Goal: Task Accomplishment & Management: Manage account settings

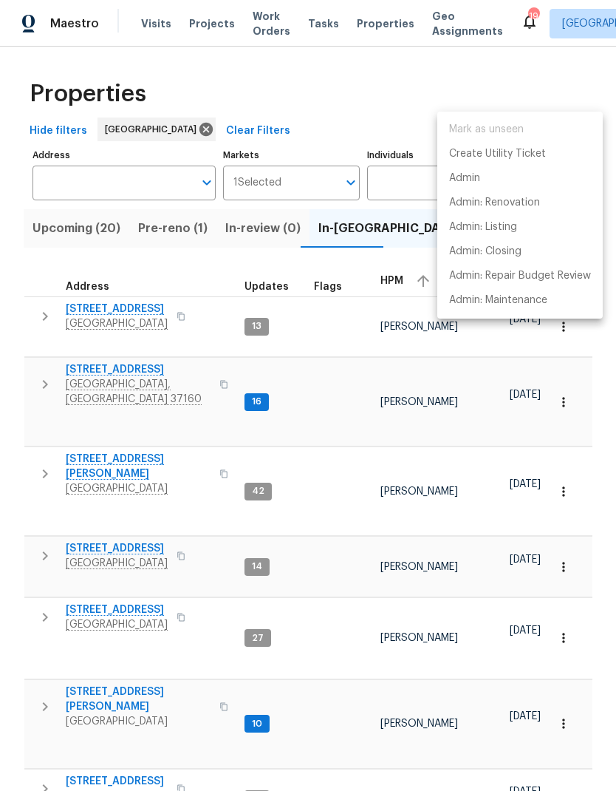
scroll to position [12, 19]
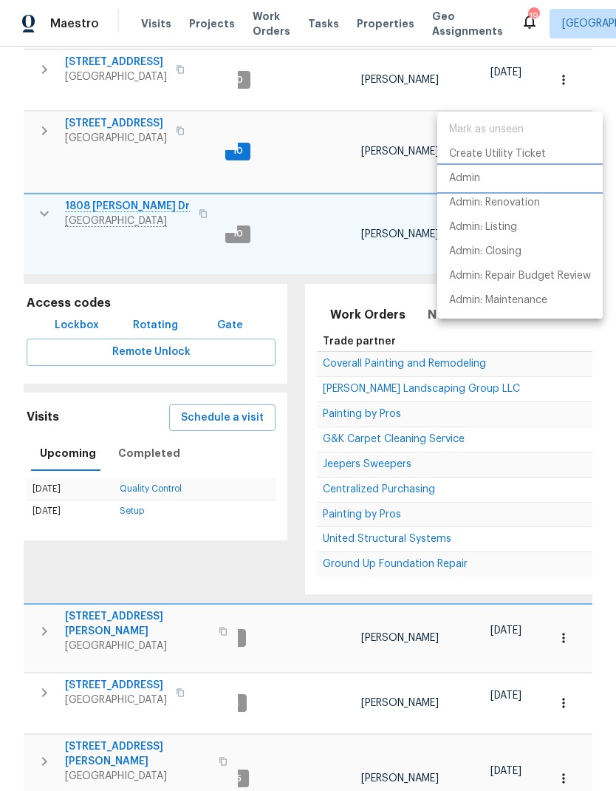
click at [456, 174] on p "Admin" at bounding box center [464, 179] width 31 height 16
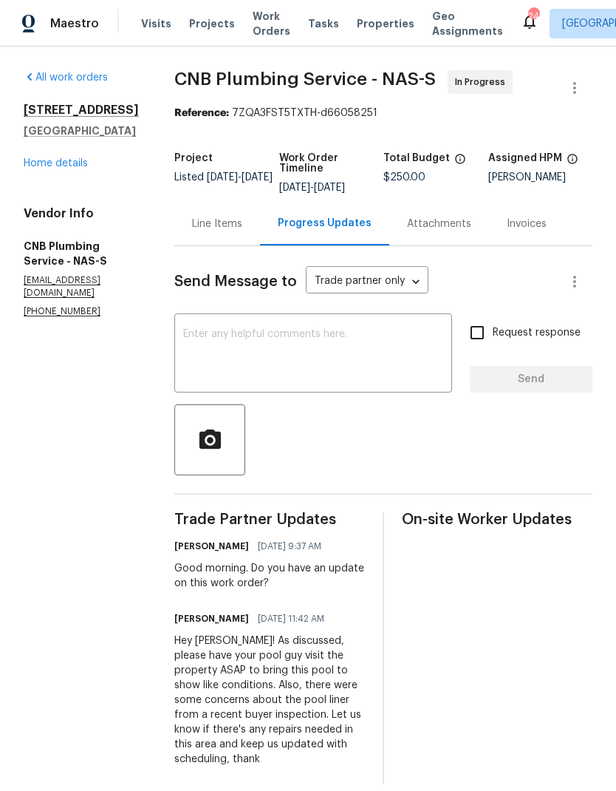
click at [261, 27] on span "Work Orders" at bounding box center [272, 24] width 38 height 30
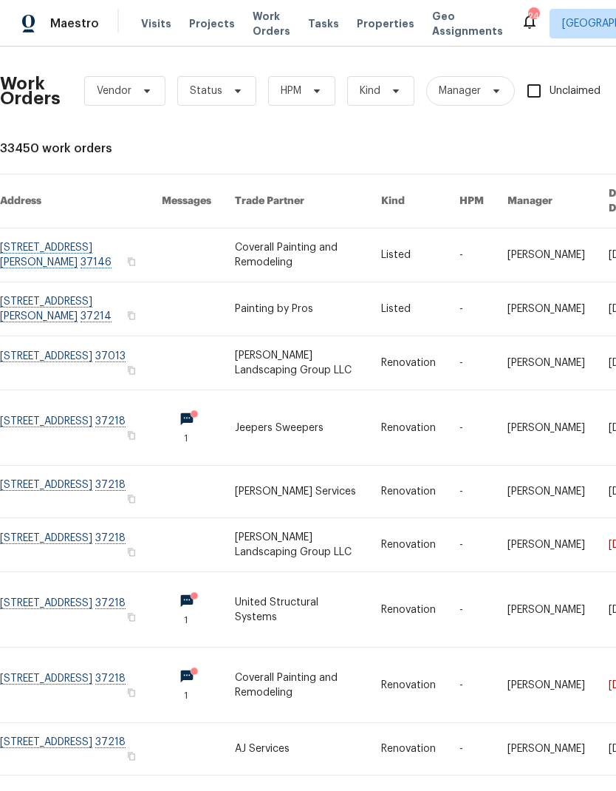
click at [149, 23] on span "Visits" at bounding box center [156, 23] width 30 height 15
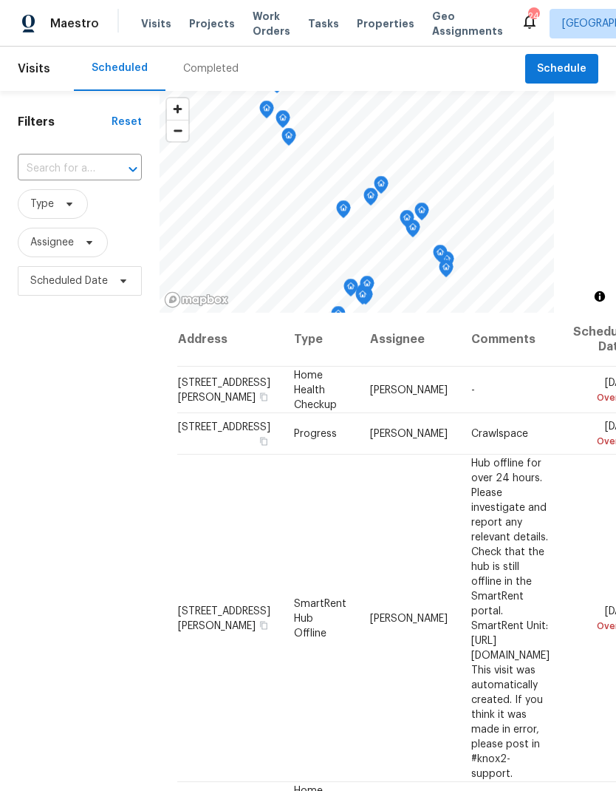
click at [95, 167] on input "text" at bounding box center [59, 168] width 83 height 23
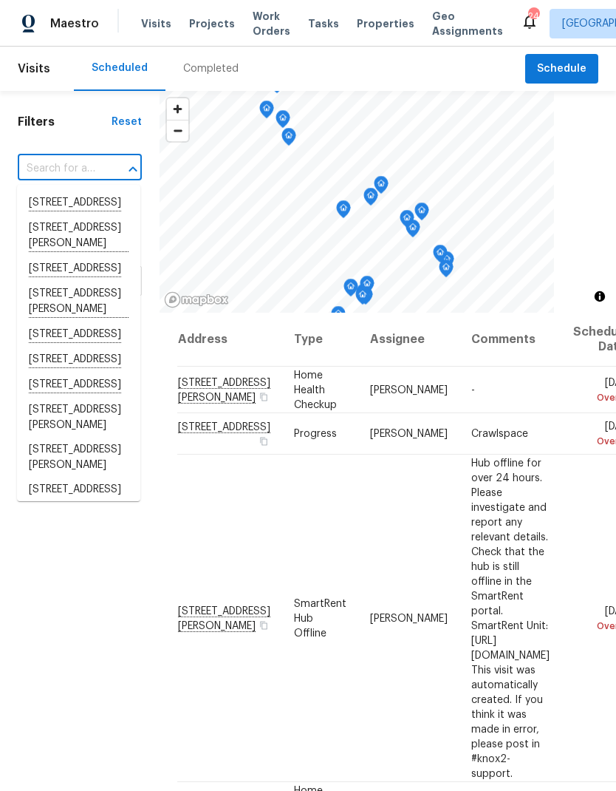
type input "4"
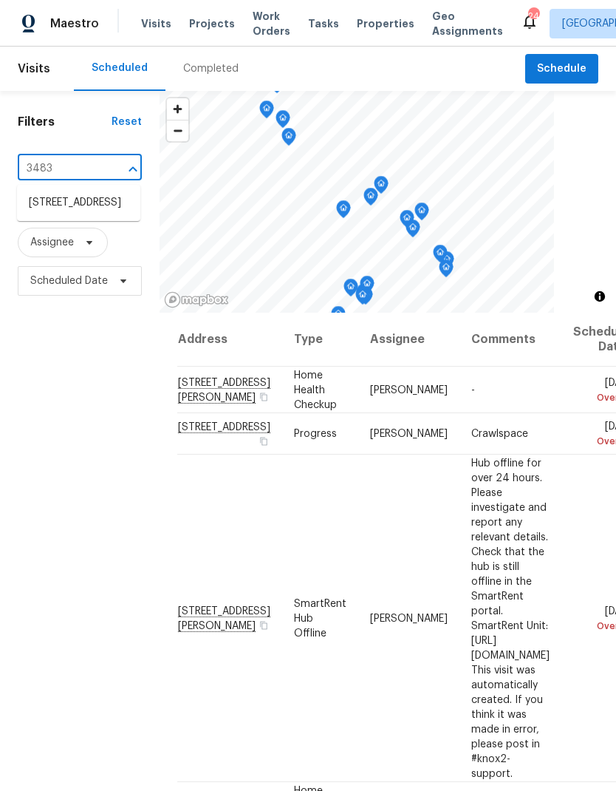
type input "3483 b"
click at [49, 215] on li "3483 Big Springs Rd, Lebanon, TN 37090" at bounding box center [78, 203] width 123 height 24
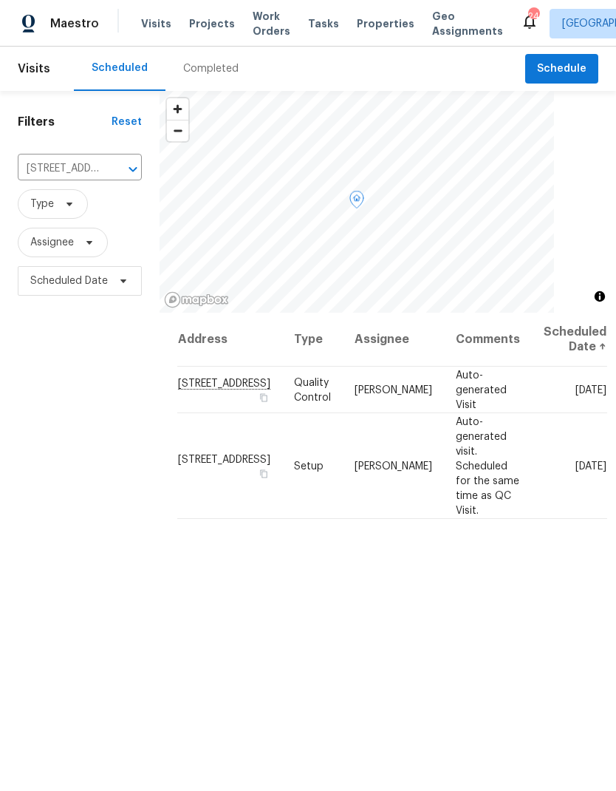
click at [0, 0] on icon at bounding box center [0, 0] width 0 height 0
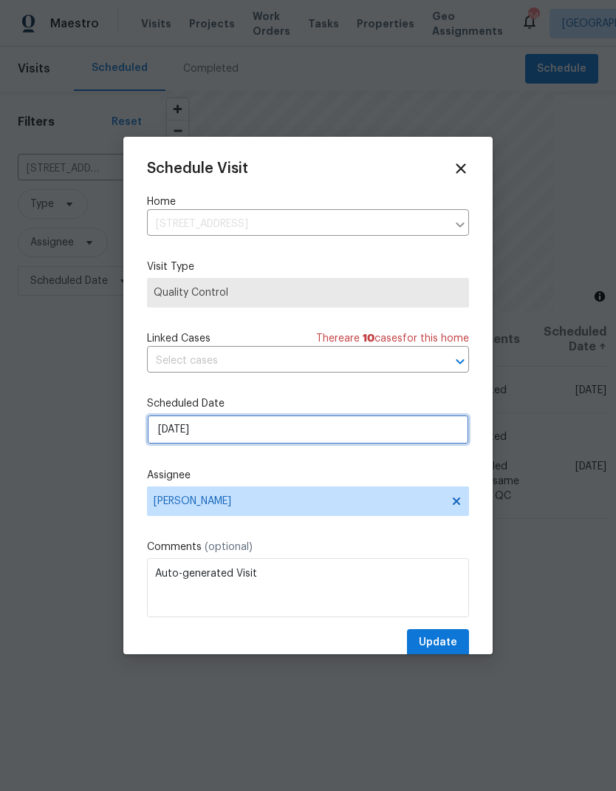
click at [304, 426] on input "10/9/2025" at bounding box center [308, 430] width 322 height 30
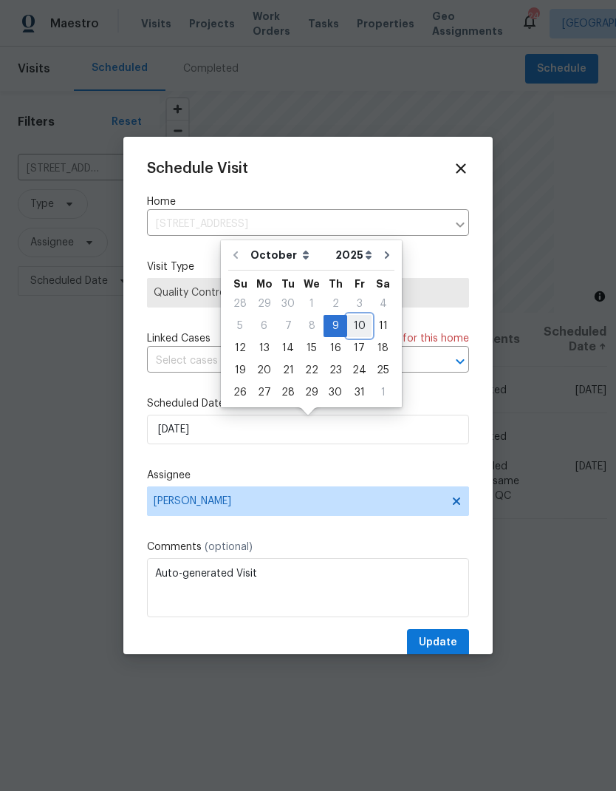
click at [354, 333] on div "10" at bounding box center [359, 326] width 24 height 21
type input "10/10/2025"
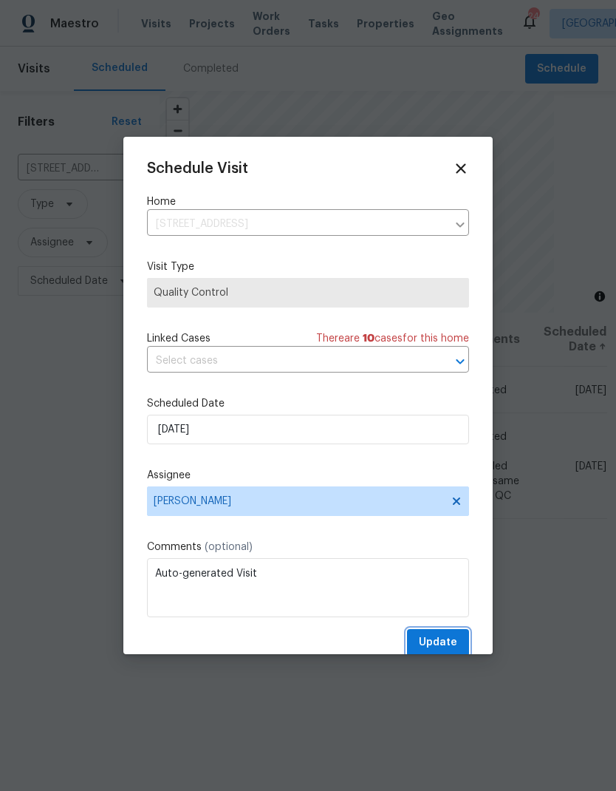
click at [417, 653] on button "Update" at bounding box center [438, 642] width 62 height 27
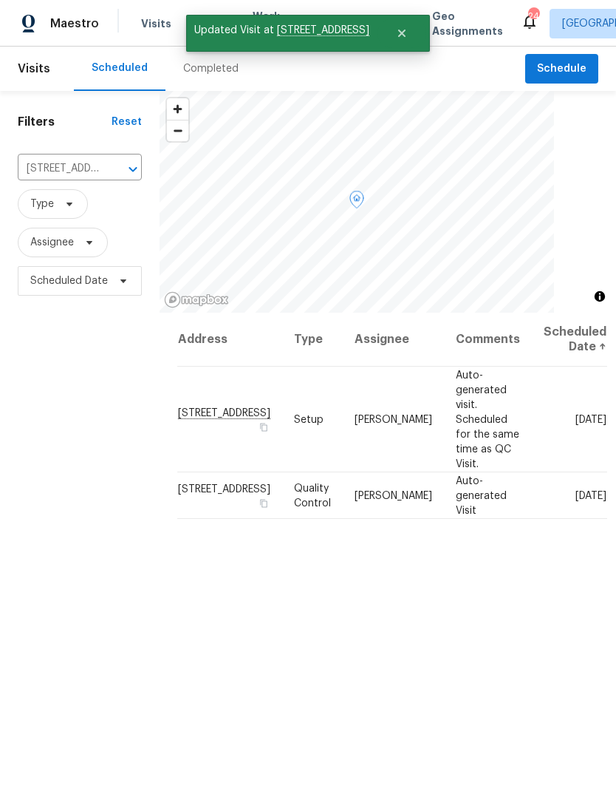
click at [0, 0] on icon at bounding box center [0, 0] width 0 height 0
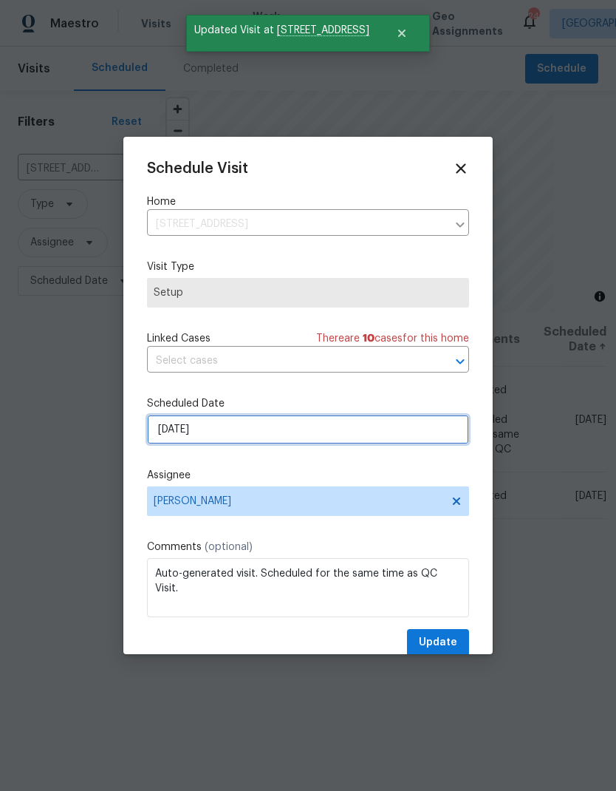
click at [335, 429] on input "10/9/2025" at bounding box center [308, 430] width 322 height 30
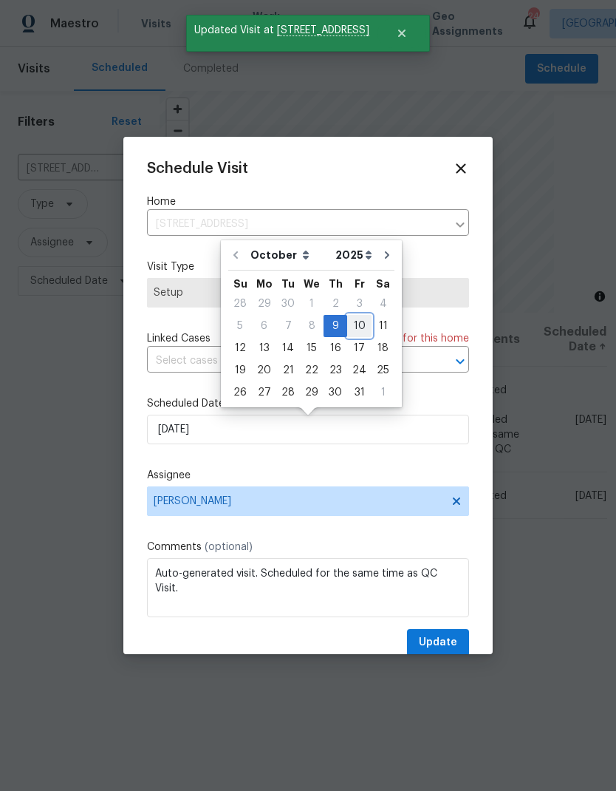
click at [358, 334] on div "10" at bounding box center [359, 326] width 24 height 21
type input "10/10/2025"
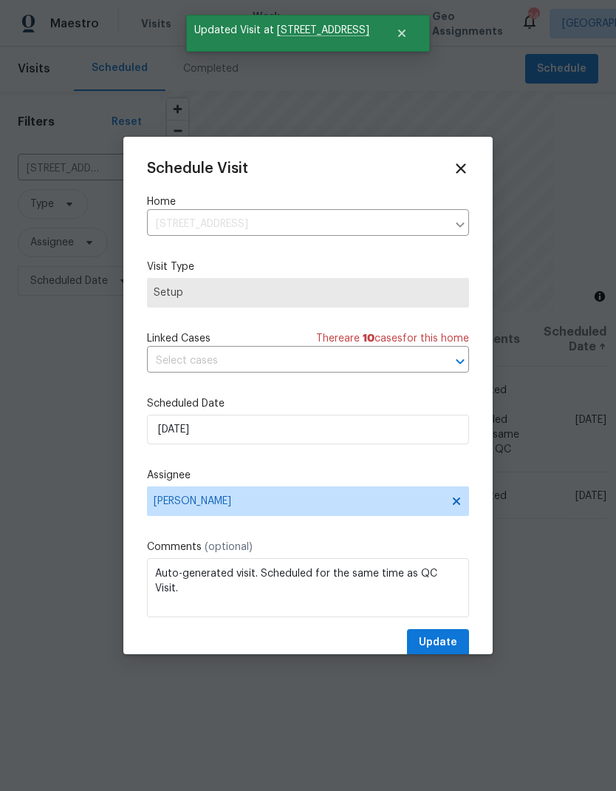
click at [443, 666] on div at bounding box center [308, 395] width 616 height 791
click at [442, 666] on div at bounding box center [308, 395] width 616 height 791
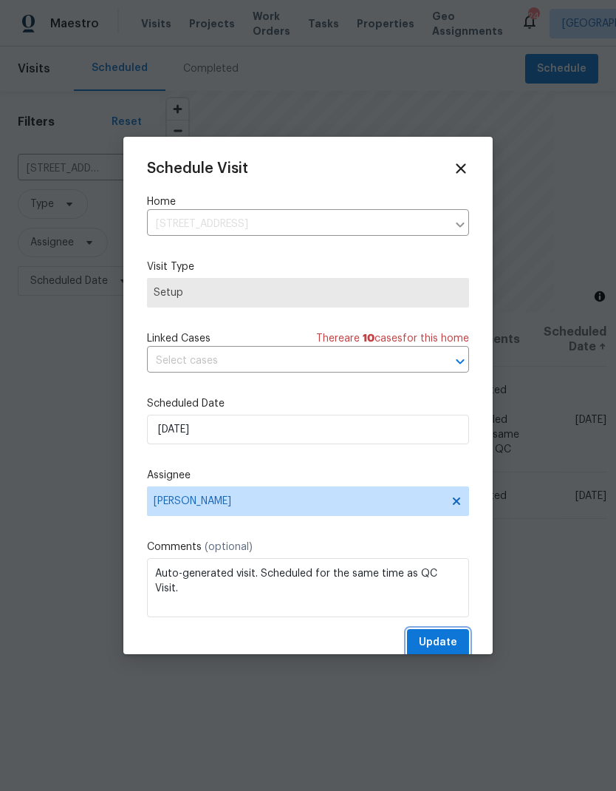
click at [430, 645] on span "Update" at bounding box center [438, 642] width 38 height 18
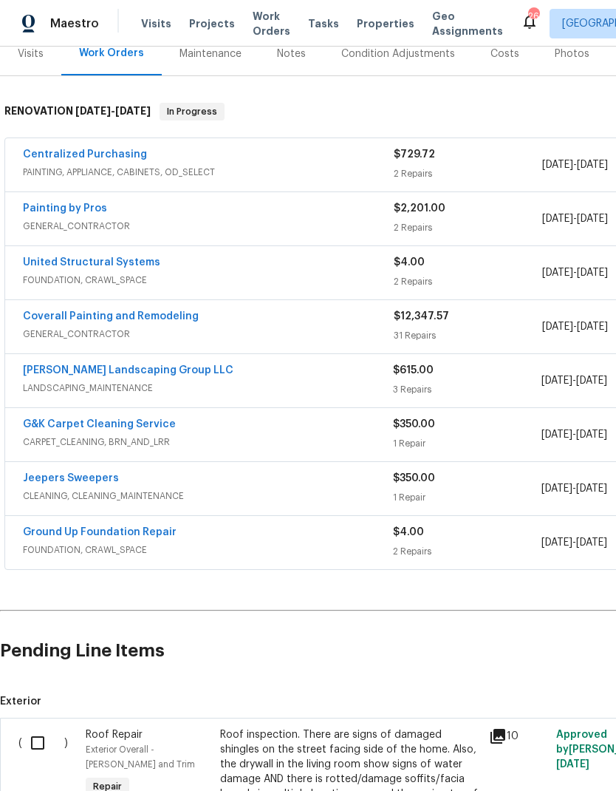
scroll to position [192, 0]
click at [295, 319] on div "Coverall Painting and Remodeling" at bounding box center [208, 318] width 371 height 18
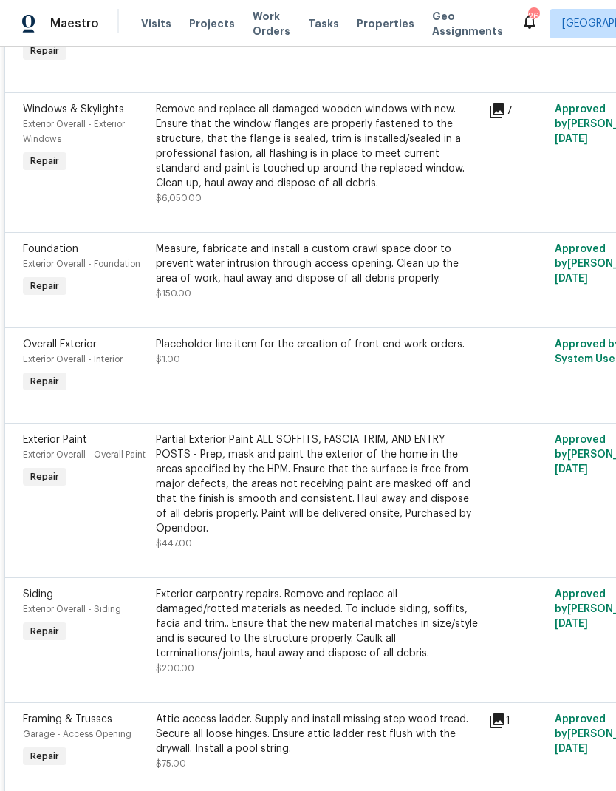
scroll to position [1298, 0]
click at [231, 136] on div "Remove and replace all damaged wooden windows with new. Ensure that the window …" at bounding box center [318, 146] width 324 height 89
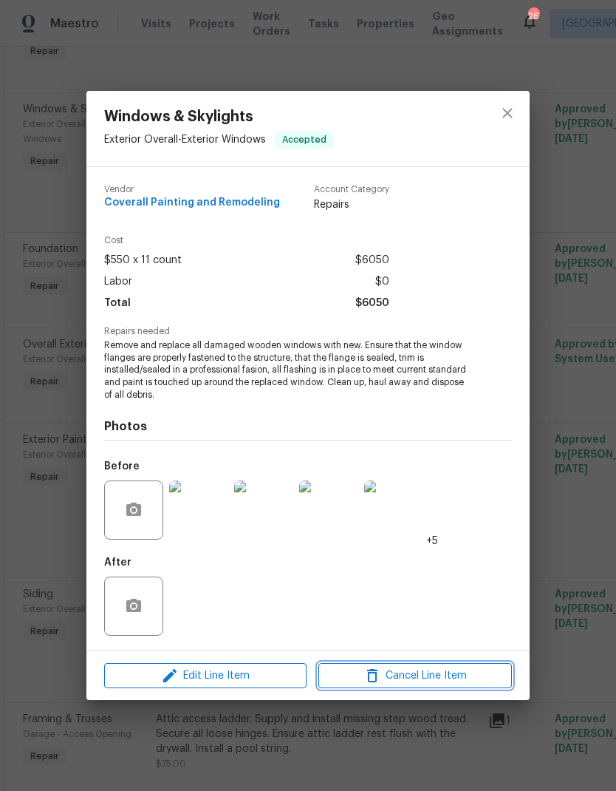
click at [366, 672] on icon "button" at bounding box center [373, 676] width 18 height 18
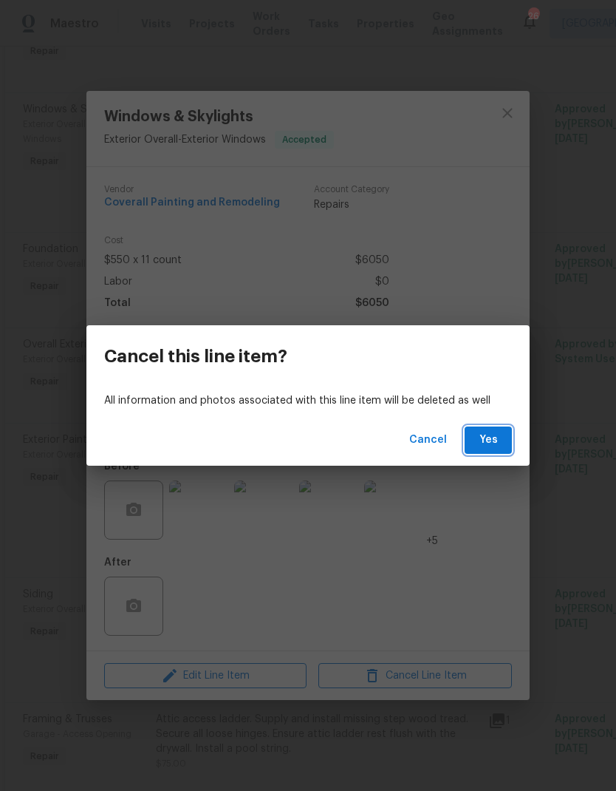
click at [483, 431] on span "Yes" at bounding box center [489, 440] width 24 height 18
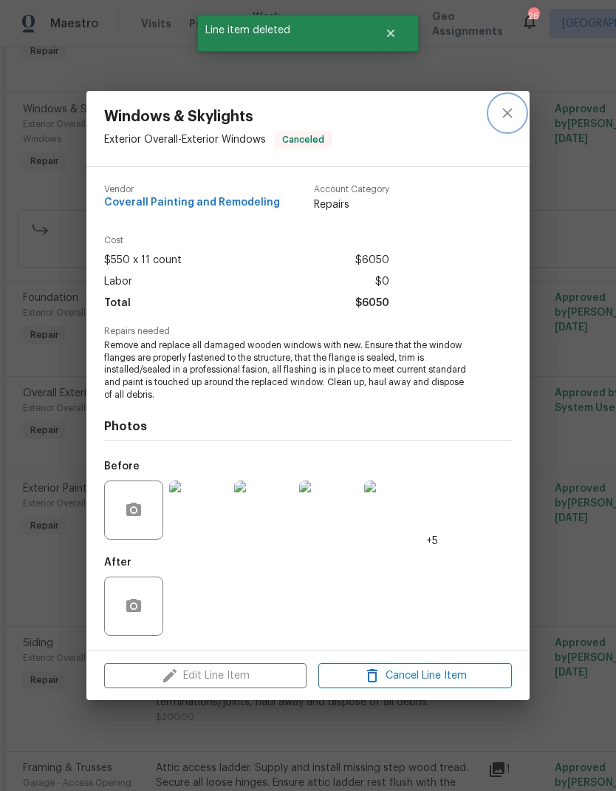
click at [512, 109] on icon "close" at bounding box center [508, 113] width 18 height 18
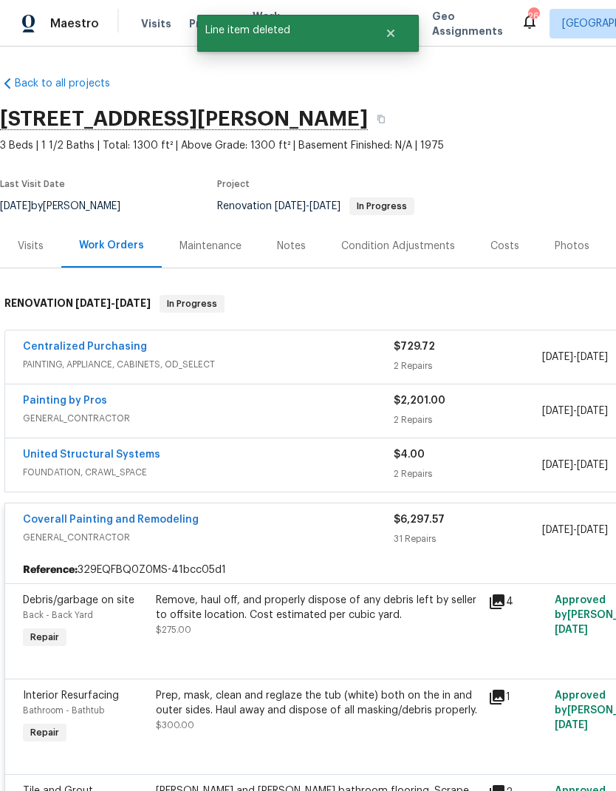
scroll to position [0, 0]
click at [72, 524] on link "Coverall Painting and Remodeling" at bounding box center [111, 519] width 176 height 10
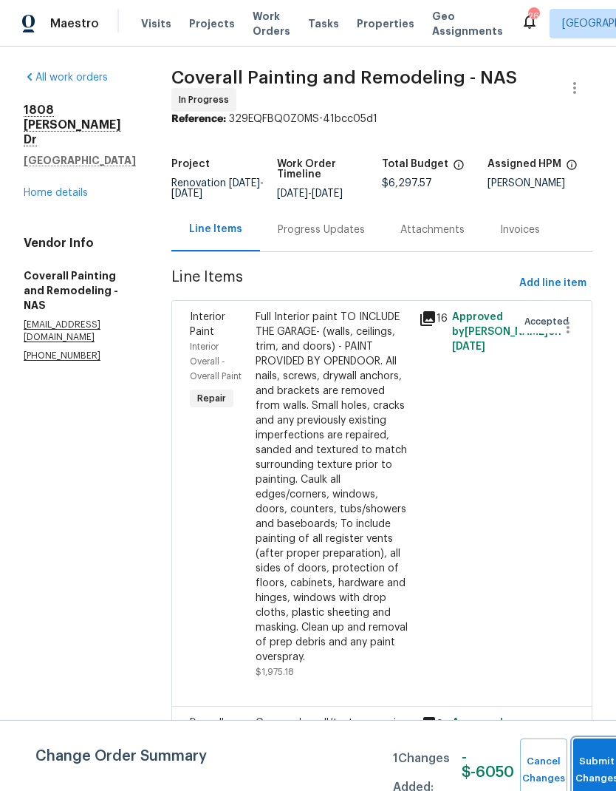
click at [593, 756] on button "Submit Changes" at bounding box center [596, 770] width 47 height 64
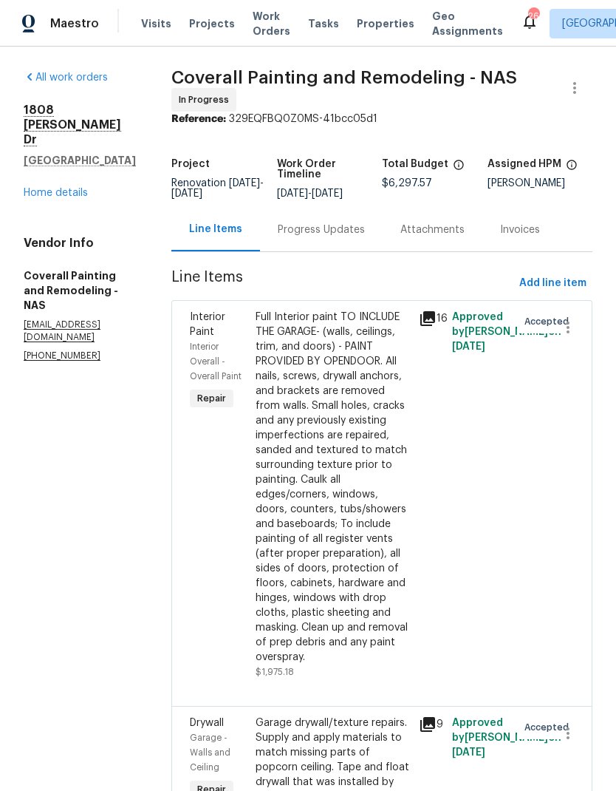
click at [45, 188] on link "Home details" at bounding box center [56, 193] width 64 height 10
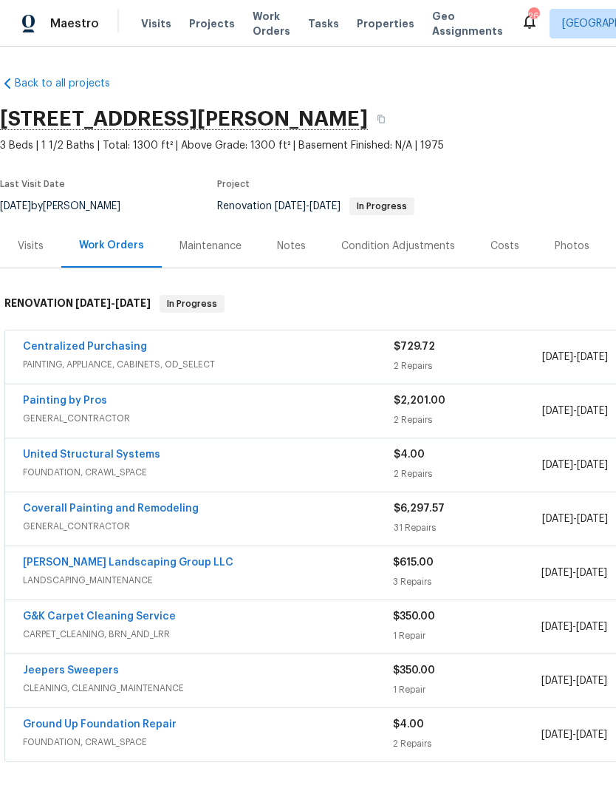
click at [528, 242] on div "Costs" at bounding box center [505, 246] width 64 height 44
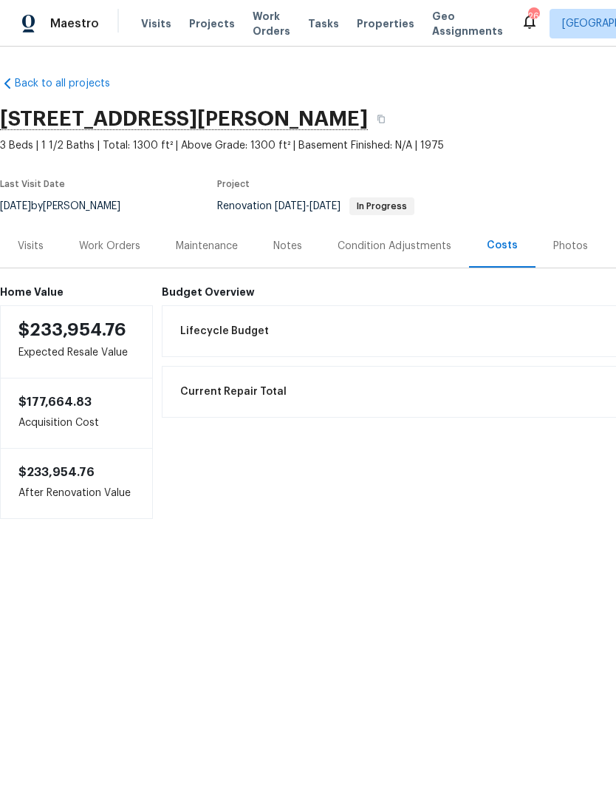
click at [109, 244] on div "Work Orders" at bounding box center [109, 246] width 61 height 15
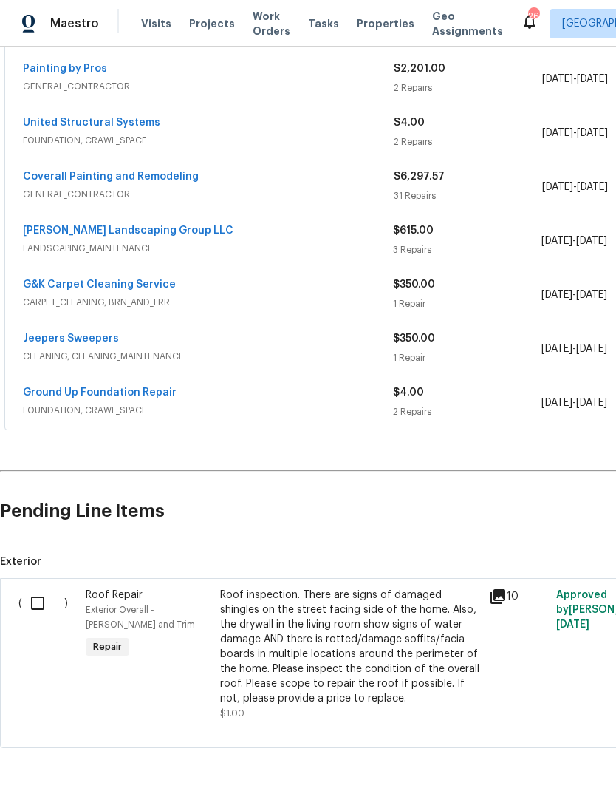
scroll to position [330, 0]
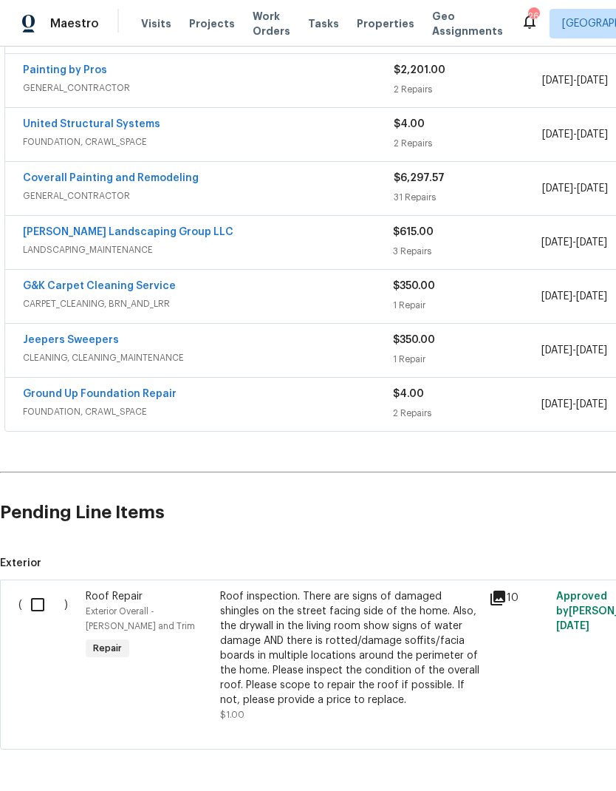
click at [276, 388] on div "Ground Up Foundation Repair" at bounding box center [208, 396] width 370 height 18
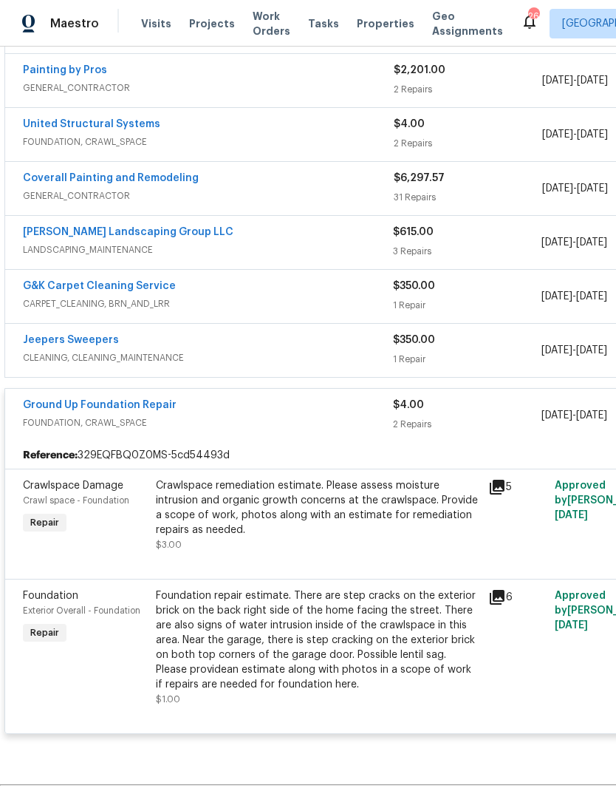
click at [255, 498] on div "Crawlspace remediation estimate. Please assess moisture intrusion and organic g…" at bounding box center [318, 507] width 324 height 59
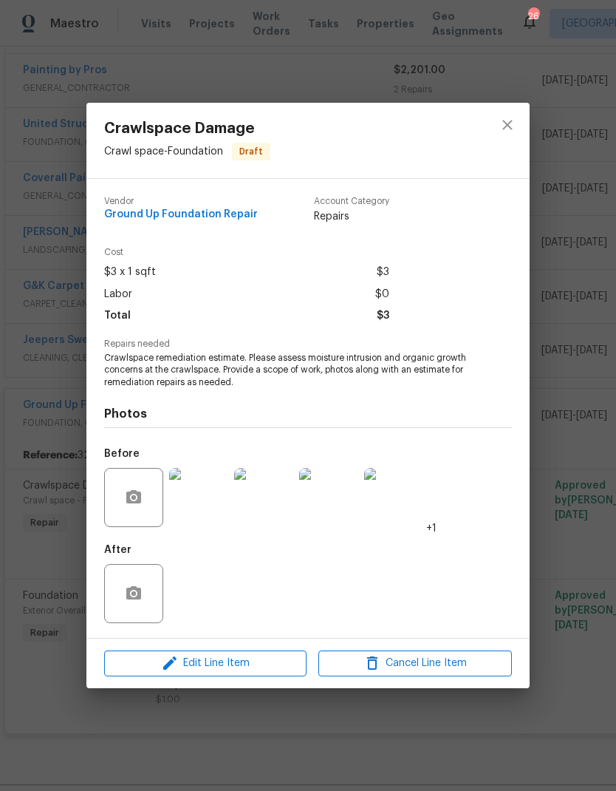
click at [185, 497] on img at bounding box center [198, 497] width 59 height 59
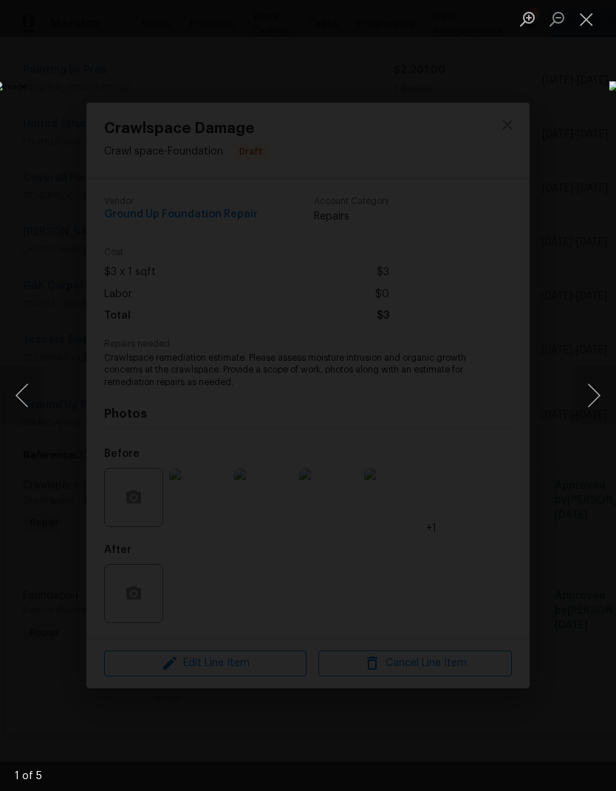
click at [600, 395] on button "Next image" at bounding box center [594, 395] width 44 height 59
click at [483, 400] on img "Lightbox" at bounding box center [238, 395] width 490 height 629
click at [585, 405] on button "Next image" at bounding box center [594, 395] width 44 height 59
click at [593, 406] on button "Next image" at bounding box center [594, 395] width 44 height 59
click at [579, 391] on button "Next image" at bounding box center [594, 395] width 44 height 59
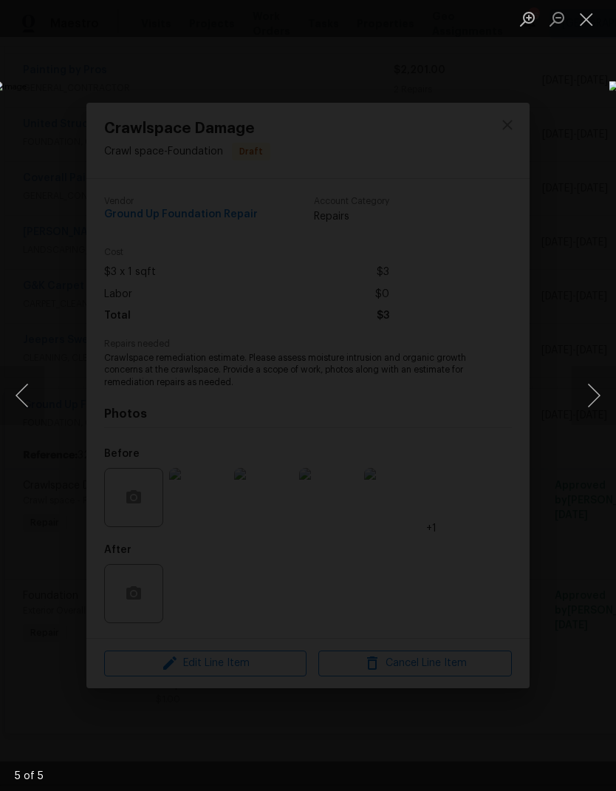
click at [18, 385] on button "Previous image" at bounding box center [22, 395] width 44 height 59
click at [594, 10] on button "Close lightbox" at bounding box center [587, 19] width 30 height 26
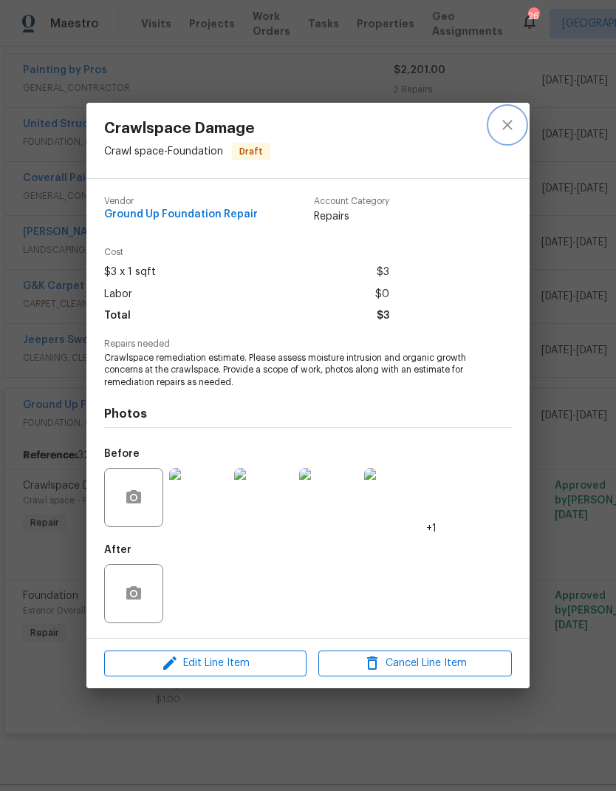
click at [500, 118] on icon "close" at bounding box center [508, 125] width 18 height 18
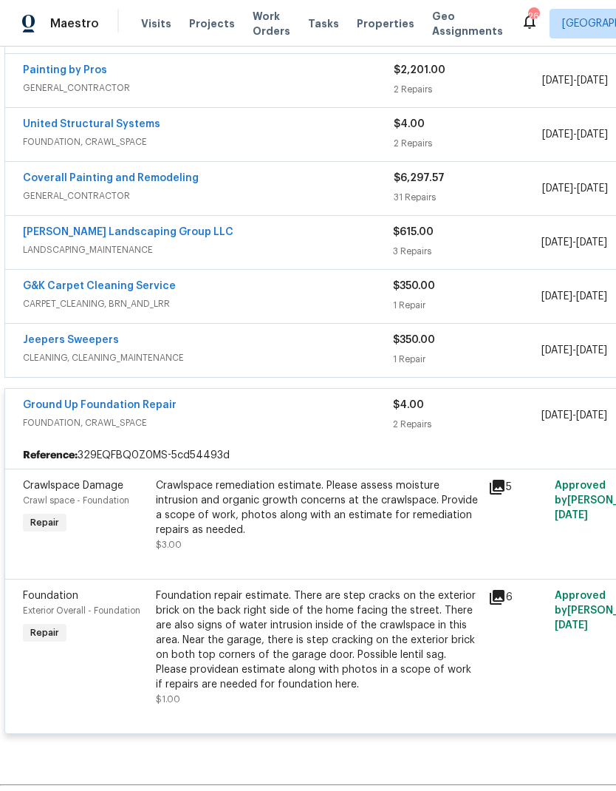
click at [199, 491] on div "Crawlspace remediation estimate. Please assess moisture intrusion and organic g…" at bounding box center [318, 507] width 324 height 59
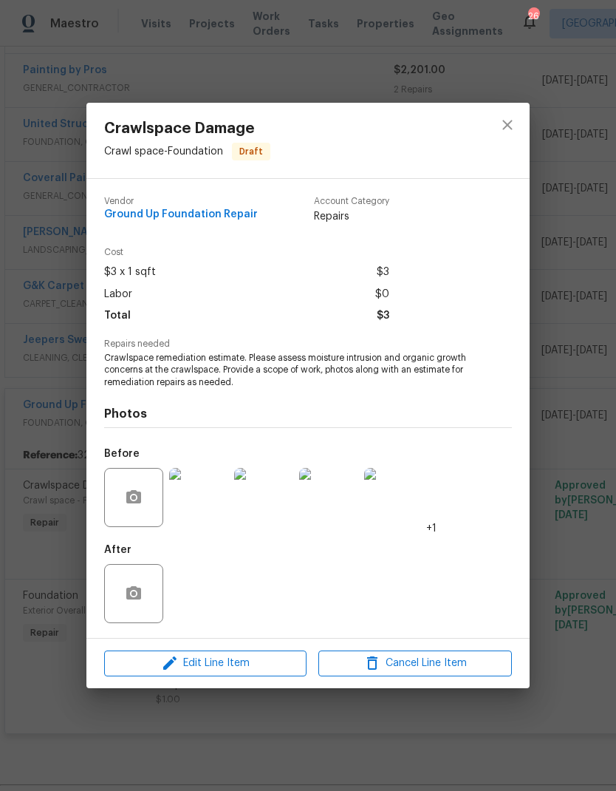
click at [185, 496] on img at bounding box center [198, 497] width 59 height 59
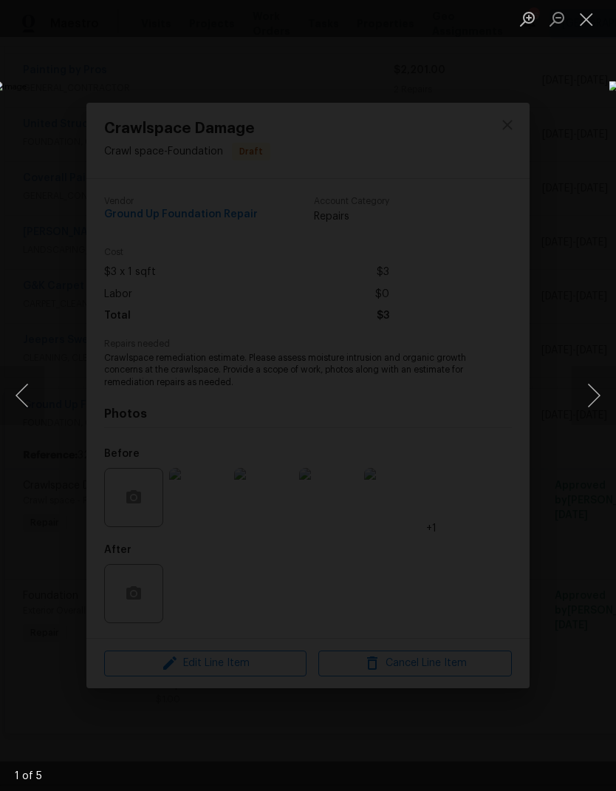
click at [595, 420] on button "Next image" at bounding box center [594, 395] width 44 height 59
click at [581, 405] on button "Next image" at bounding box center [594, 395] width 44 height 59
click at [599, 406] on button "Next image" at bounding box center [594, 395] width 44 height 59
click at [586, 415] on button "Next image" at bounding box center [594, 395] width 44 height 59
click at [599, 418] on button "Next image" at bounding box center [594, 395] width 44 height 59
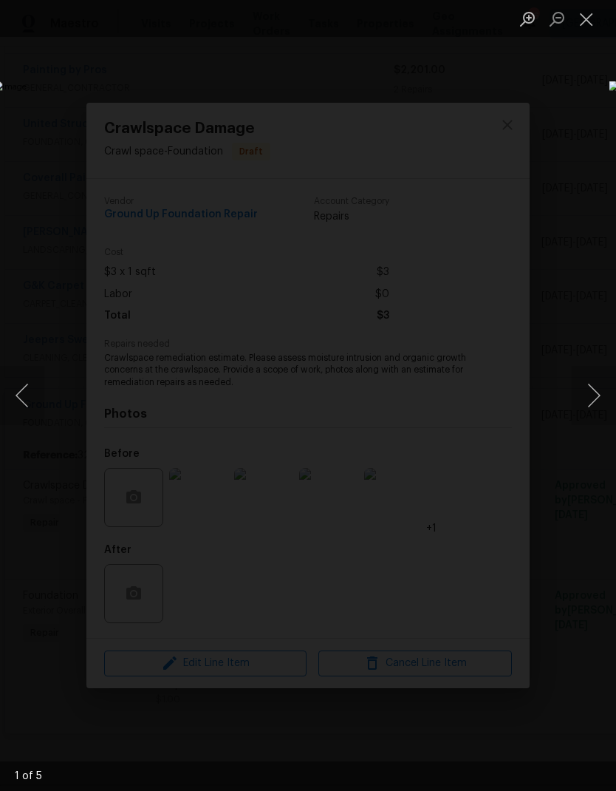
click at [594, 411] on button "Next image" at bounding box center [594, 395] width 44 height 59
click at [596, 396] on button "Next image" at bounding box center [594, 395] width 44 height 59
click at [604, 386] on button "Next image" at bounding box center [594, 395] width 44 height 59
click at [585, 13] on button "Close lightbox" at bounding box center [587, 19] width 30 height 26
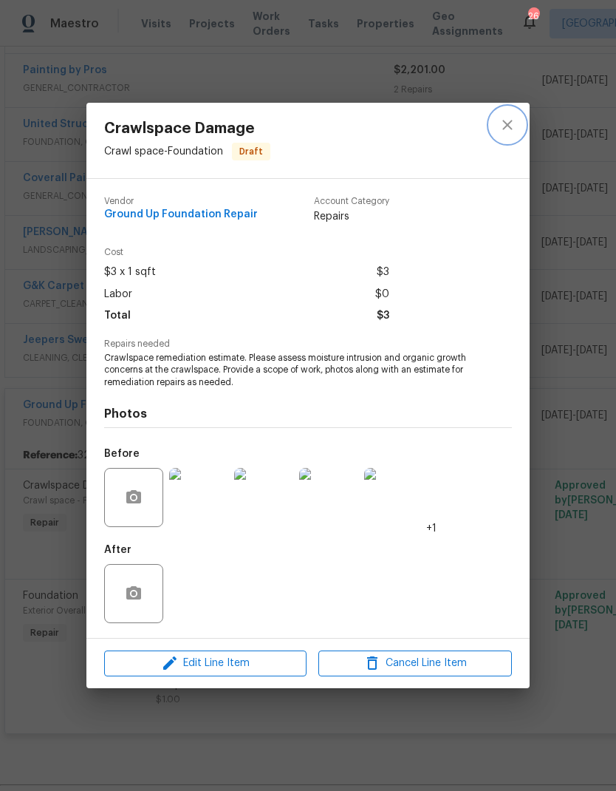
click at [495, 123] on button "close" at bounding box center [507, 124] width 35 height 35
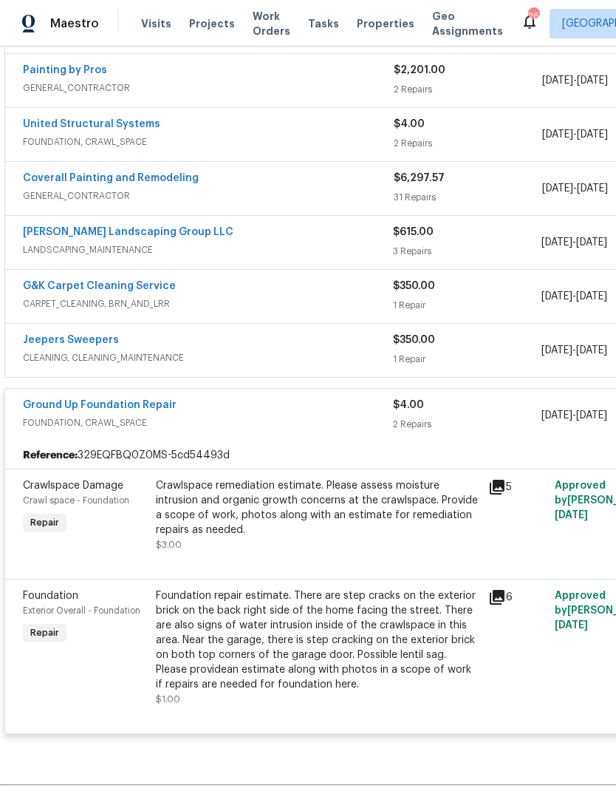
click at [233, 425] on span "FOUNDATION, CRAWL_SPACE" at bounding box center [208, 422] width 370 height 15
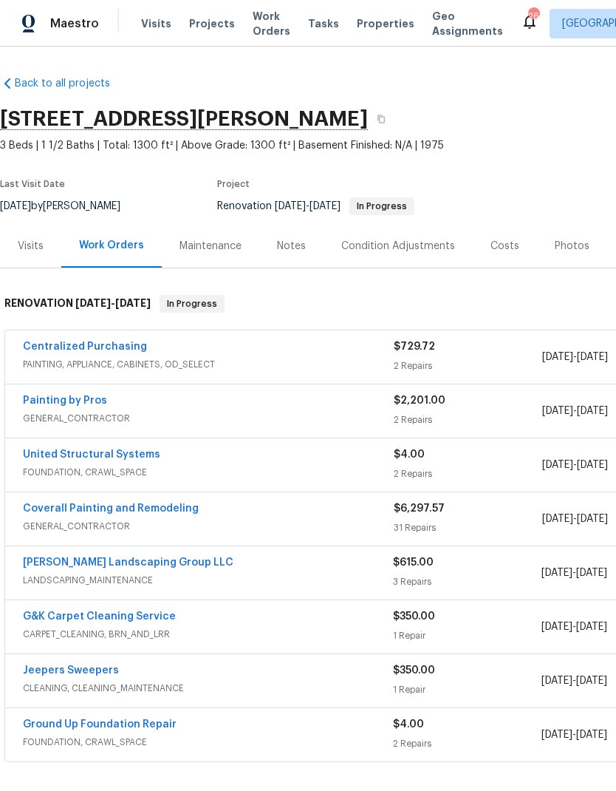
scroll to position [0, 0]
click at [78, 450] on link "United Structural Systems" at bounding box center [91, 454] width 137 height 10
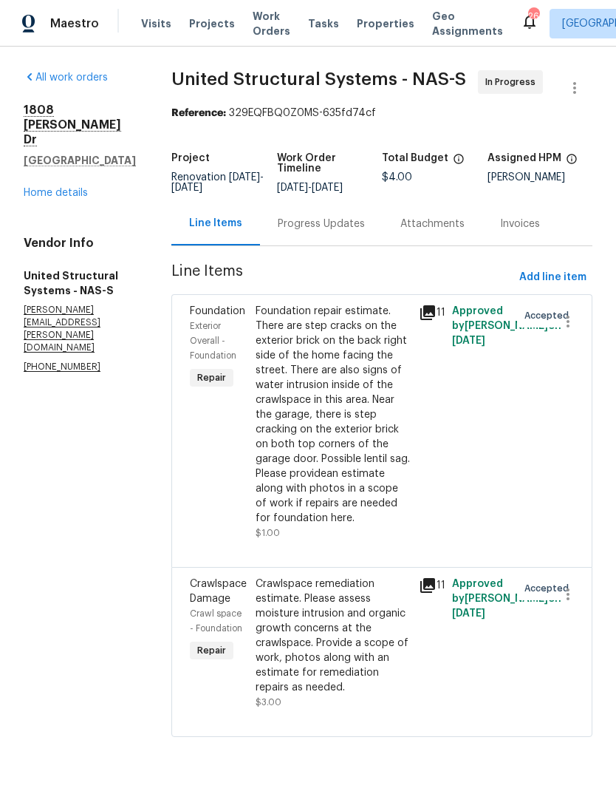
click at [323, 226] on div "Progress Updates" at bounding box center [321, 224] width 123 height 44
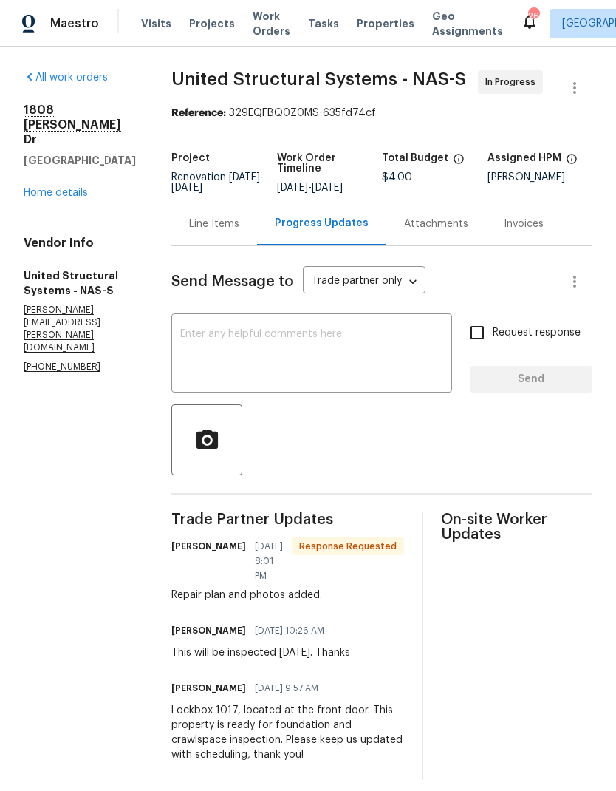
click at [223, 347] on textarea at bounding box center [311, 355] width 263 height 52
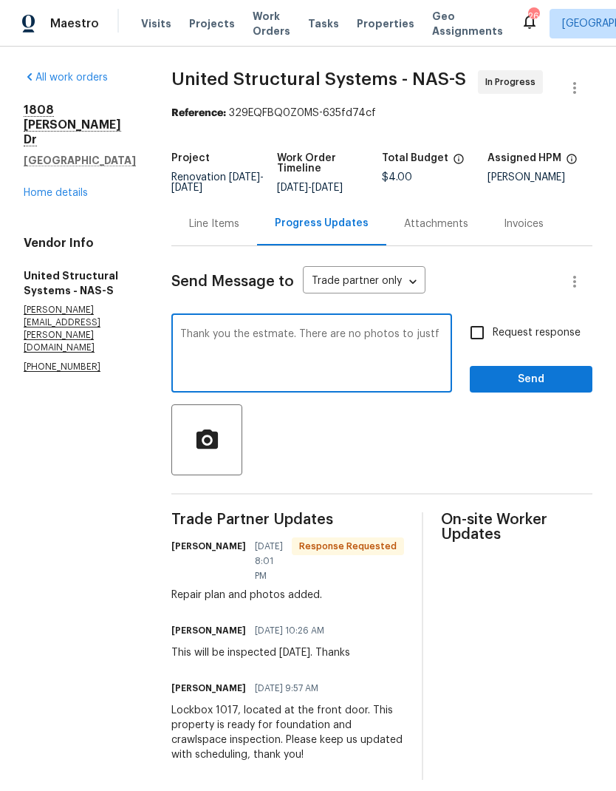
click at [430, 347] on textarea "Thank you the estmate. There are no photos to justf" at bounding box center [311, 355] width 263 height 52
click at [263, 342] on textarea "Thank you the estmate. There are no photos to justify" at bounding box center [311, 355] width 263 height 52
click at [443, 340] on textarea "Thank you the estimate. There are no photos to justify" at bounding box center [311, 355] width 263 height 52
type textarea "Thank you the estimate. There are no photos to justify the repairs needed. Can …"
click at [482, 344] on input "Request response" at bounding box center [477, 332] width 31 height 31
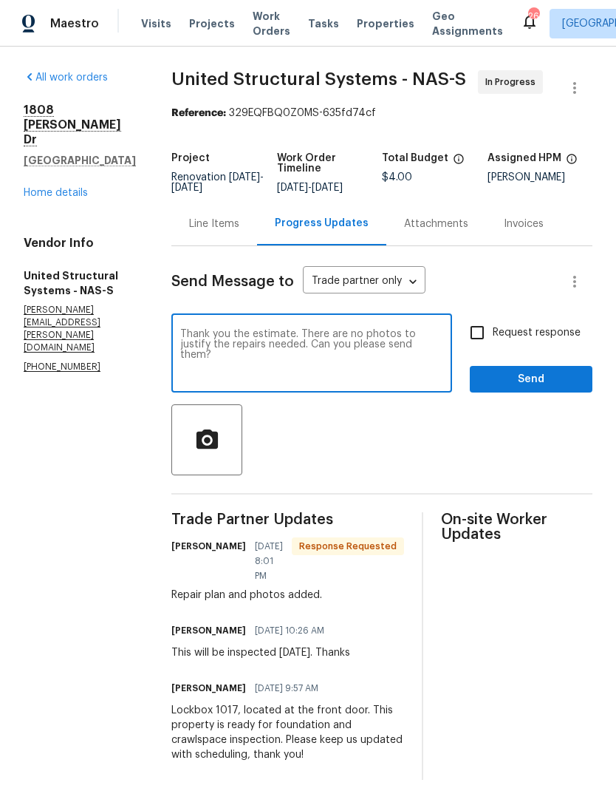
checkbox input "true"
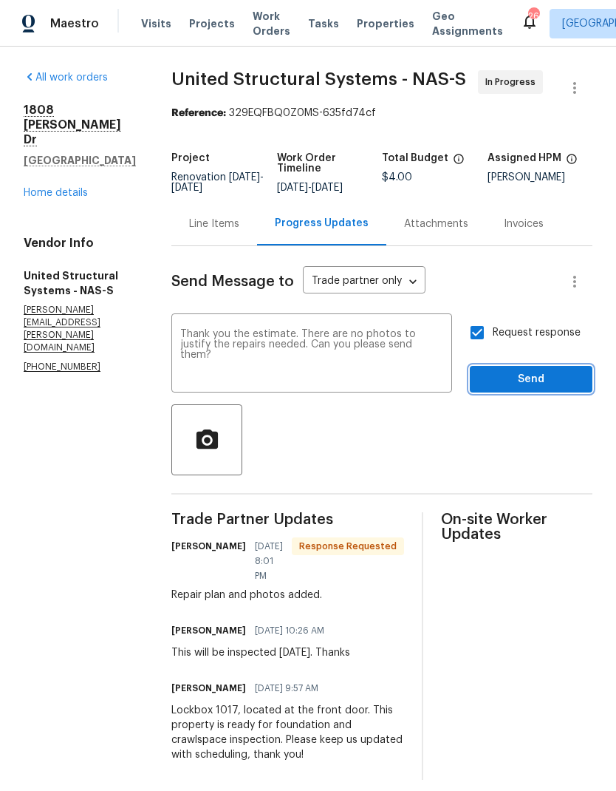
click at [491, 389] on span "Send" at bounding box center [531, 379] width 99 height 18
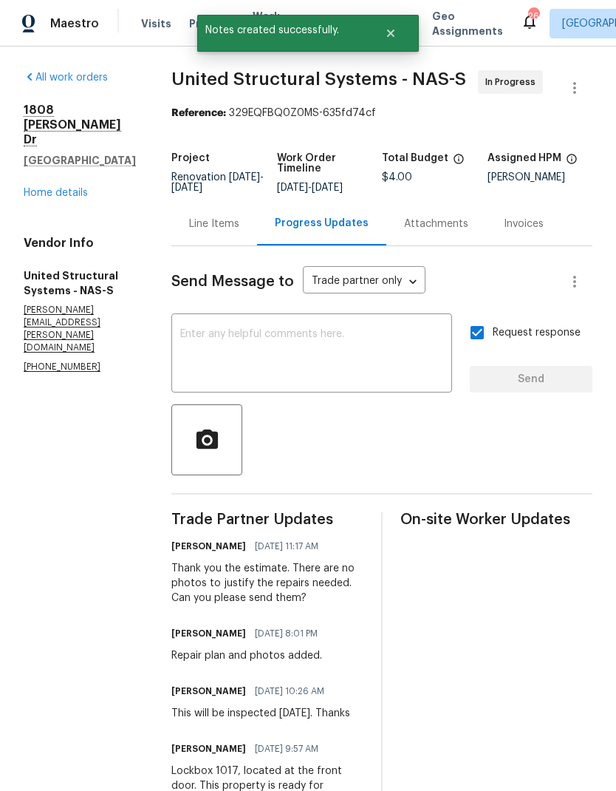
click at [61, 188] on link "Home details" at bounding box center [56, 193] width 64 height 10
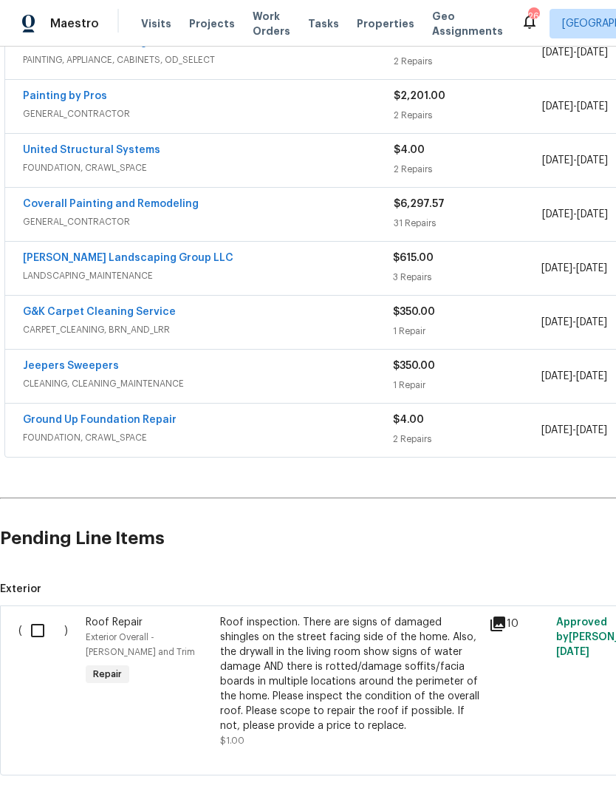
scroll to position [329, 0]
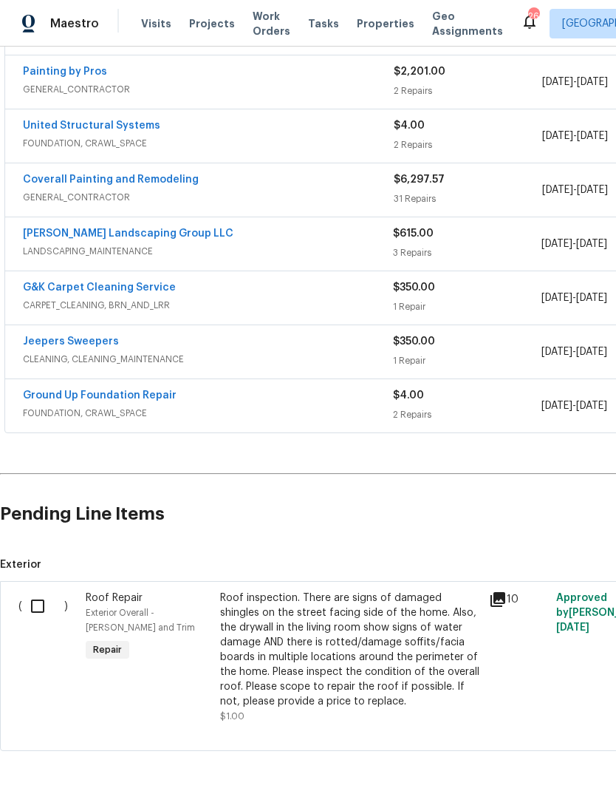
click at [121, 397] on link "Ground Up Foundation Repair" at bounding box center [100, 395] width 154 height 10
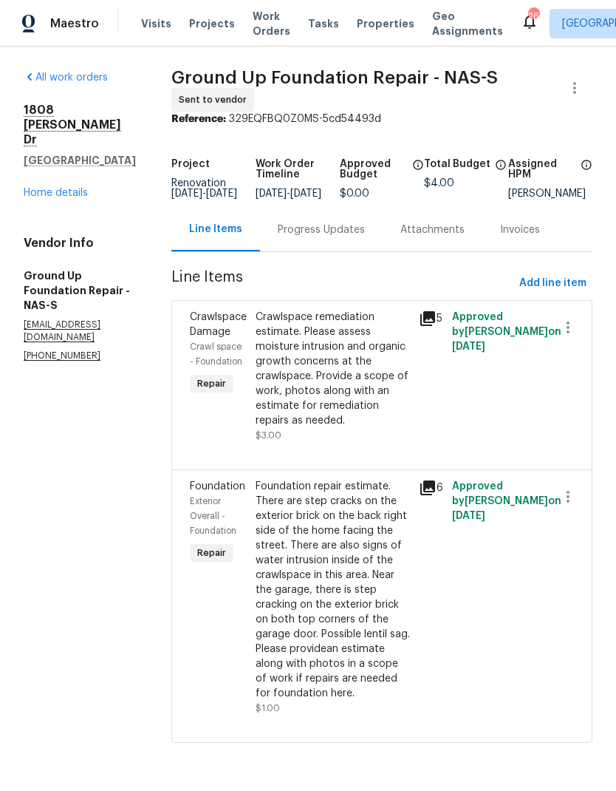
click at [270, 354] on div "Crawlspace remediation estimate. Please assess moisture intrusion and organic g…" at bounding box center [333, 369] width 155 height 118
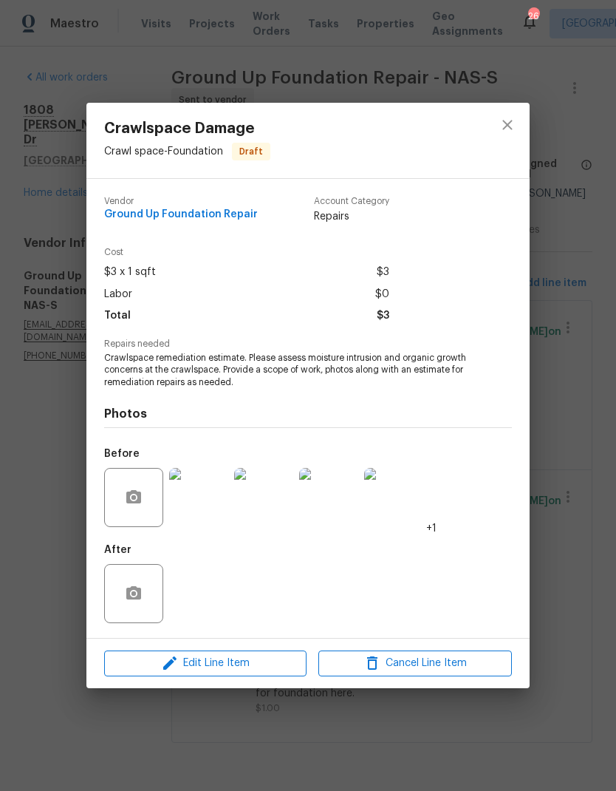
click at [194, 498] on img at bounding box center [198, 497] width 59 height 59
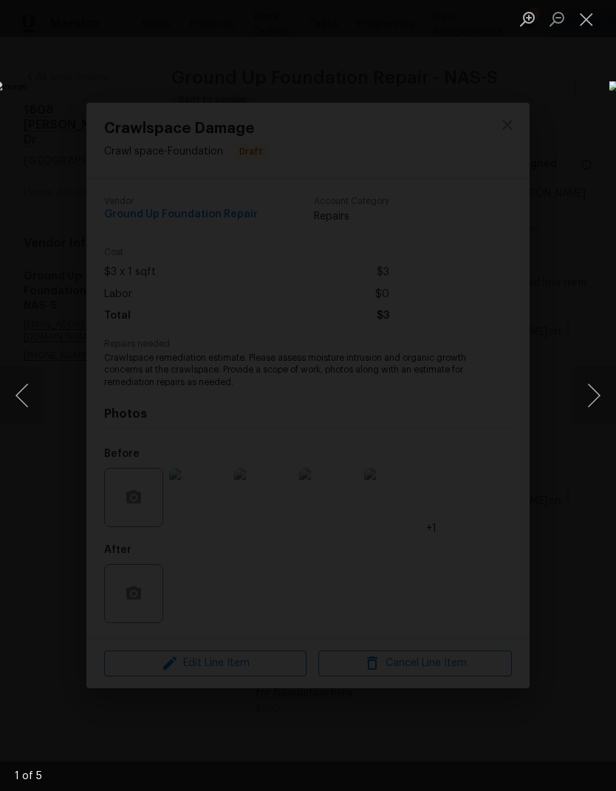
click at [483, 426] on img "Lightbox" at bounding box center [238, 395] width 490 height 629
click at [585, 406] on button "Next image" at bounding box center [594, 395] width 44 height 59
click at [589, 409] on button "Next image" at bounding box center [594, 395] width 44 height 59
click at [579, 26] on button "Close lightbox" at bounding box center [587, 19] width 30 height 26
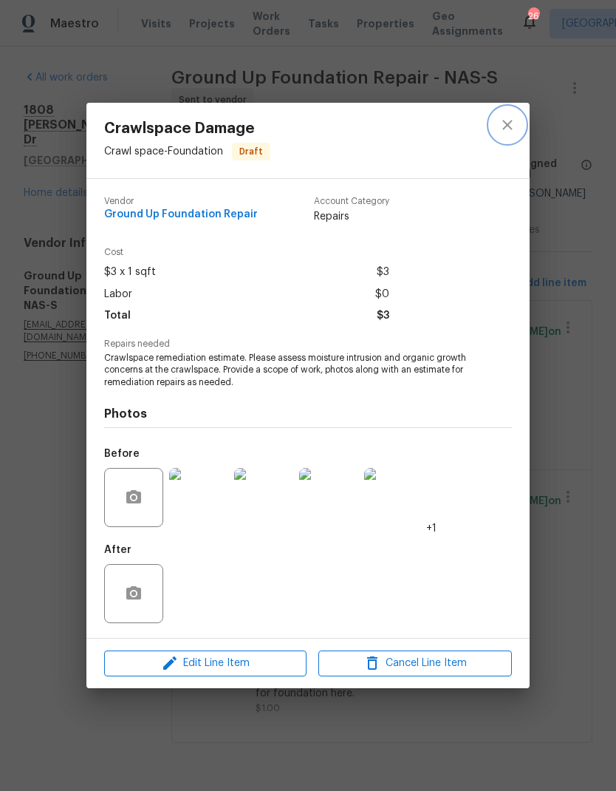
click at [504, 123] on icon "close" at bounding box center [508, 125] width 18 height 18
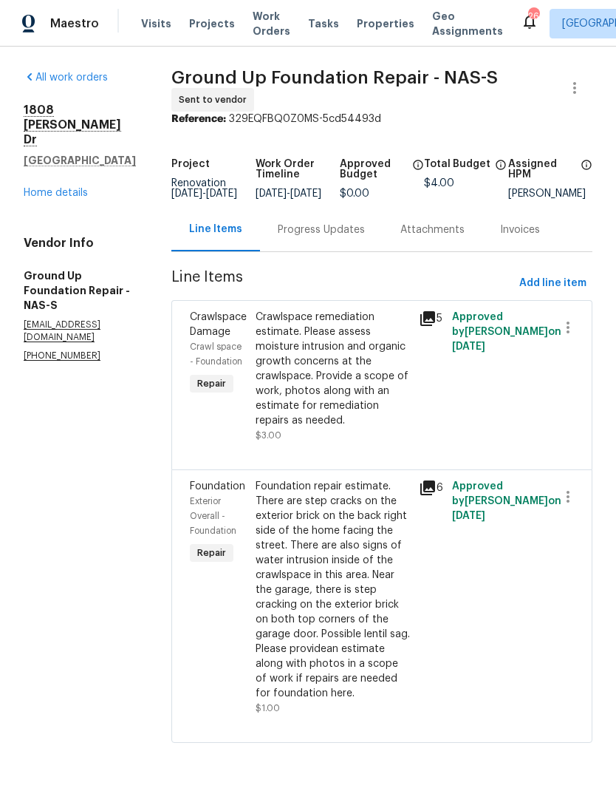
click at [319, 514] on div "Foundation repair estimate. There are step cracks on the exterior brick on the …" at bounding box center [333, 590] width 155 height 222
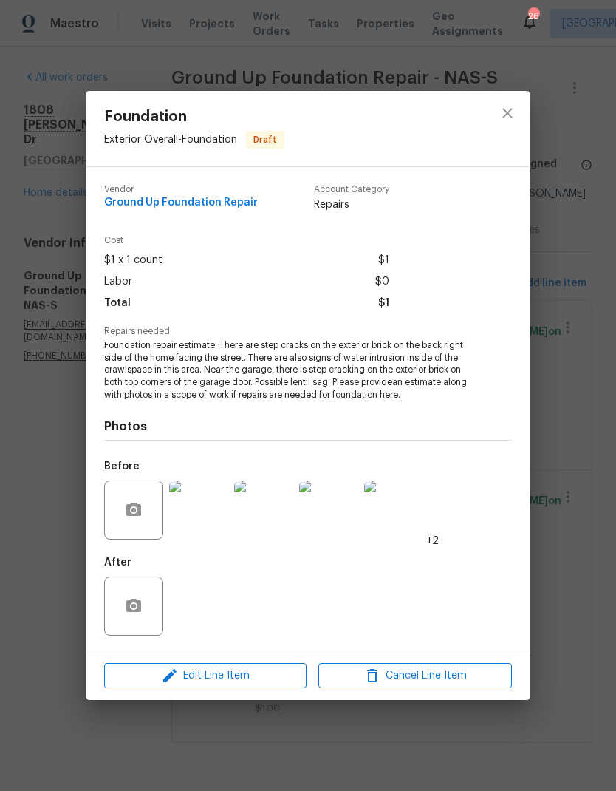
click at [187, 514] on img at bounding box center [198, 509] width 59 height 59
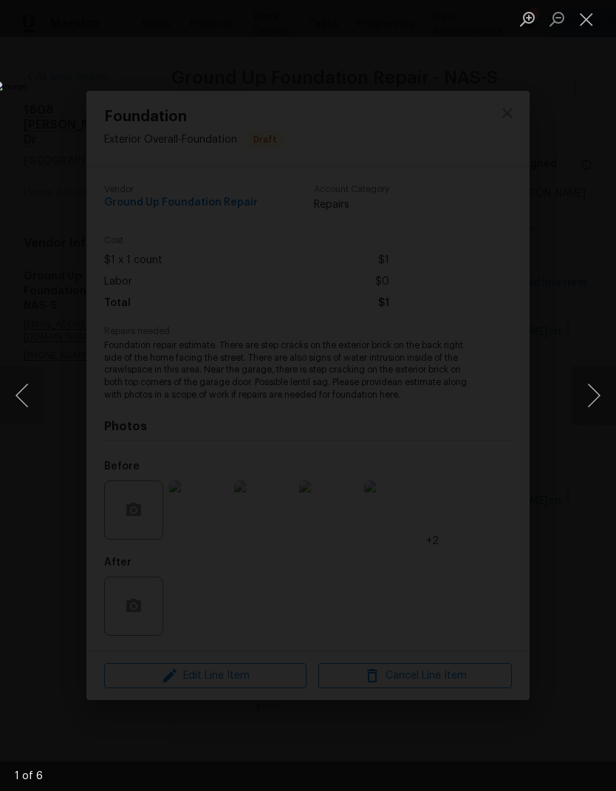
click at [599, 408] on button "Next image" at bounding box center [594, 395] width 44 height 59
click at [599, 384] on button "Next image" at bounding box center [594, 395] width 44 height 59
click at [583, 395] on button "Next image" at bounding box center [594, 395] width 44 height 59
click at [579, 389] on button "Next image" at bounding box center [594, 395] width 44 height 59
click at [585, 412] on button "Next image" at bounding box center [594, 395] width 44 height 59
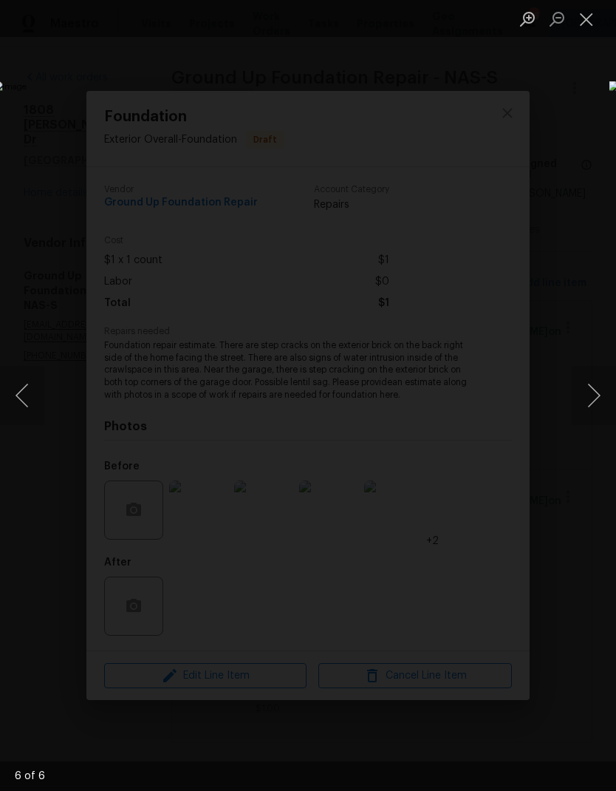
click at [585, 395] on button "Next image" at bounding box center [594, 395] width 44 height 59
click at [593, 420] on button "Next image" at bounding box center [594, 395] width 44 height 59
click at [585, 401] on button "Next image" at bounding box center [594, 395] width 44 height 59
click at [585, 413] on button "Next image" at bounding box center [594, 395] width 44 height 59
click at [587, 399] on button "Next image" at bounding box center [594, 395] width 44 height 59
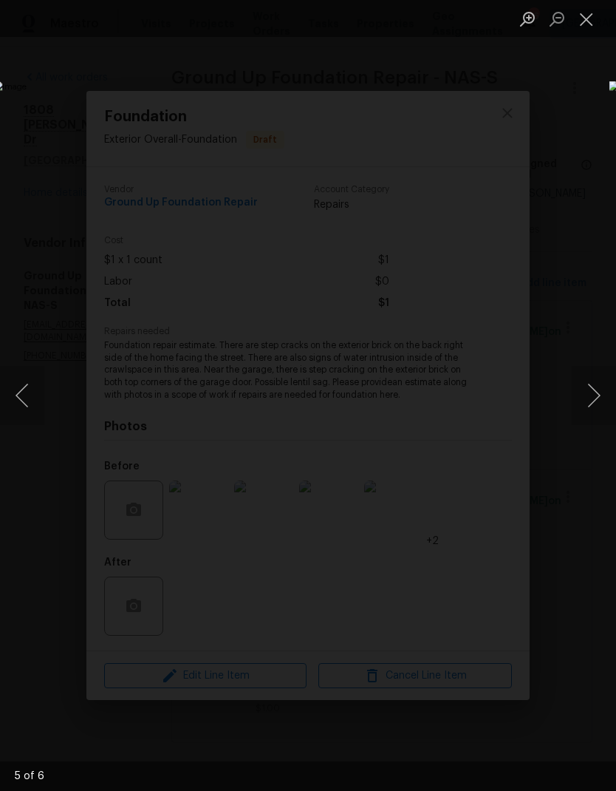
click at [595, 24] on button "Close lightbox" at bounding box center [587, 19] width 30 height 26
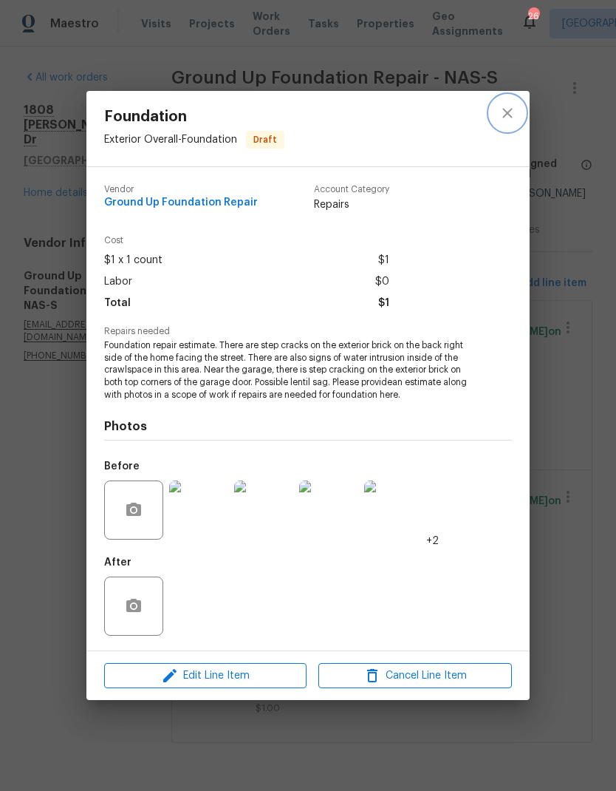
click at [505, 109] on icon "close" at bounding box center [508, 113] width 10 height 10
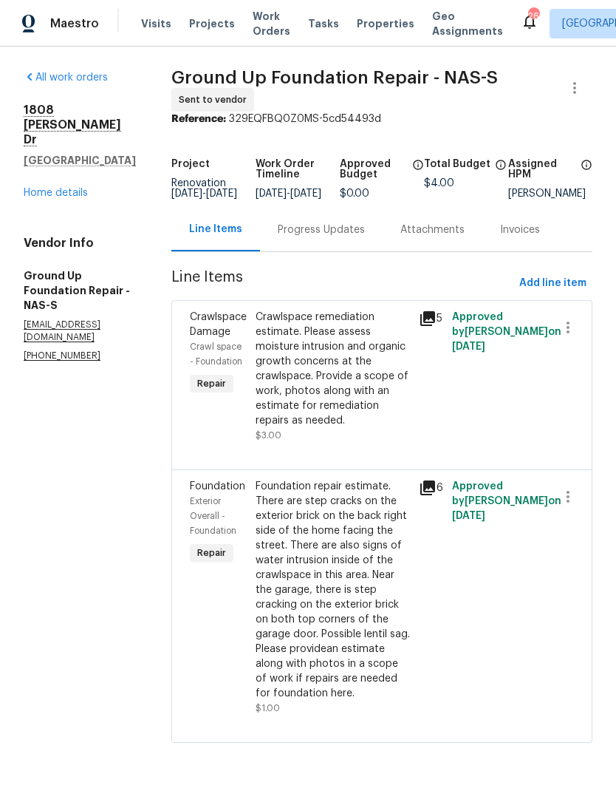
click at [281, 491] on div "Foundation repair estimate. There are step cracks on the exterior brick on the …" at bounding box center [333, 590] width 155 height 222
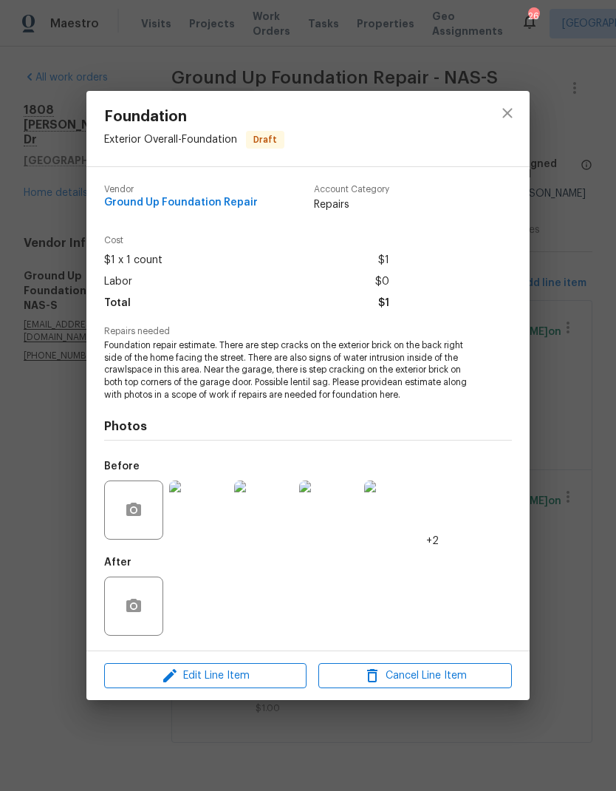
click at [385, 503] on img at bounding box center [393, 509] width 59 height 59
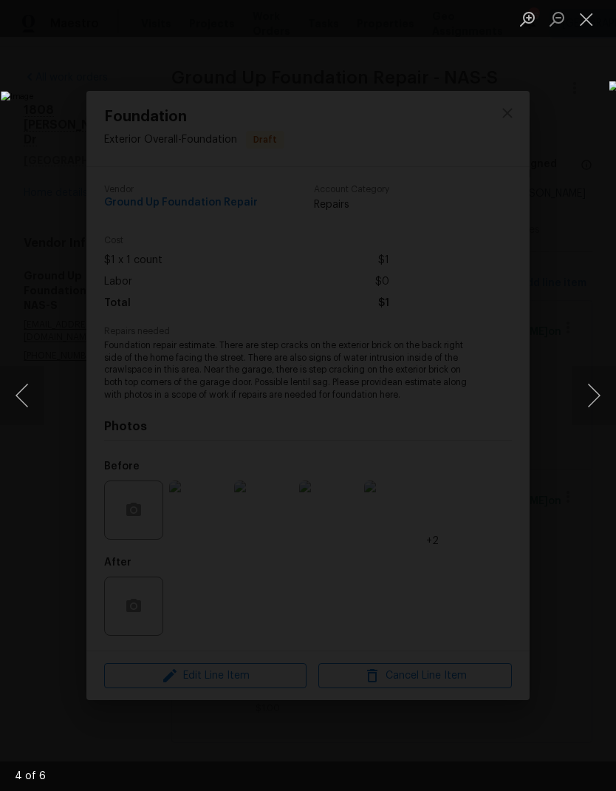
click at [587, 389] on button "Next image" at bounding box center [594, 395] width 44 height 59
click at [483, 432] on img "Lightbox" at bounding box center [238, 395] width 490 height 629
click at [585, 22] on button "Close lightbox" at bounding box center [587, 19] width 30 height 26
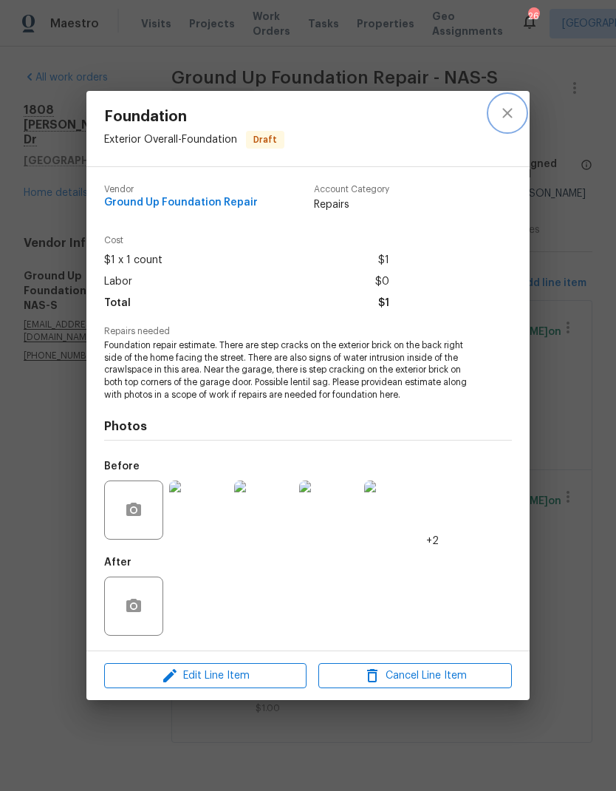
click at [492, 120] on button "close" at bounding box center [507, 112] width 35 height 35
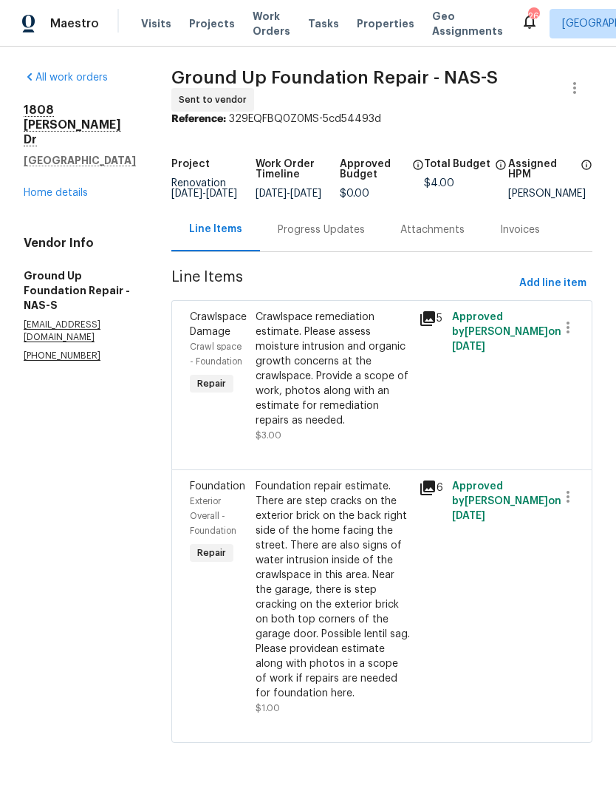
click at [58, 195] on link "Home details" at bounding box center [56, 193] width 64 height 10
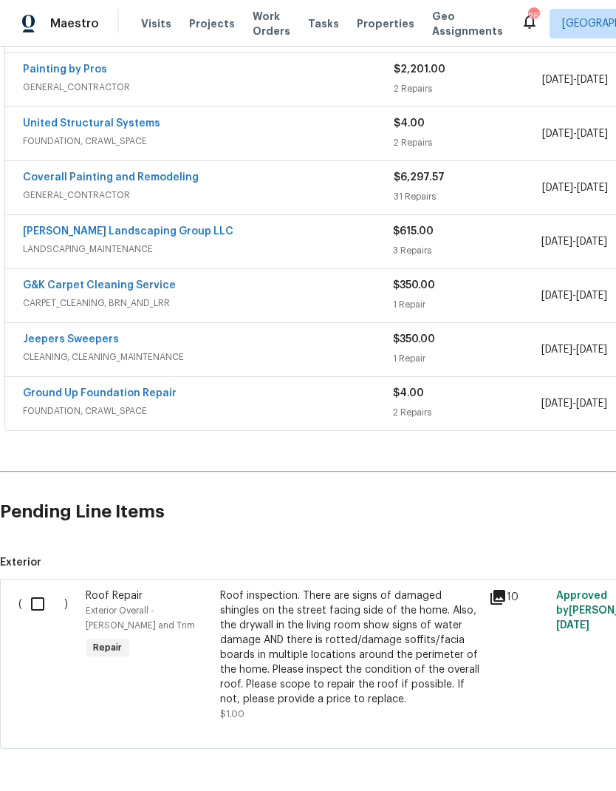
scroll to position [330, 0]
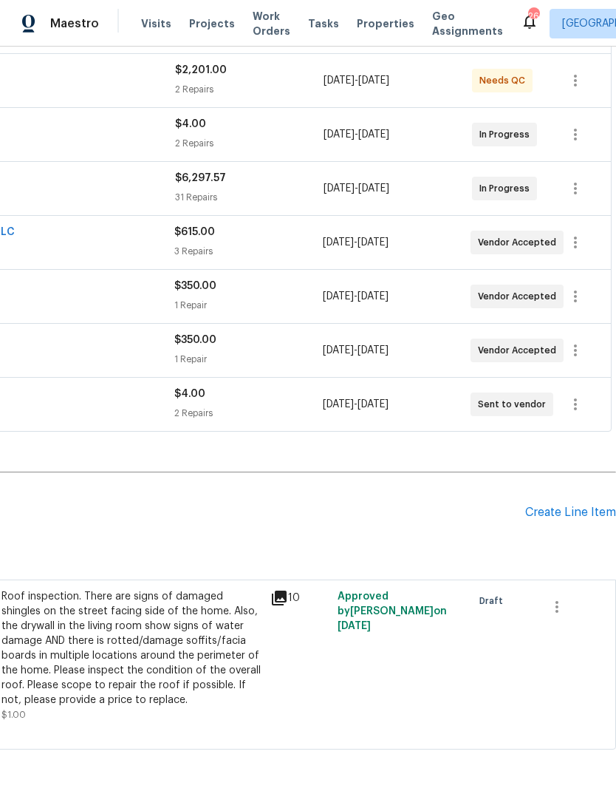
click at [551, 514] on div "Create Line Item" at bounding box center [570, 512] width 91 height 14
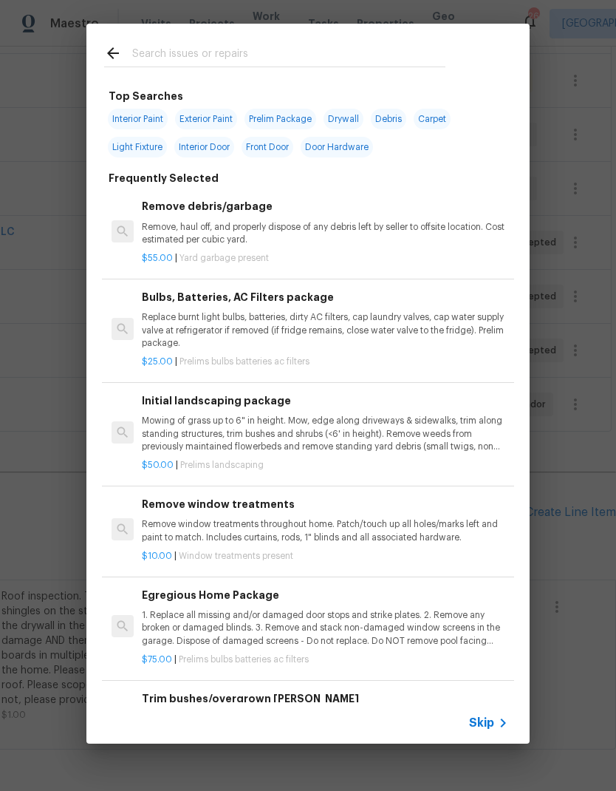
click at [182, 61] on input "text" at bounding box center [288, 55] width 313 height 22
type input "Hvac"
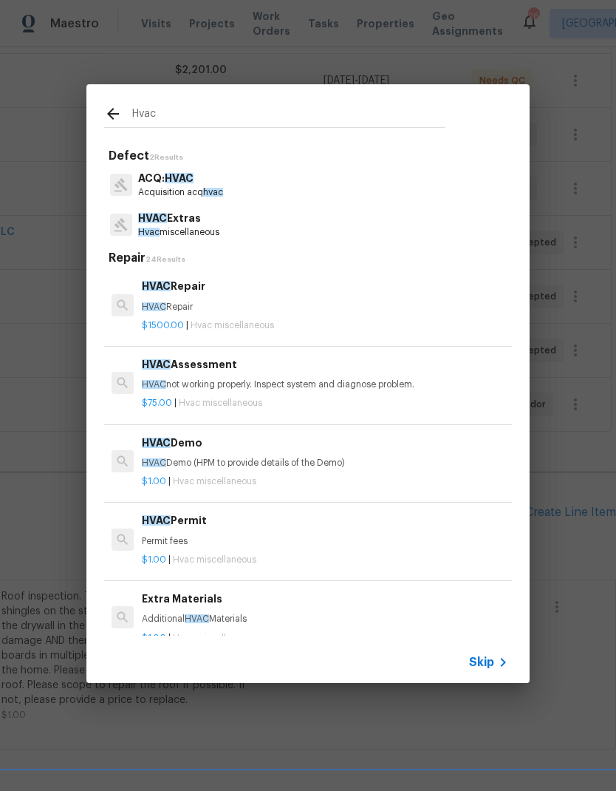
click at [157, 220] on span "HVAC" at bounding box center [152, 218] width 29 height 10
click at [157, 251] on h5 "Repair 24 Results" at bounding box center [311, 259] width 404 height 16
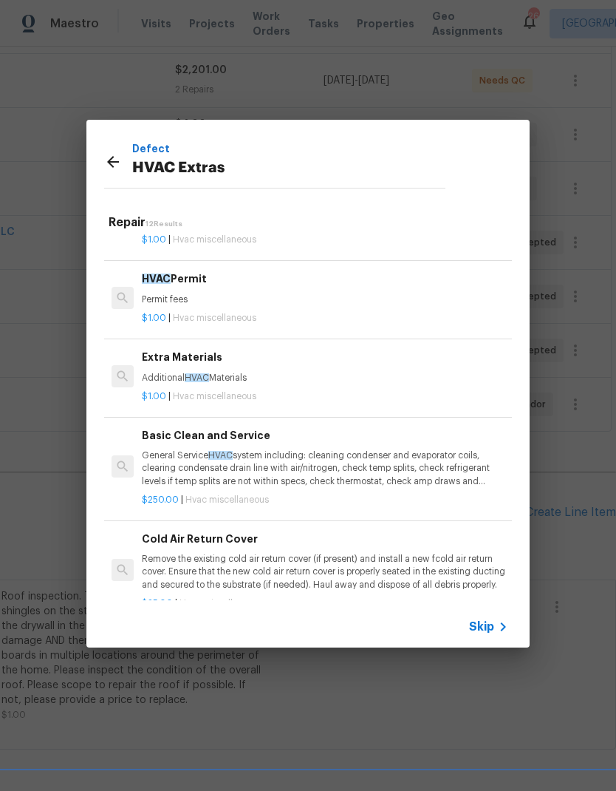
scroll to position [204, 0]
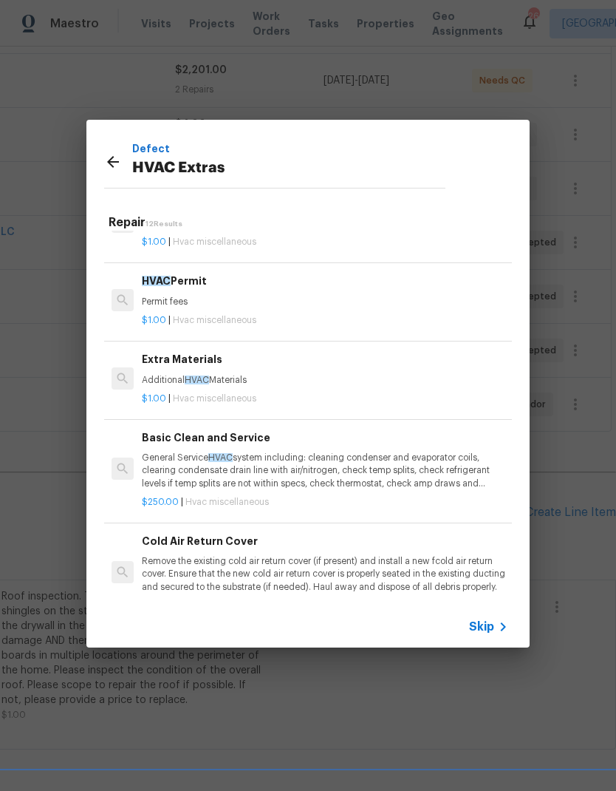
click at [182, 452] on p "General Service HVAC system including: cleaning condenser and evaporator coils,…" at bounding box center [325, 471] width 367 height 38
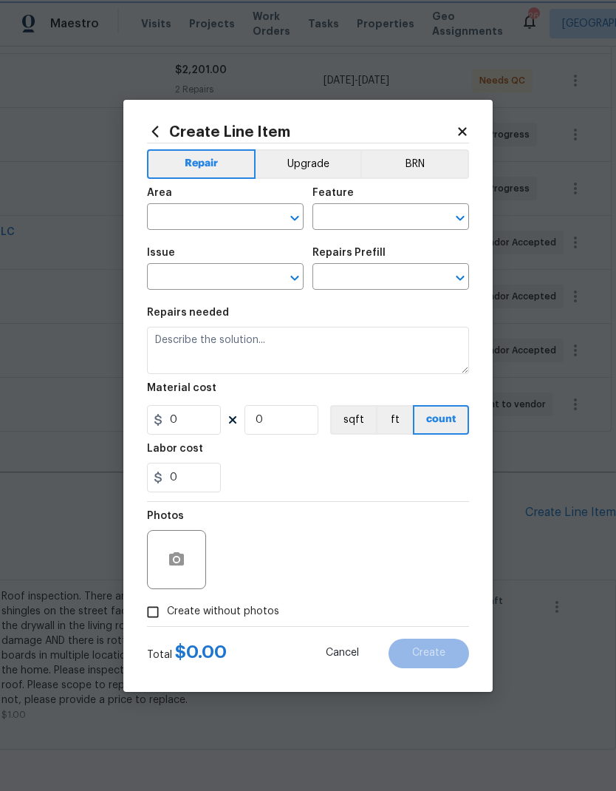
type input "HVAC"
type input "HVAC Extras"
type input "Basic Clean and Service $250.00"
type textarea "General Service HVAC system including: cleaning condenser and evaporator coils,…"
type input "250"
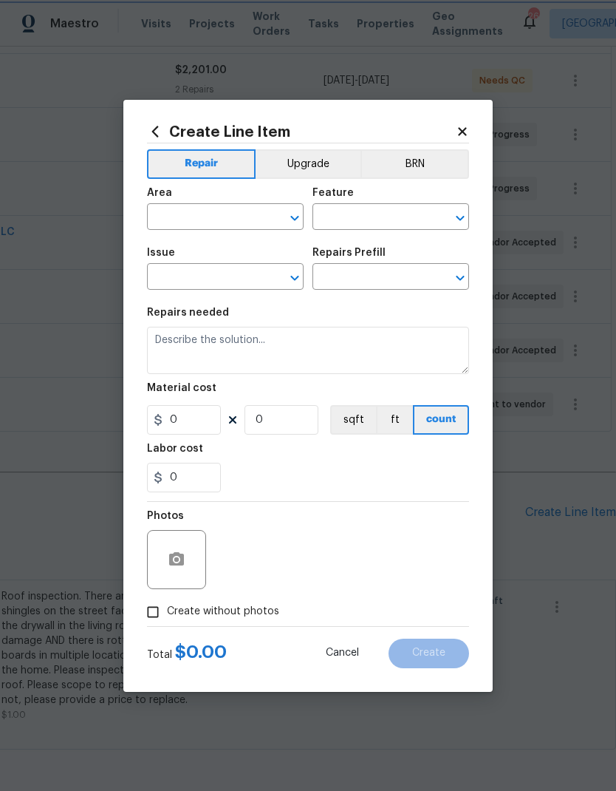
type input "1"
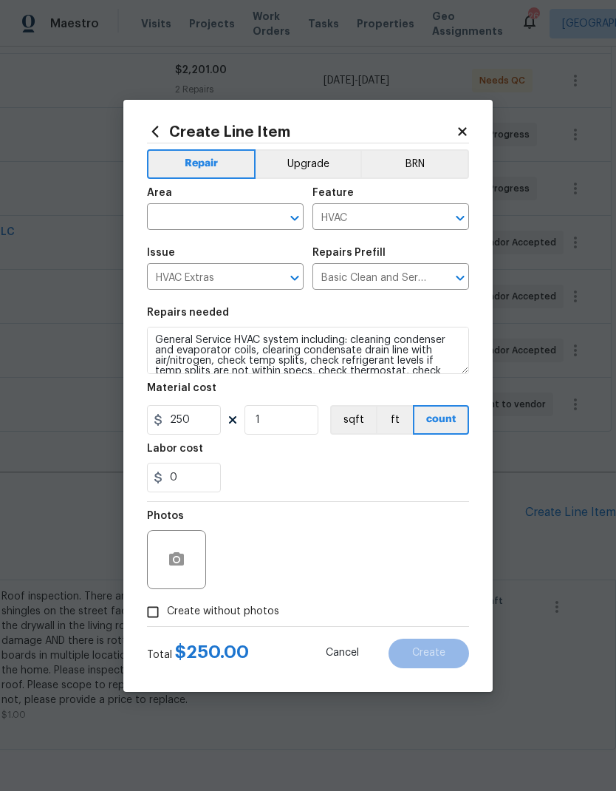
click at [159, 455] on div "Labor cost" at bounding box center [308, 452] width 322 height 19
click at [155, 334] on textarea "General Service HVAC system including: cleaning condenser and evaporator coils,…" at bounding box center [308, 350] width 322 height 47
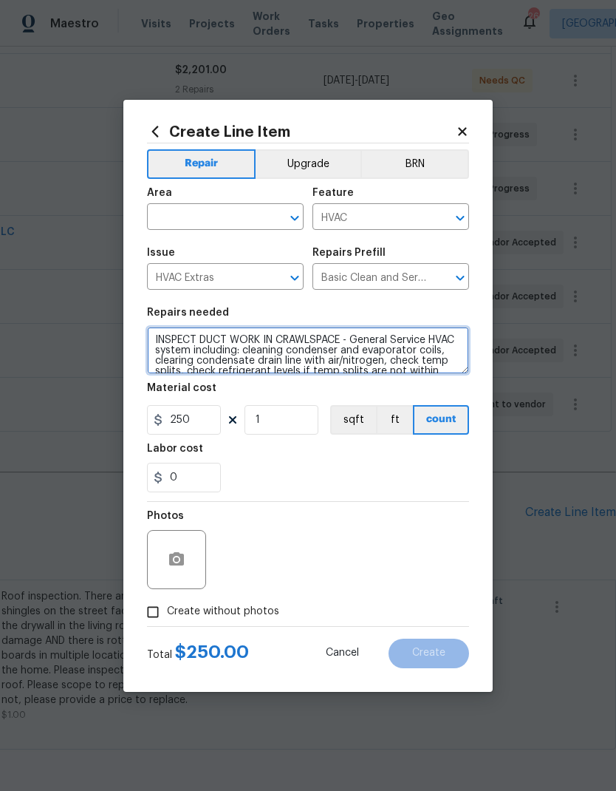
type textarea "INSPECT DUCT WORK IN CRAWLSPACE - General Service HVAC system including: cleani…"
click at [255, 457] on div "Labor cost" at bounding box center [308, 452] width 322 height 19
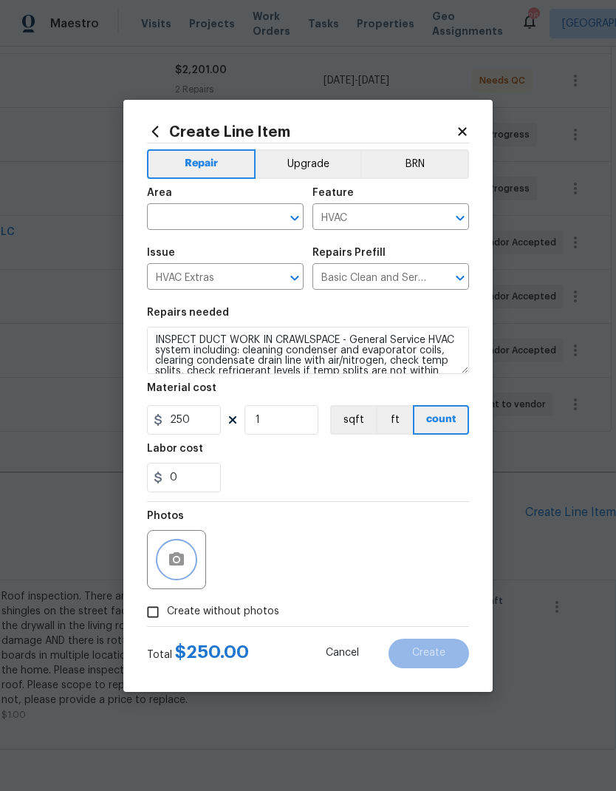
click at [181, 562] on icon "button" at bounding box center [176, 558] width 15 height 13
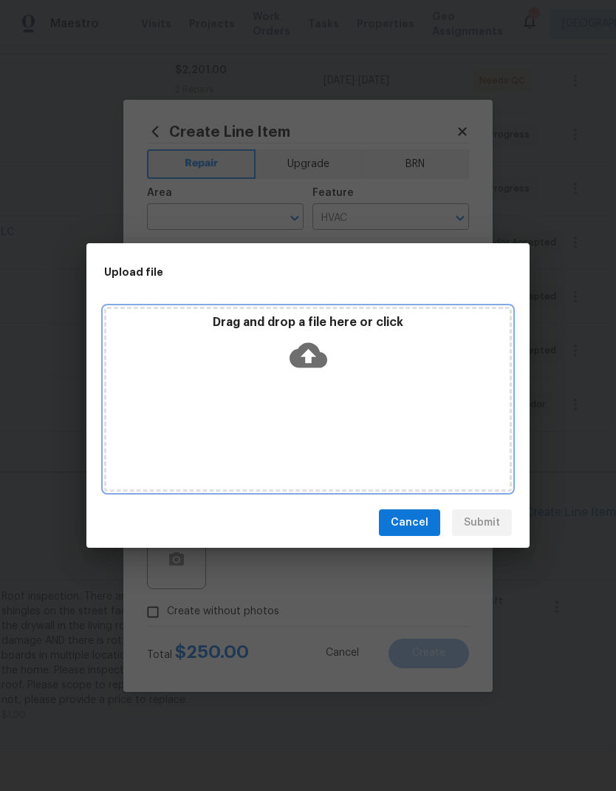
click at [306, 350] on icon at bounding box center [309, 355] width 38 height 25
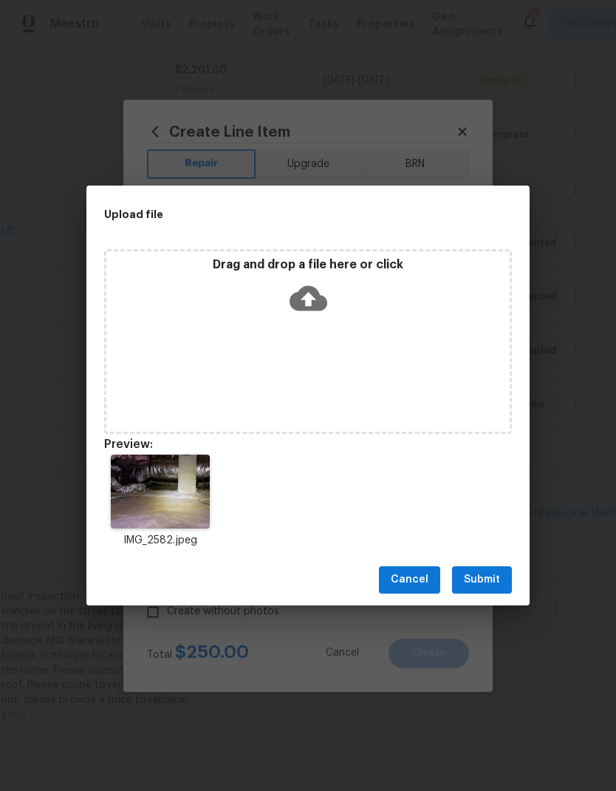
click at [474, 577] on span "Submit" at bounding box center [482, 580] width 36 height 18
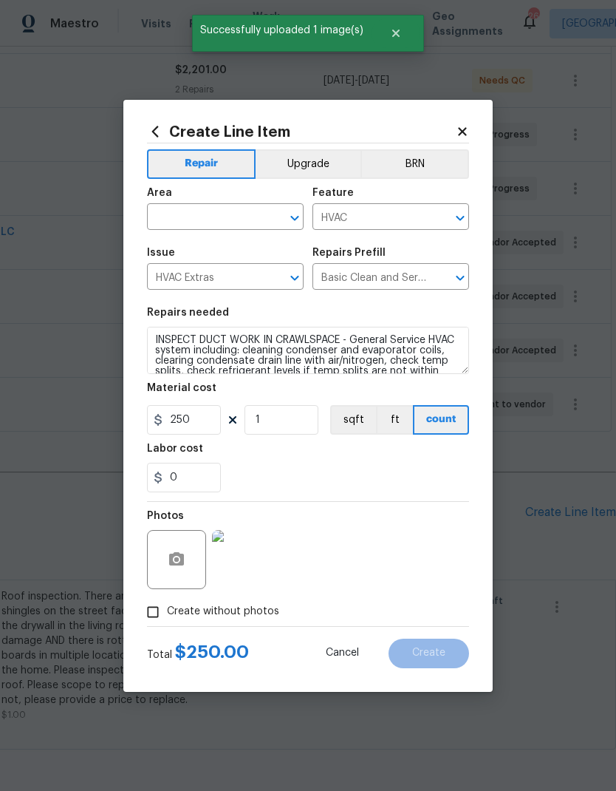
click at [178, 209] on input "text" at bounding box center [204, 218] width 115 height 23
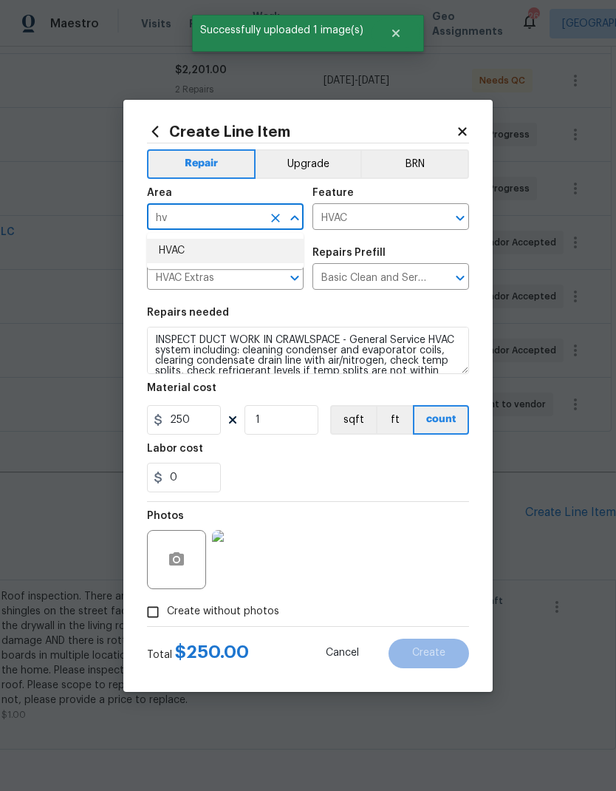
click at [173, 258] on li "HVAC" at bounding box center [225, 251] width 157 height 24
type input "HVAC"
click at [253, 457] on div "Labor cost" at bounding box center [308, 452] width 322 height 19
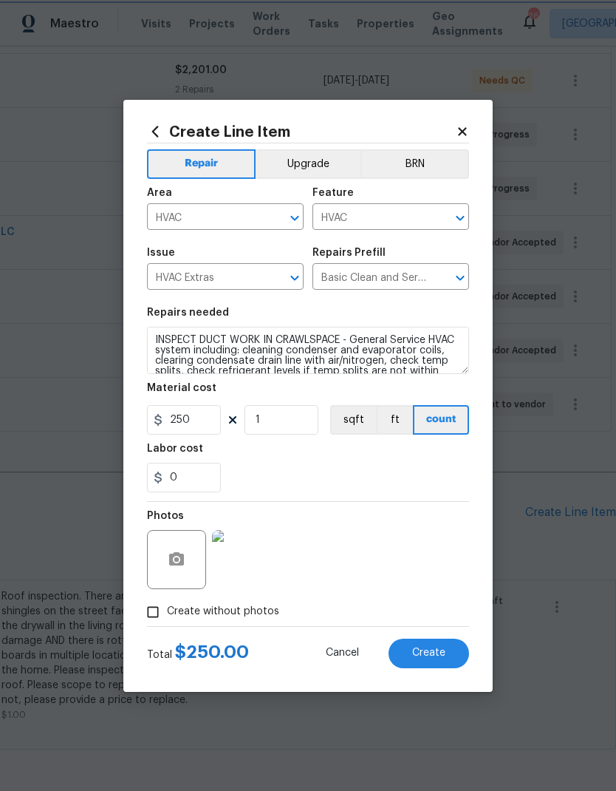
click at [425, 654] on span "Create" at bounding box center [428, 652] width 33 height 11
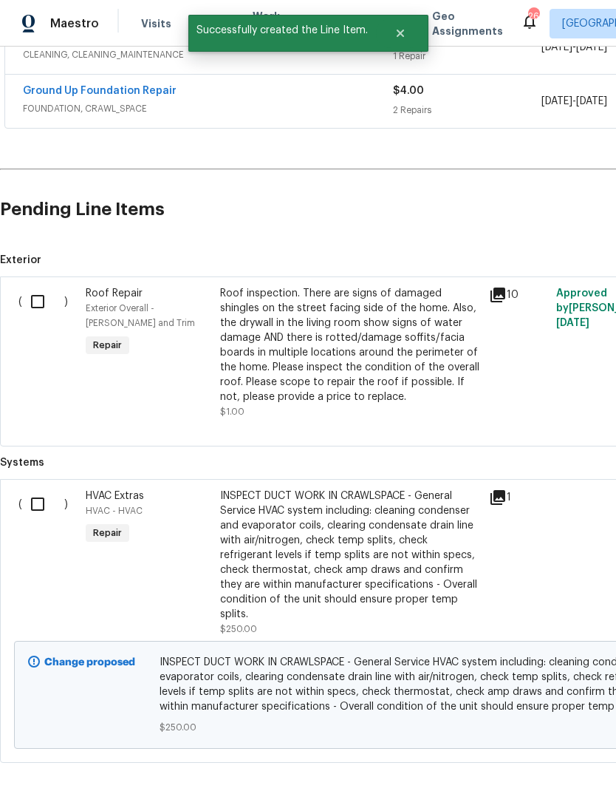
scroll to position [633, 0]
click at [36, 506] on input "checkbox" at bounding box center [43, 504] width 42 height 31
checkbox input "true"
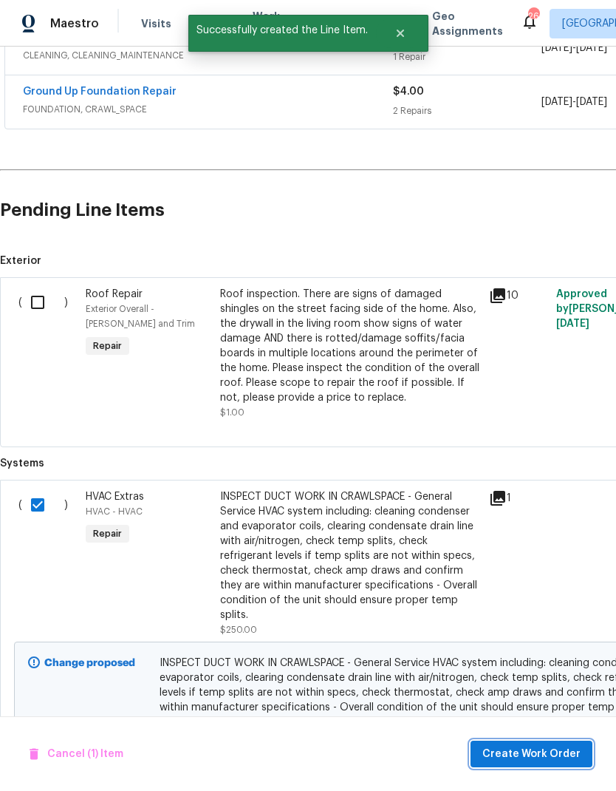
click at [525, 754] on span "Create Work Order" at bounding box center [532, 754] width 98 height 18
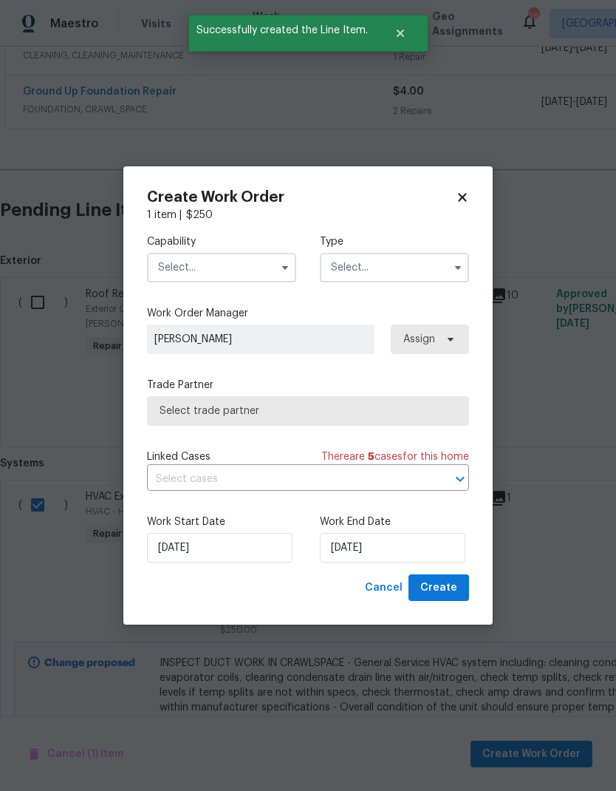
click at [194, 271] on input "text" at bounding box center [221, 268] width 149 height 30
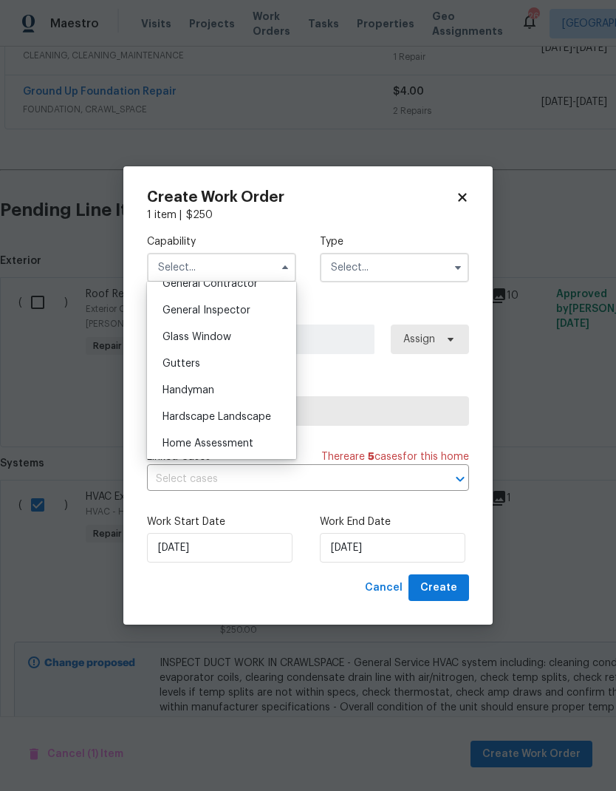
scroll to position [823, 0]
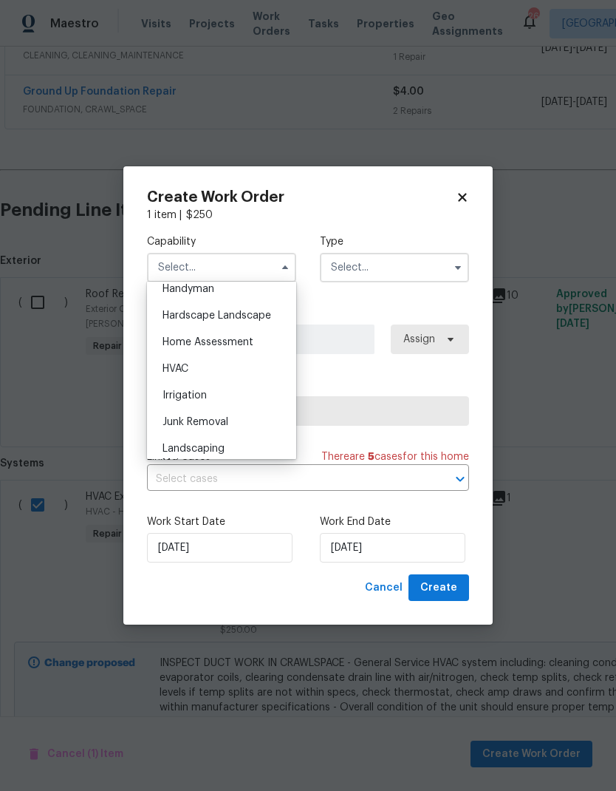
click at [174, 373] on span "HVAC" at bounding box center [176, 369] width 26 height 10
type input "HVAC"
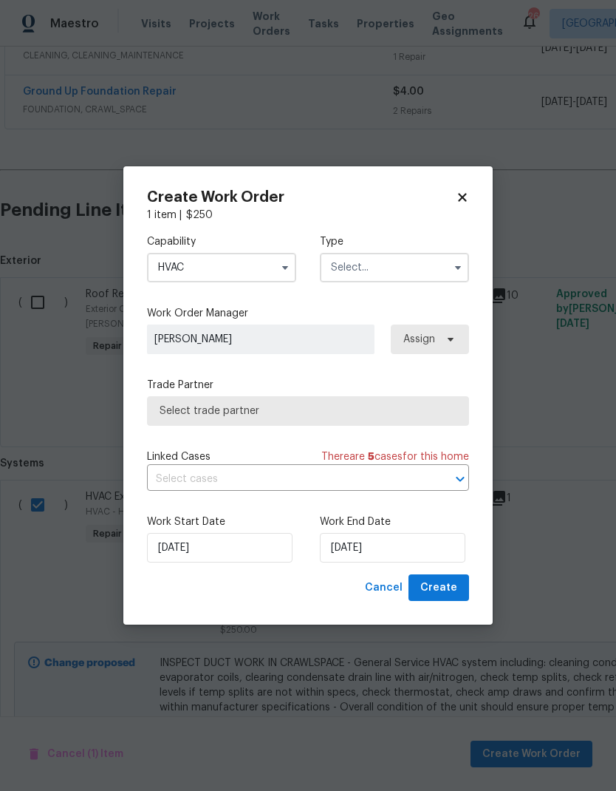
click at [360, 267] on input "text" at bounding box center [394, 268] width 149 height 30
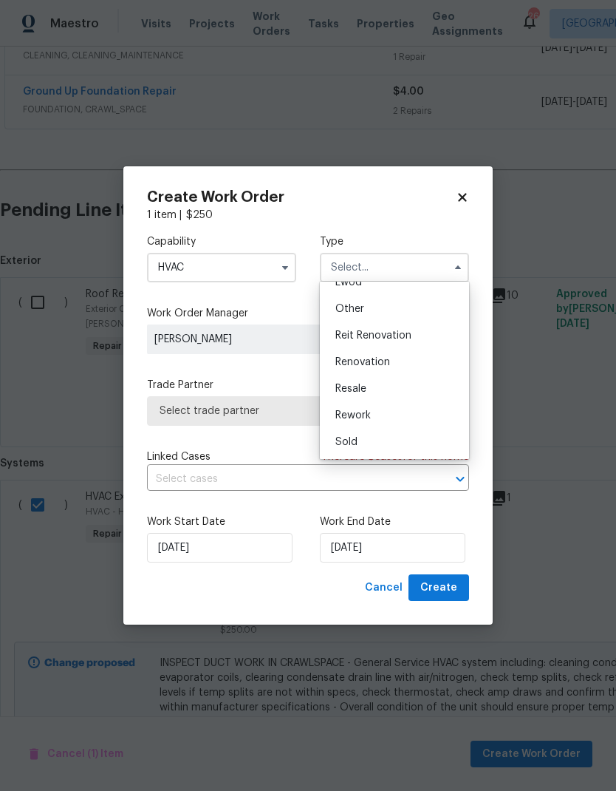
scroll to position [176, 0]
click at [353, 363] on span "Renovation" at bounding box center [363, 362] width 55 height 10
type input "Renovation"
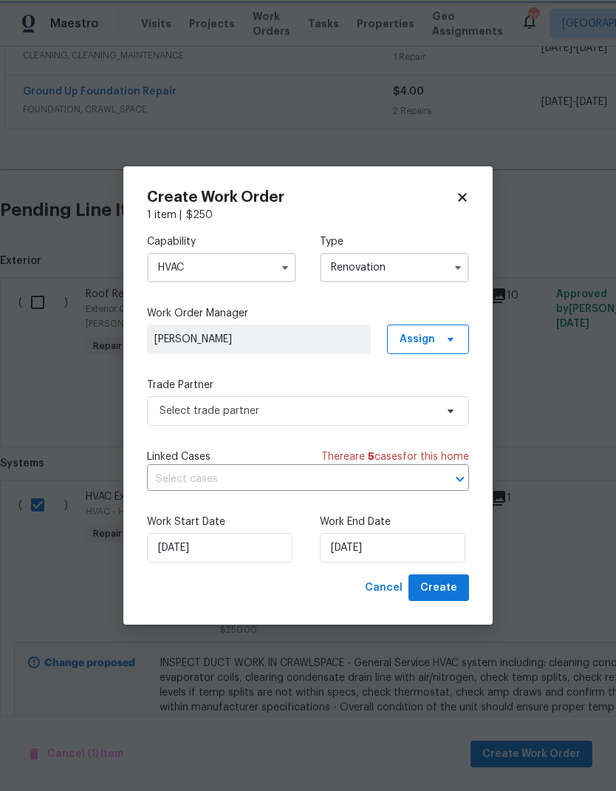
scroll to position [0, 0]
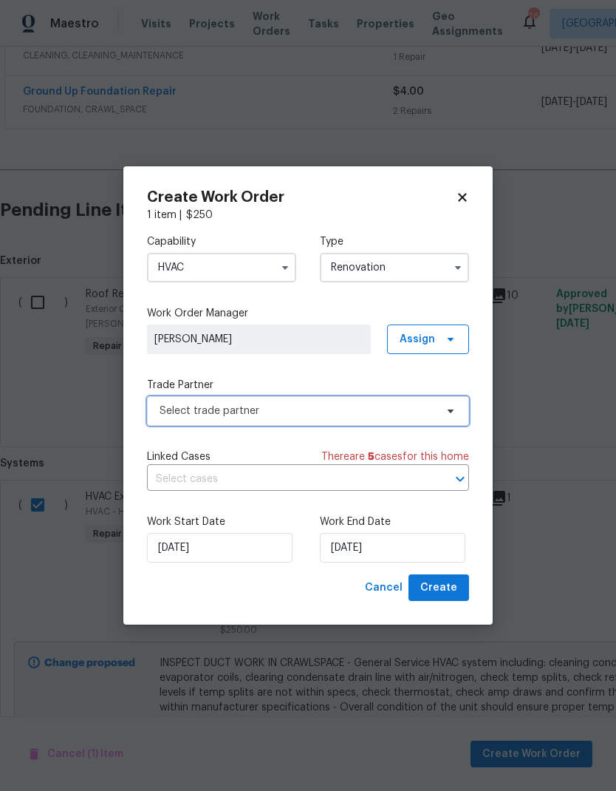
click at [349, 412] on span "Select trade partner" at bounding box center [298, 411] width 276 height 15
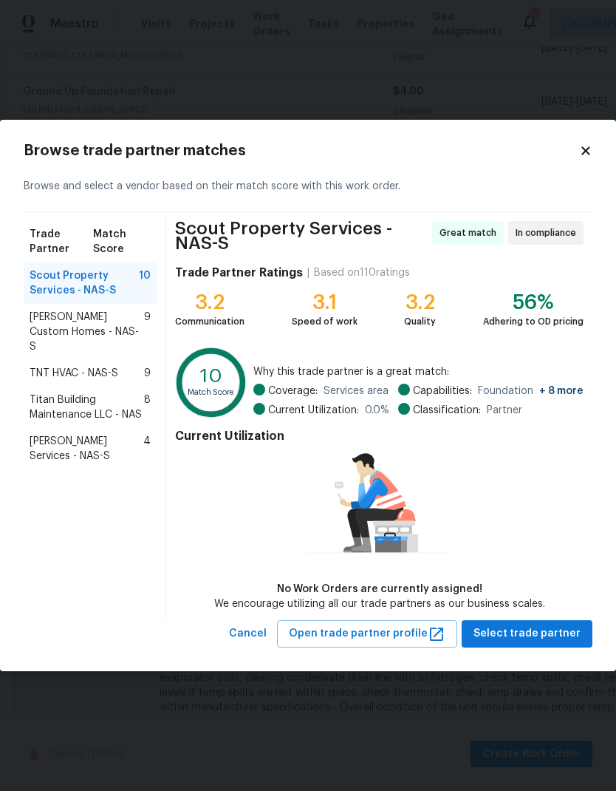
click at [38, 366] on span "TNT HVAC - NAS-S" at bounding box center [74, 373] width 89 height 15
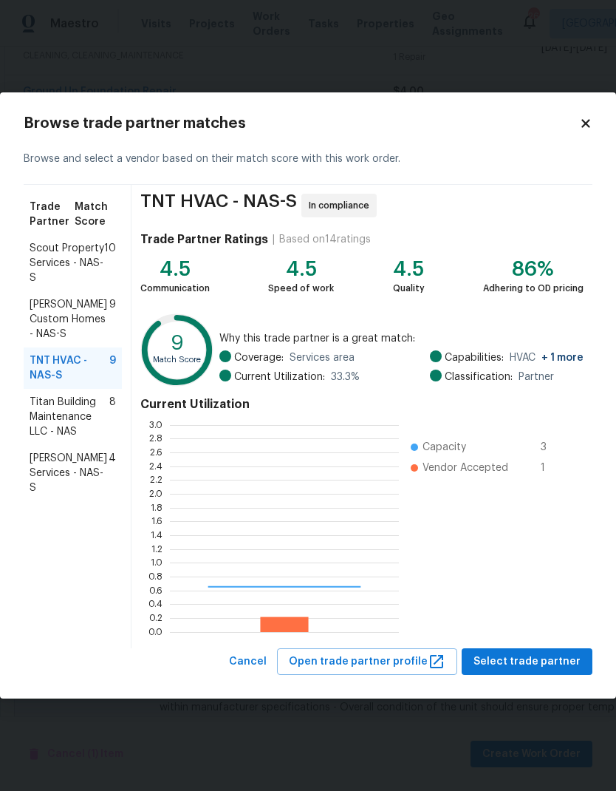
scroll to position [207, 229]
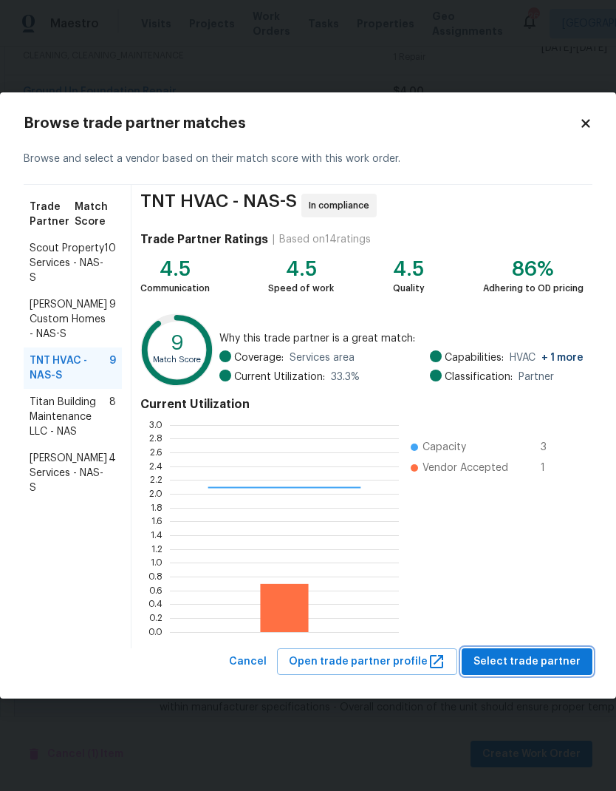
click at [511, 652] on button "Select trade partner" at bounding box center [527, 661] width 131 height 27
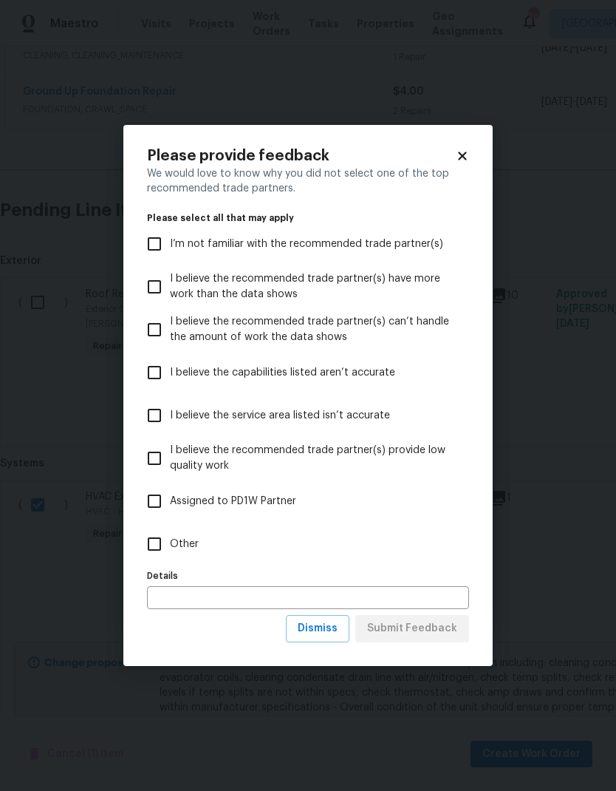
click at [160, 547] on input "Other" at bounding box center [154, 543] width 31 height 31
checkbox input "true"
click at [401, 624] on span "Submit Feedback" at bounding box center [412, 628] width 90 height 18
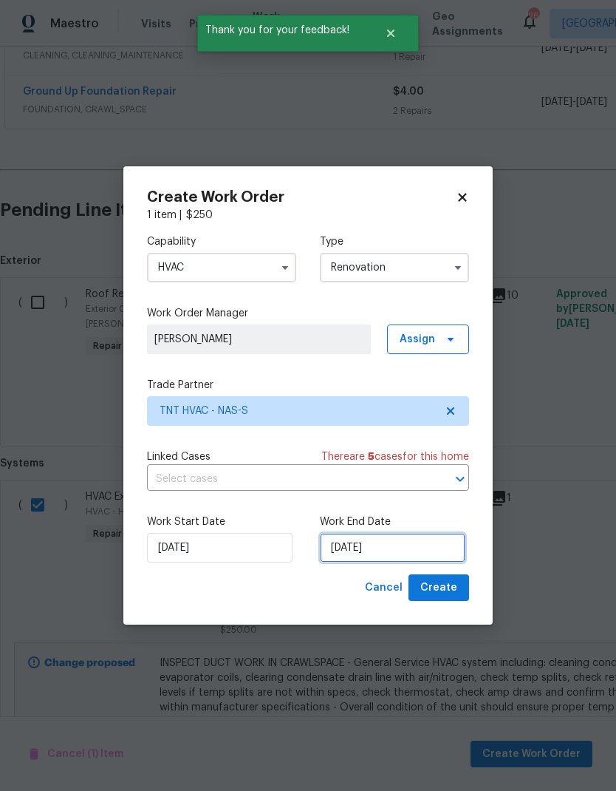
click at [387, 544] on input "10/9/2025" at bounding box center [393, 548] width 146 height 30
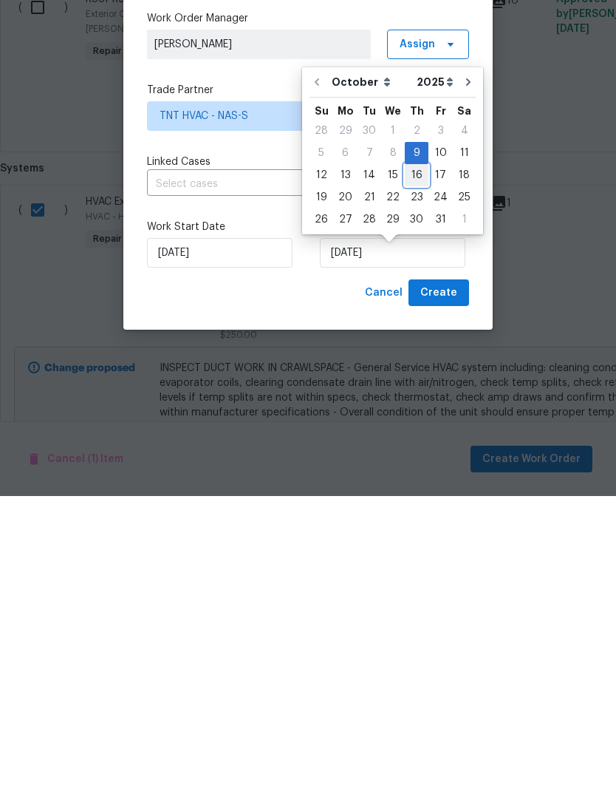
click at [411, 460] on div "16" at bounding box center [417, 470] width 24 height 21
type input "10/16/2025"
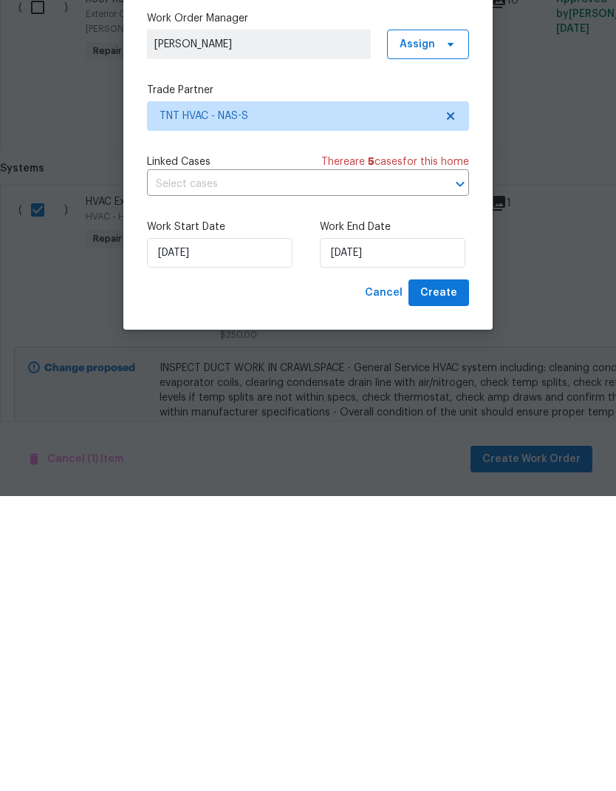
scroll to position [59, 0]
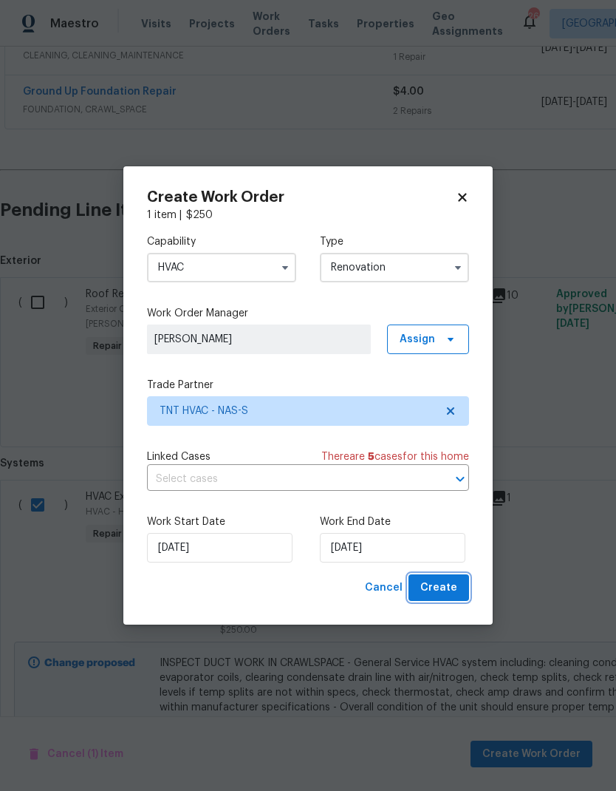
click at [433, 588] on span "Create" at bounding box center [439, 588] width 37 height 18
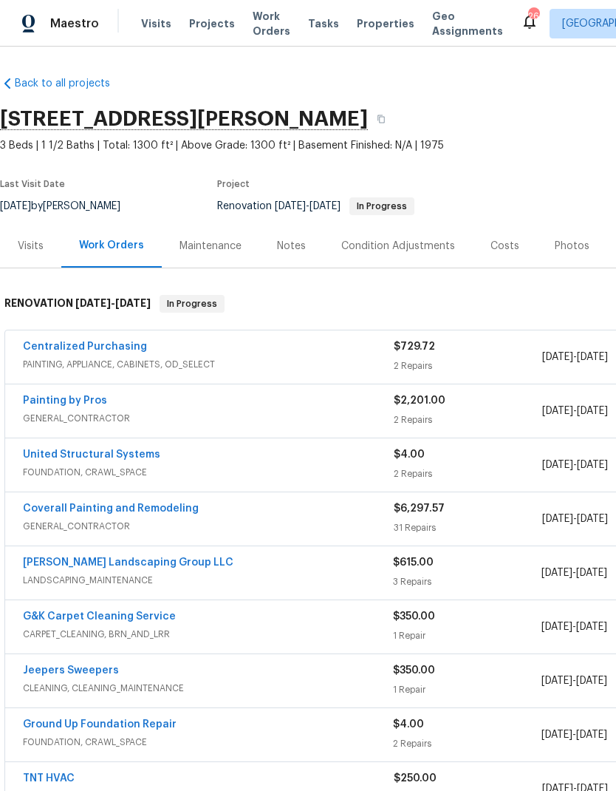
scroll to position [0, 0]
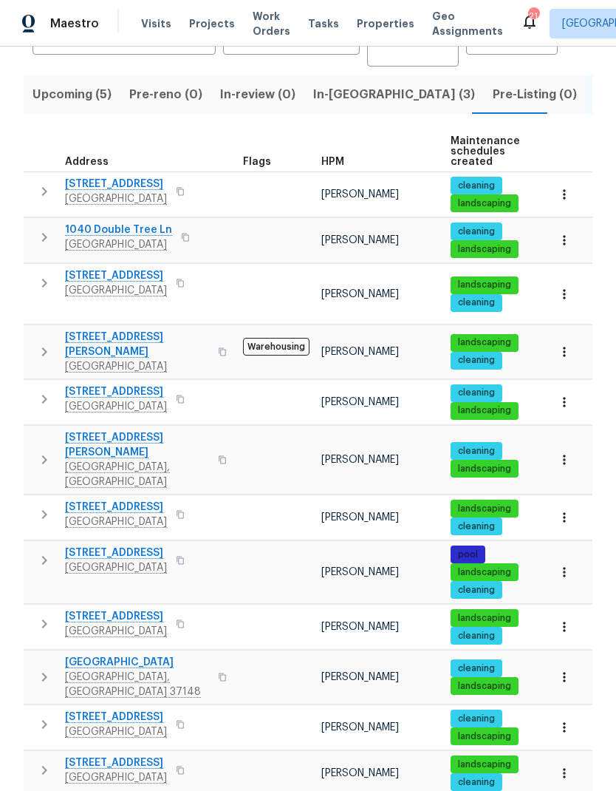
scroll to position [144, 0]
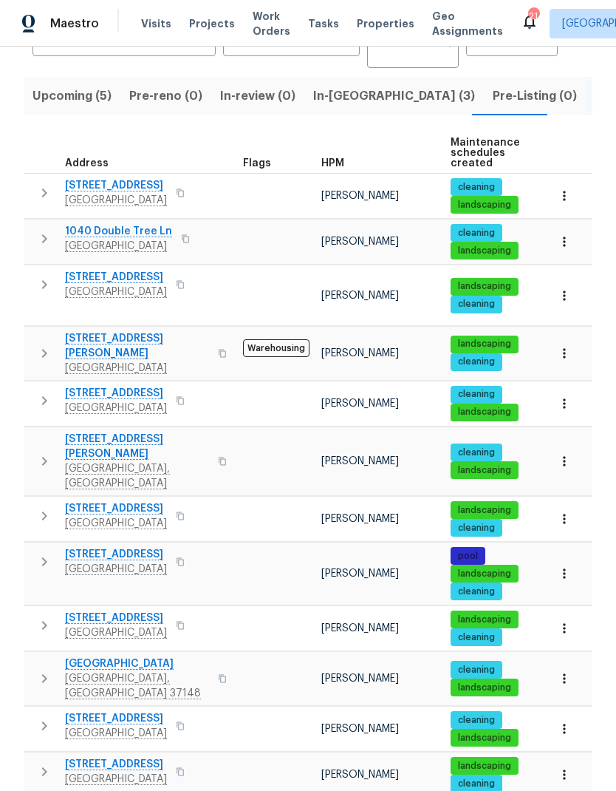
click at [42, 553] on icon "button" at bounding box center [44, 562] width 18 height 18
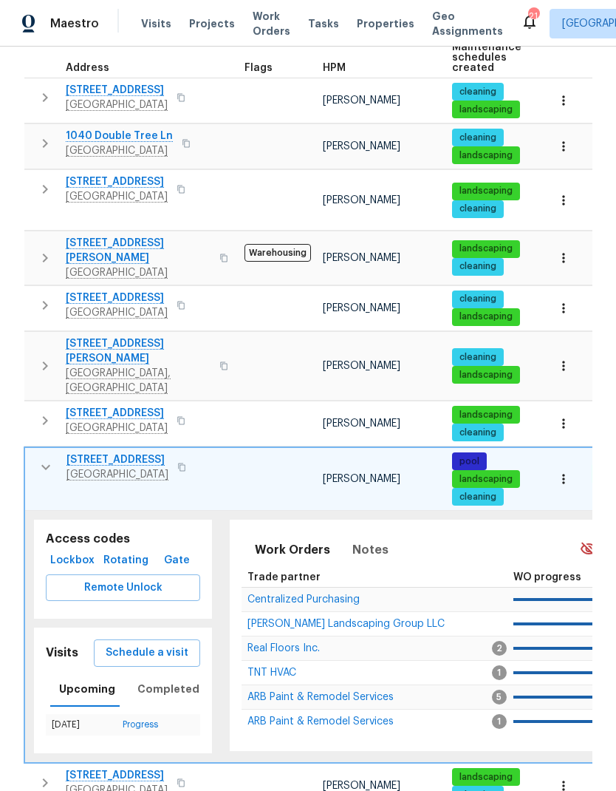
scroll to position [312, 0]
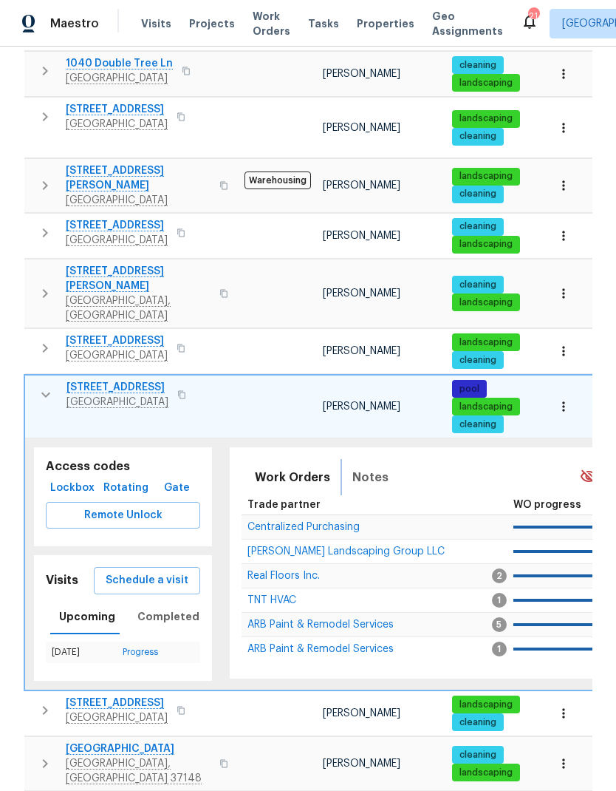
click at [364, 467] on span "Notes" at bounding box center [371, 477] width 36 height 21
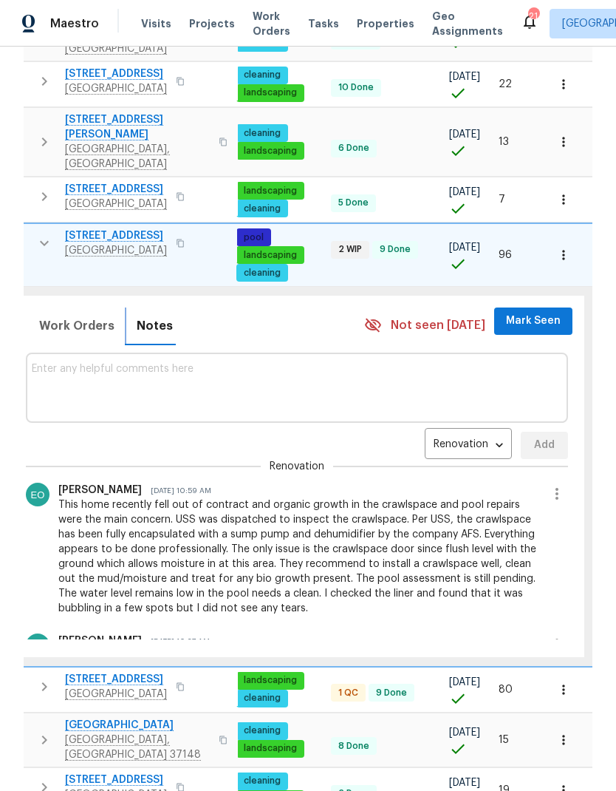
scroll to position [0, 216]
click at [557, 485] on icon "button" at bounding box center [557, 494] width 18 height 18
click at [492, 477] on li "Edit message" at bounding box center [517, 478] width 102 height 24
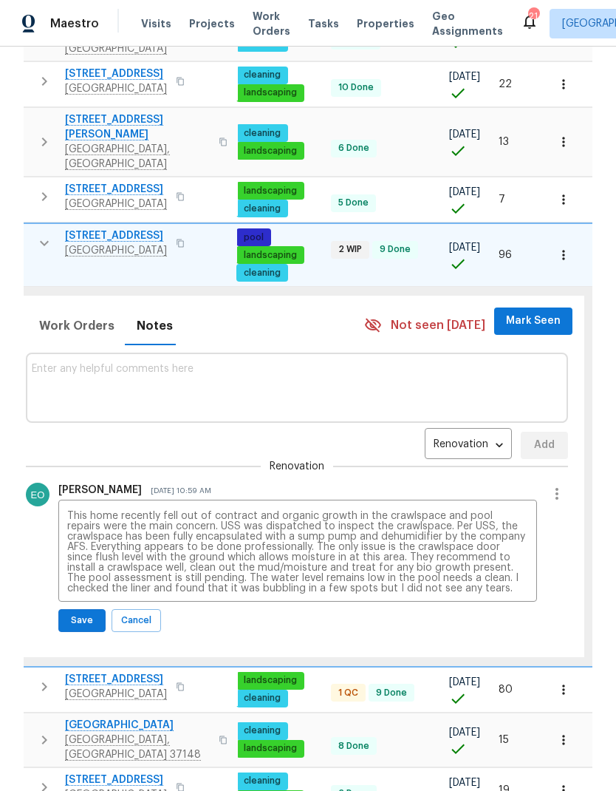
click at [75, 511] on textarea "This home recently fell out of contract and organic growth in the crawlspace an…" at bounding box center [297, 552] width 461 height 83
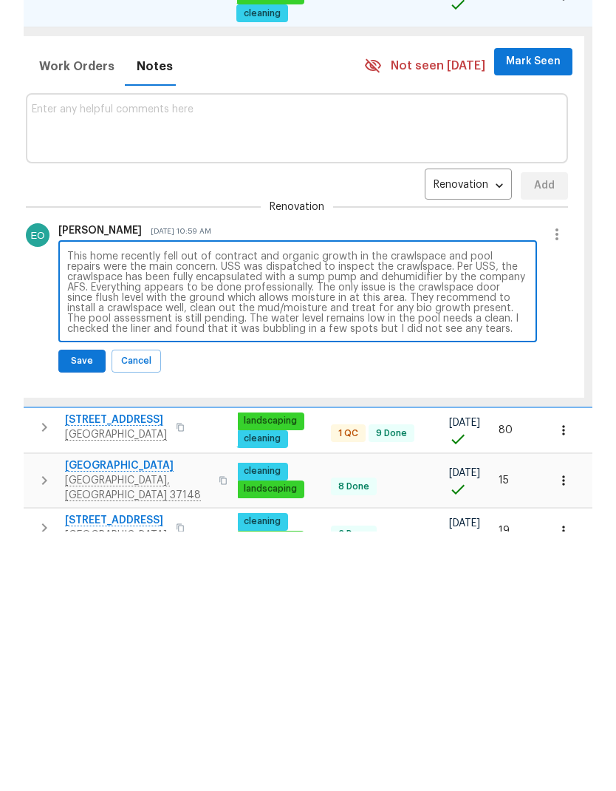
click at [89, 511] on textarea "This home recently fell out of contract and organic growth in the crawlspace an…" at bounding box center [297, 552] width 461 height 83
click at [231, 483] on div "Eric Ovalle Oct 9, 2025 10:59 AM This home recently fell out of contract and or…" at bounding box center [297, 566] width 542 height 167
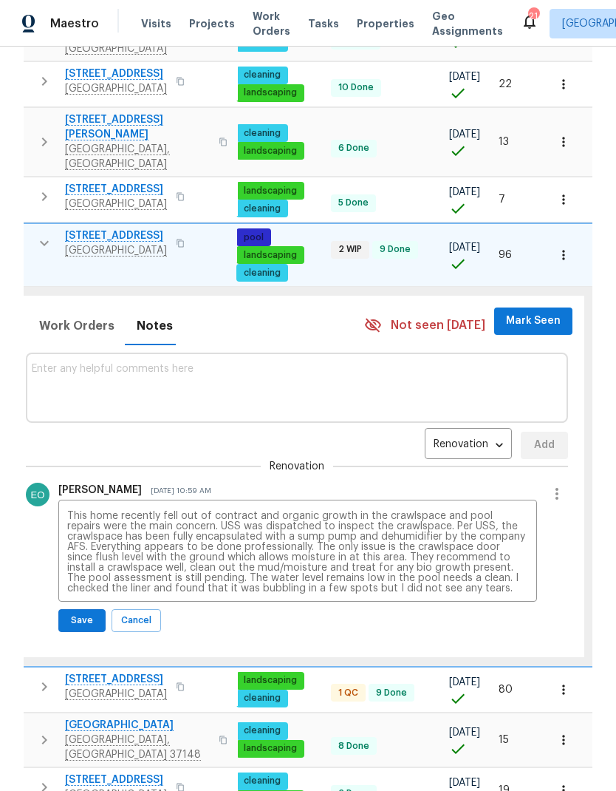
click at [139, 511] on textarea "This home recently fell out of contract and organic growth in the crawlspace an…" at bounding box center [297, 552] width 461 height 83
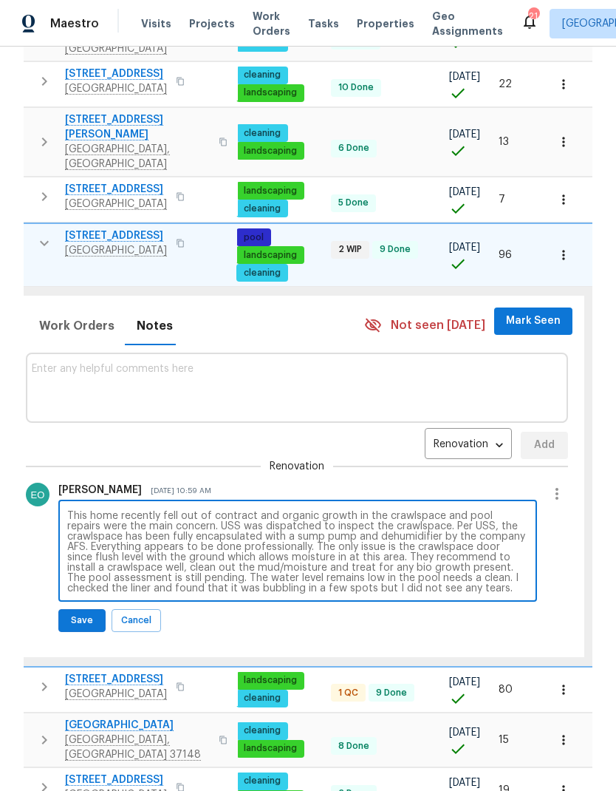
click at [513, 511] on textarea "This home recently fell out of contract and organic growth in the crawlspace an…" at bounding box center [297, 552] width 461 height 83
click at [69, 511] on textarea "This home recently fell out of contract and organic growth in the crawlspace an…" at bounding box center [297, 552] width 461 height 83
click at [68, 511] on textarea "This home recently fell out of contract and organic growth in the crawlspace an…" at bounding box center [297, 552] width 461 height 83
type textarea "This home recently fell out of contract, and the main concerns were organic gro…"
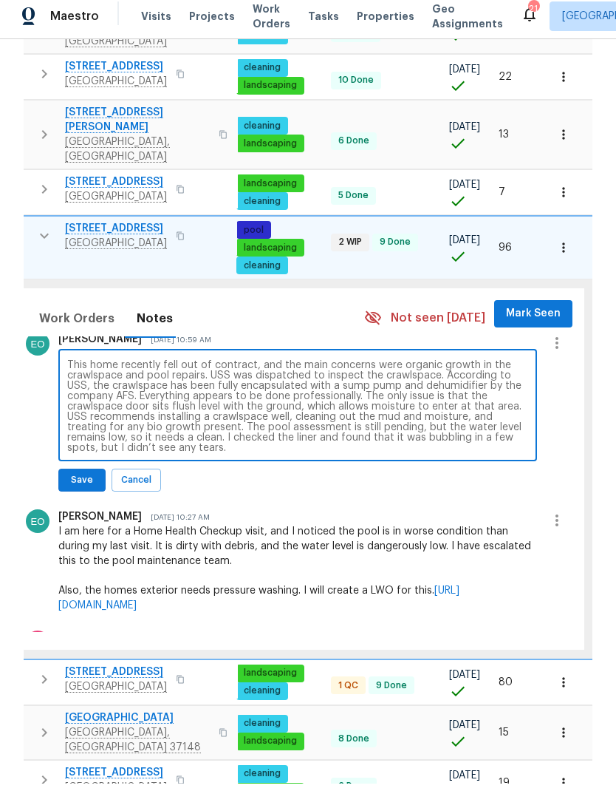
scroll to position [154, 0]
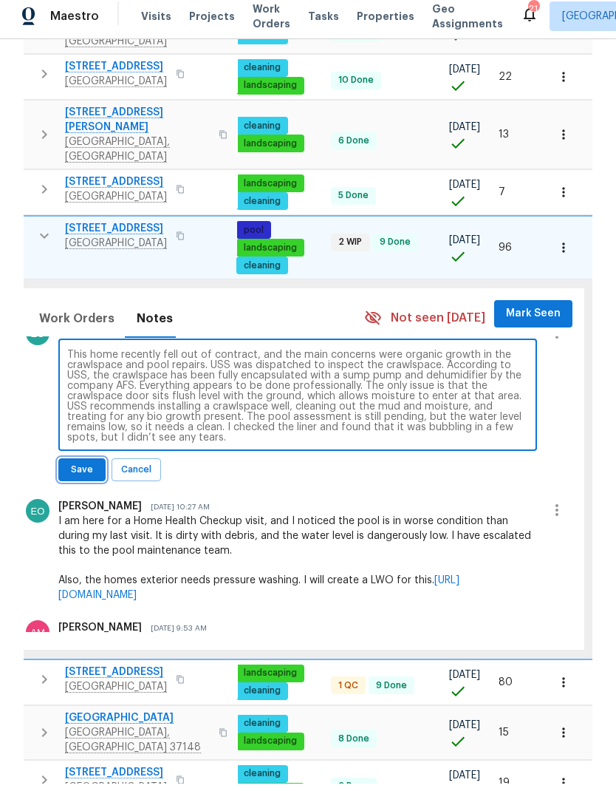
click at [77, 469] on span "Save" at bounding box center [82, 477] width 28 height 16
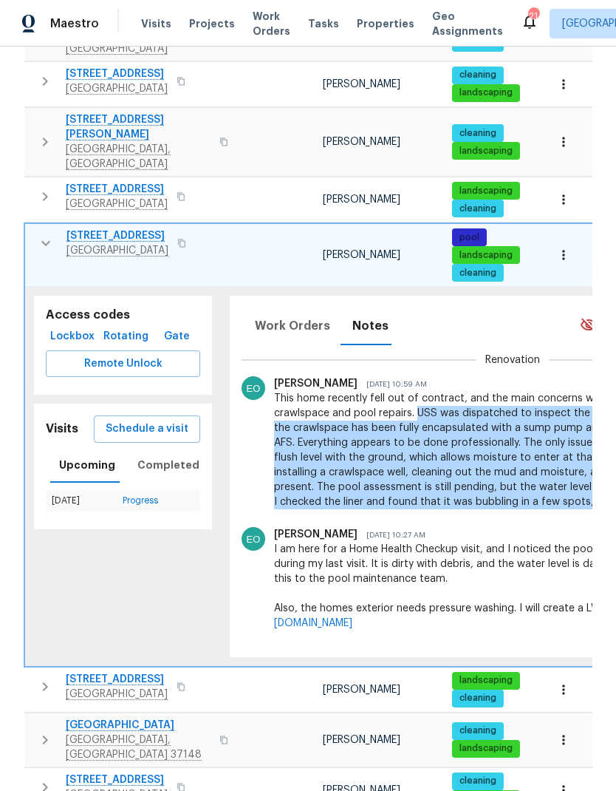
scroll to position [0, 0]
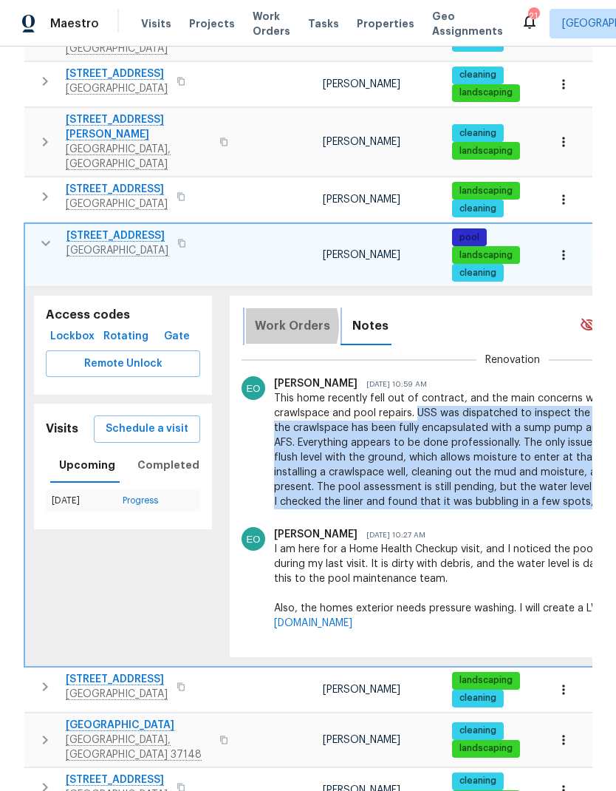
click at [267, 316] on span "Work Orders" at bounding box center [292, 326] width 75 height 21
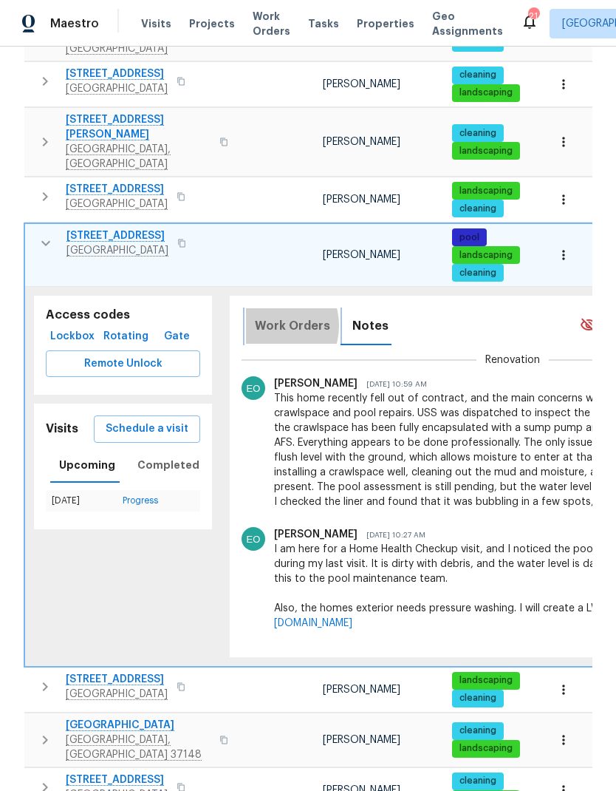
scroll to position [395, 0]
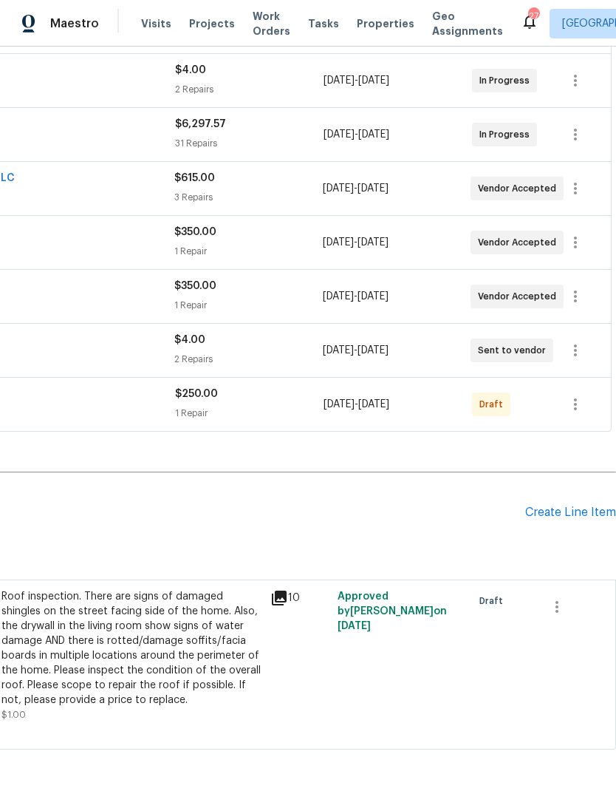
scroll to position [384, 219]
click at [574, 407] on icon "button" at bounding box center [576, 404] width 18 height 18
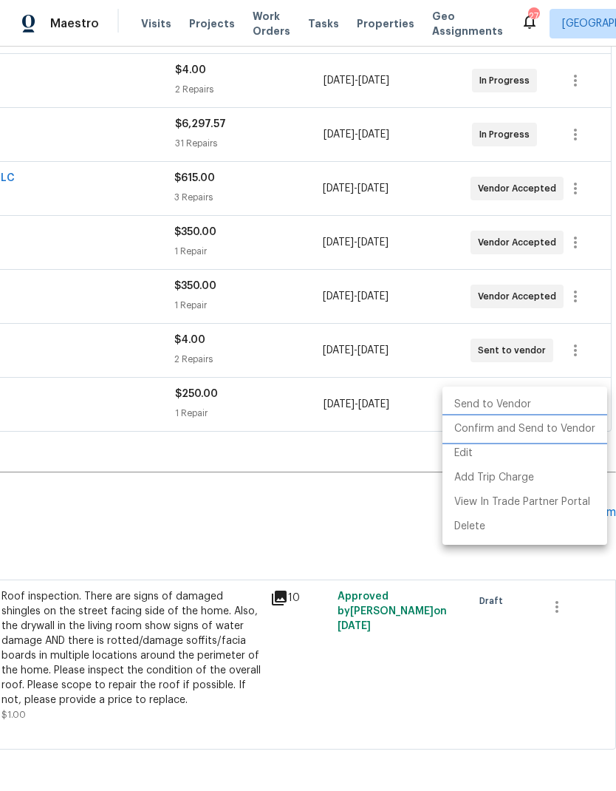
click at [488, 426] on li "Confirm and Send to Vendor" at bounding box center [525, 429] width 165 height 24
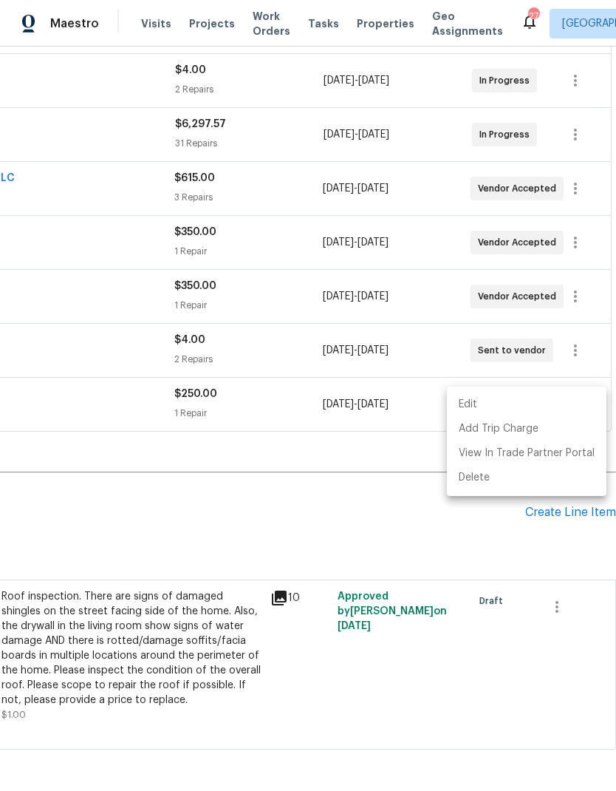
click at [95, 402] on div at bounding box center [308, 395] width 616 height 791
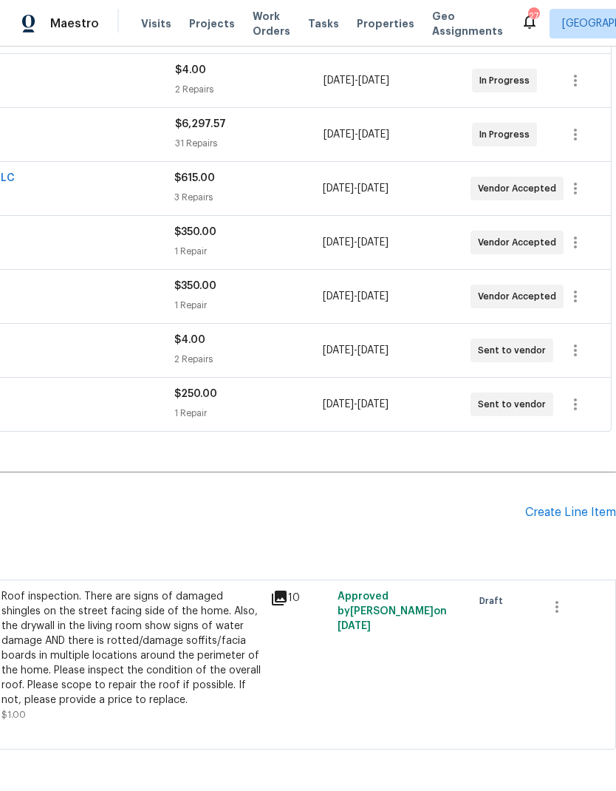
click at [102, 392] on div "Edit Add Trip Charge View In Trade Partner Portal Delete" at bounding box center [308, 395] width 616 height 791
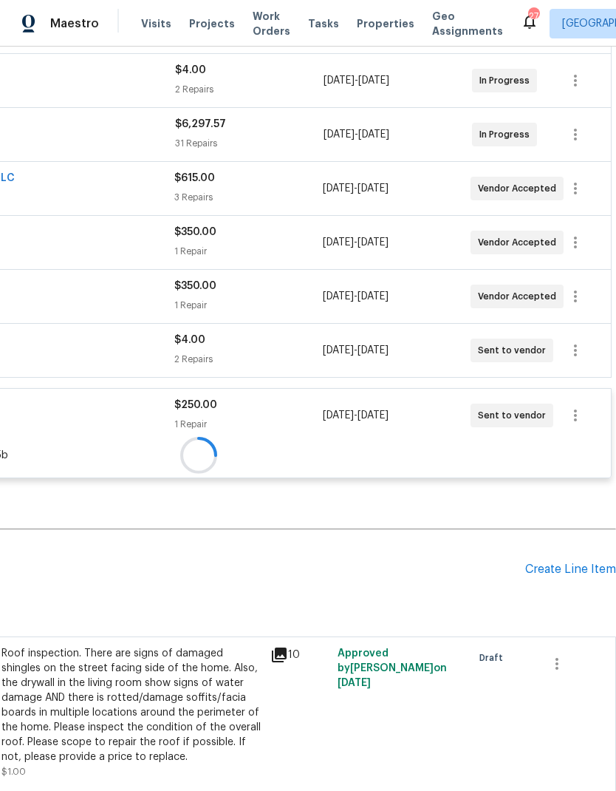
click at [89, 442] on div at bounding box center [198, 455] width 825 height 27
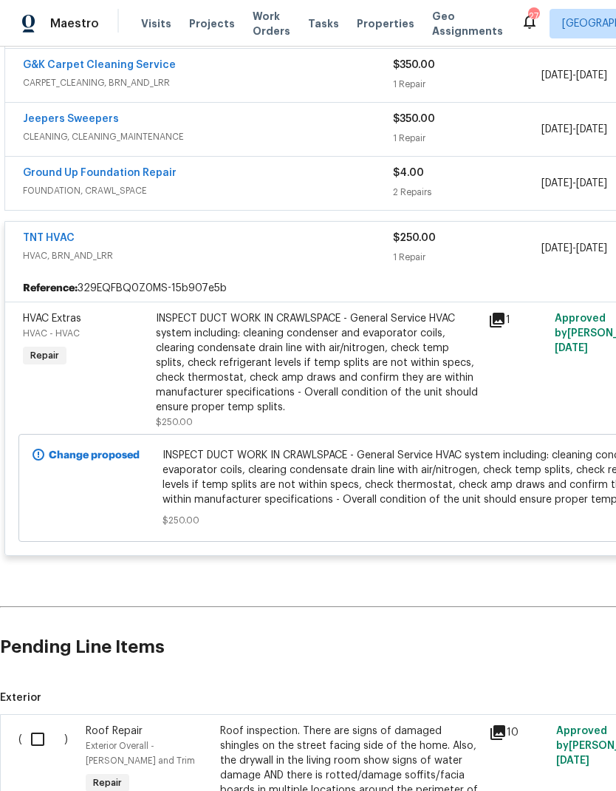
scroll to position [551, 0]
click at [47, 238] on link "TNT HVAC" at bounding box center [49, 238] width 52 height 10
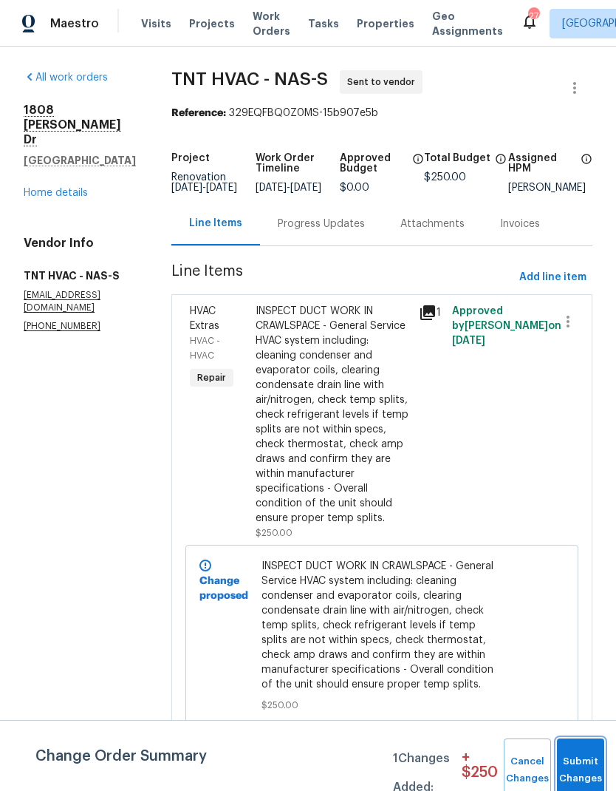
click at [596, 761] on button "Submit Changes" at bounding box center [580, 770] width 47 height 64
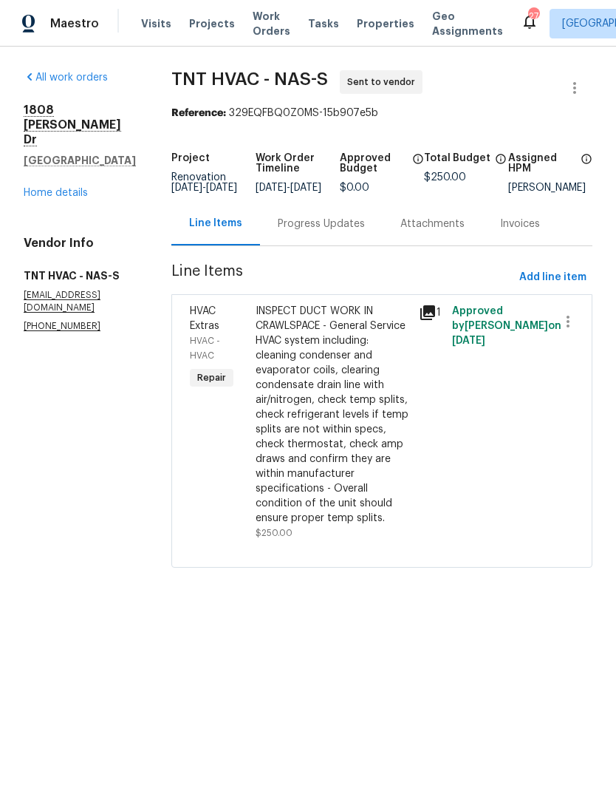
click at [284, 222] on div "Progress Updates" at bounding box center [321, 224] width 123 height 44
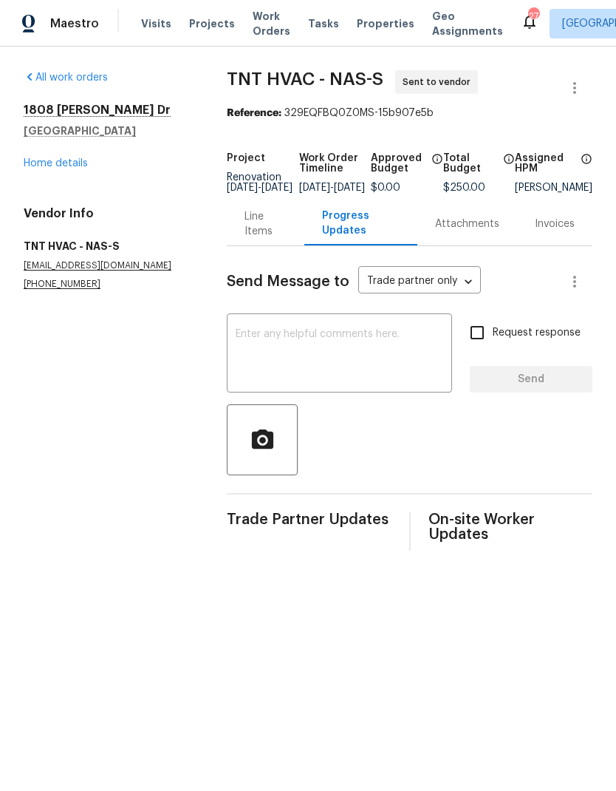
click at [262, 353] on textarea at bounding box center [340, 355] width 208 height 52
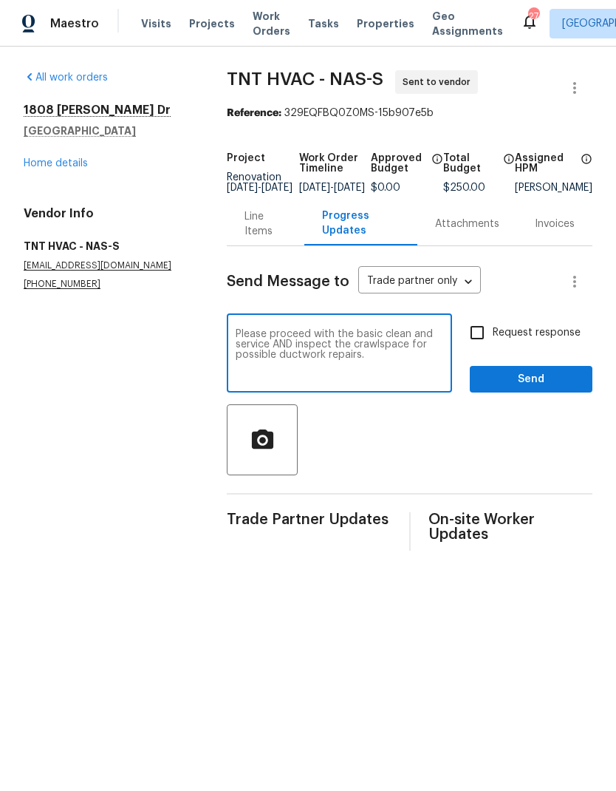
type textarea "Please proceed with the basic clean and service AND inspect the crawlspace for …"
click at [144, 450] on section "All work orders 1808 Calloway Dr Clarksville, TN 37042 Home details Vendor Info…" at bounding box center [108, 310] width 168 height 480
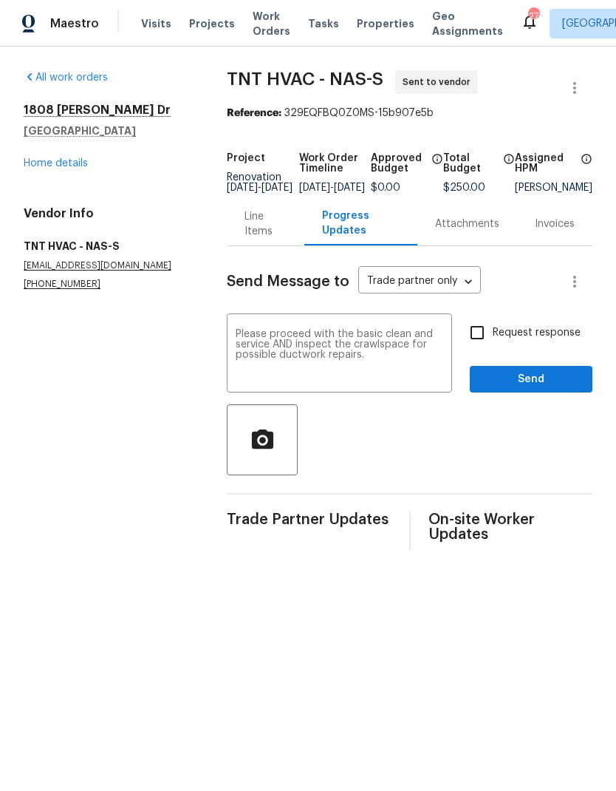
click at [471, 345] on input "Request response" at bounding box center [477, 332] width 31 height 31
checkbox input "true"
click at [493, 389] on span "Send" at bounding box center [531, 379] width 99 height 18
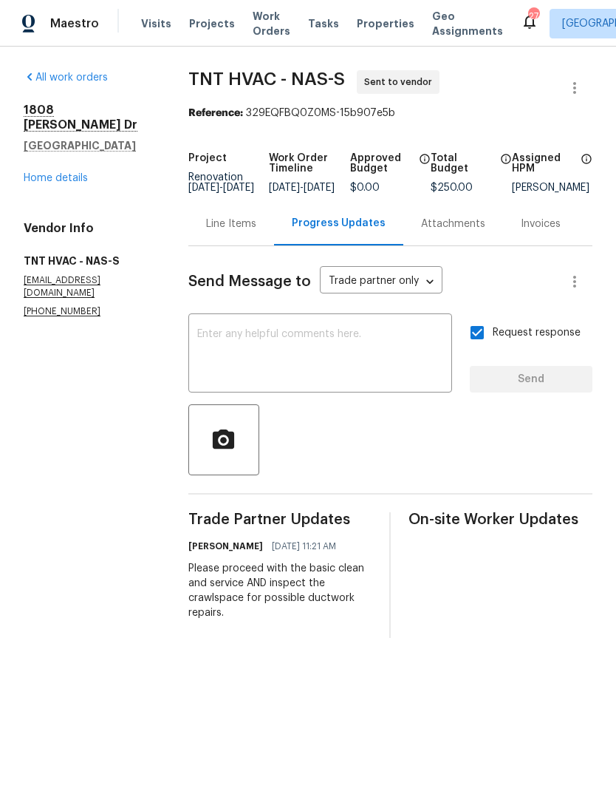
click at [45, 173] on link "Home details" at bounding box center [56, 178] width 64 height 10
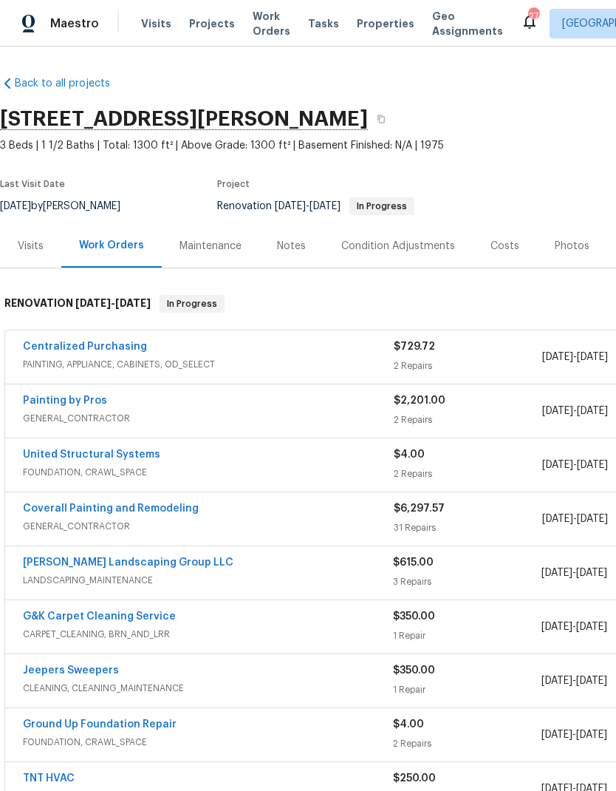
click at [63, 449] on link "United Structural Systems" at bounding box center [91, 454] width 137 height 10
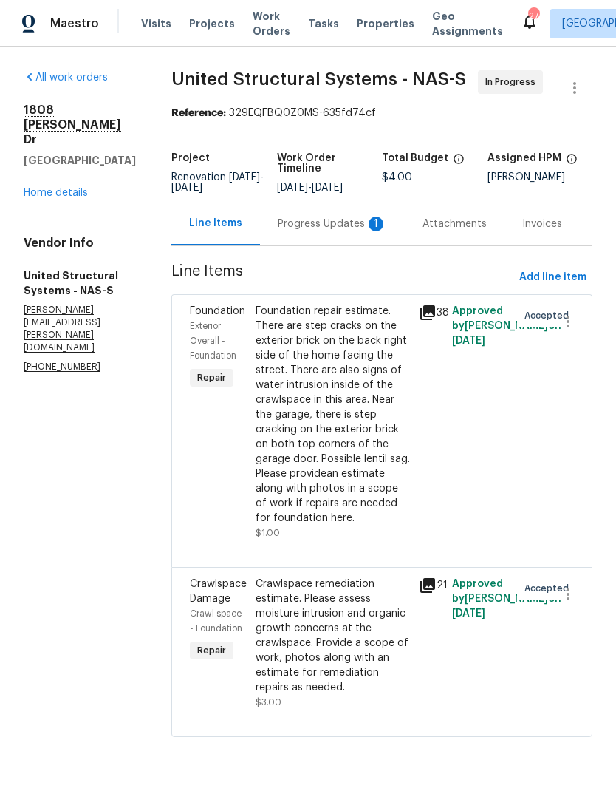
click at [308, 365] on div "Foundation repair estimate. There are step cracks on the exterior brick on the …" at bounding box center [333, 415] width 155 height 222
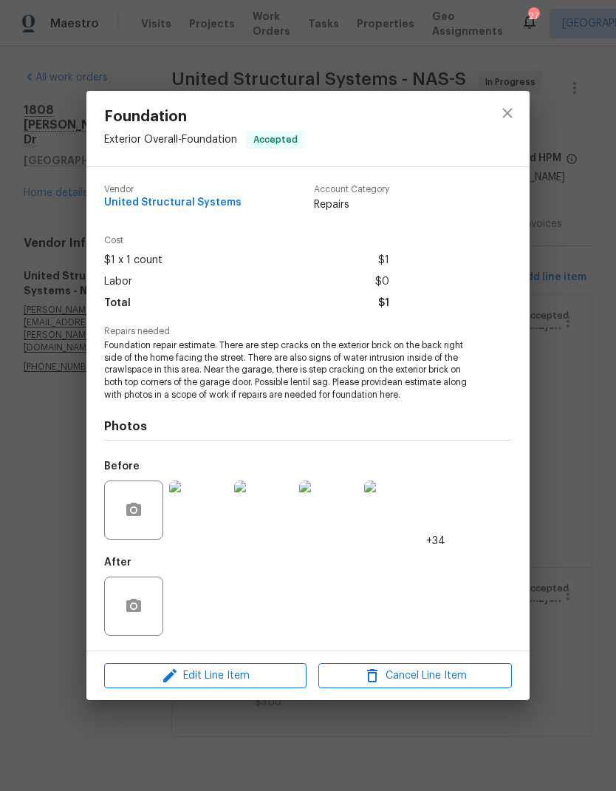
click at [192, 511] on img at bounding box center [198, 509] width 59 height 59
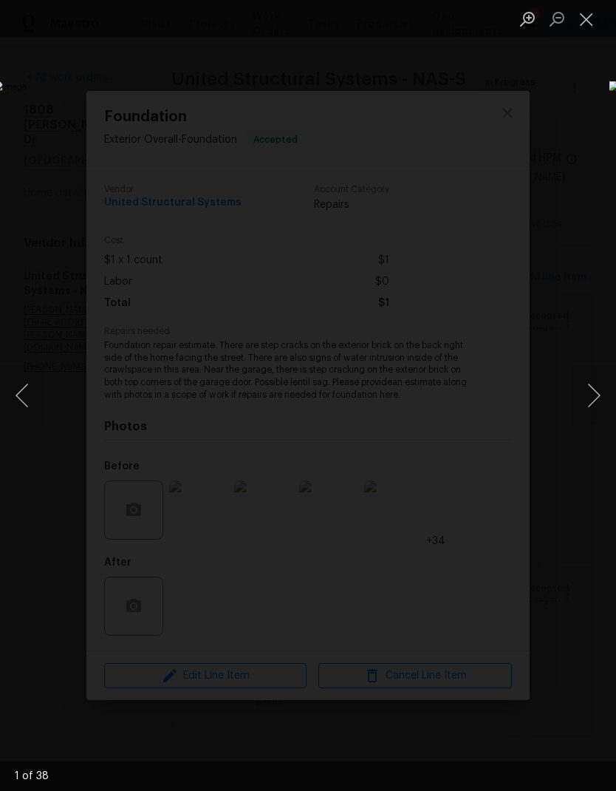
click at [596, 401] on button "Next image" at bounding box center [594, 395] width 44 height 59
click at [581, 397] on button "Next image" at bounding box center [594, 395] width 44 height 59
click at [582, 404] on button "Next image" at bounding box center [594, 395] width 44 height 59
click at [585, 404] on button "Next image" at bounding box center [594, 395] width 44 height 59
click at [593, 398] on button "Next image" at bounding box center [594, 395] width 44 height 59
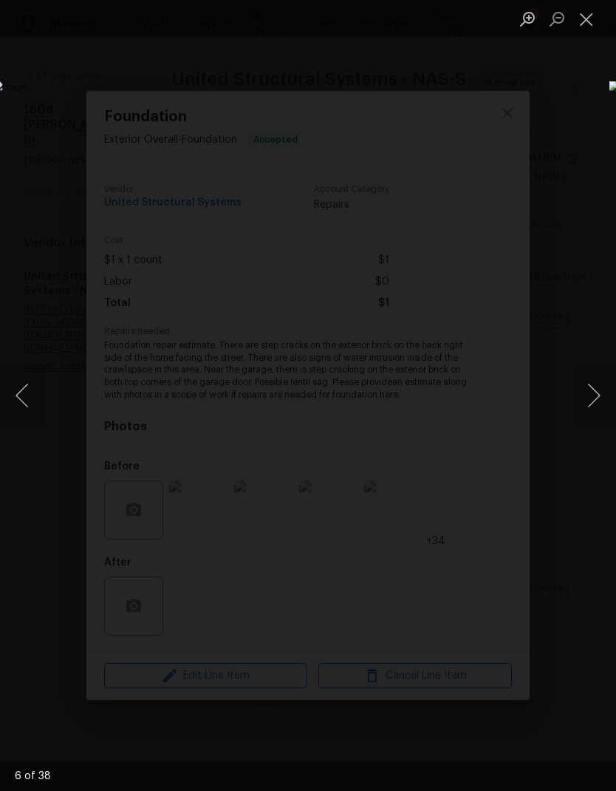
click at [591, 31] on button "Close lightbox" at bounding box center [587, 19] width 30 height 26
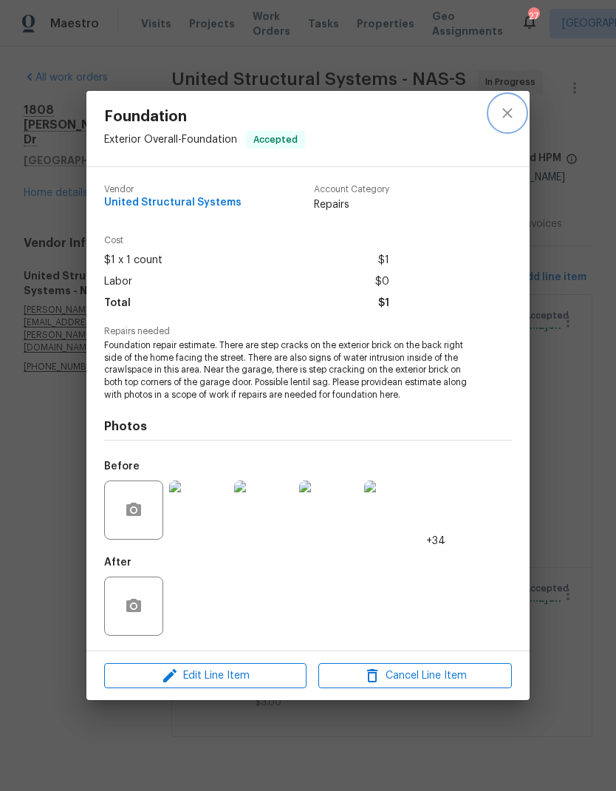
click at [519, 111] on button "close" at bounding box center [507, 112] width 35 height 35
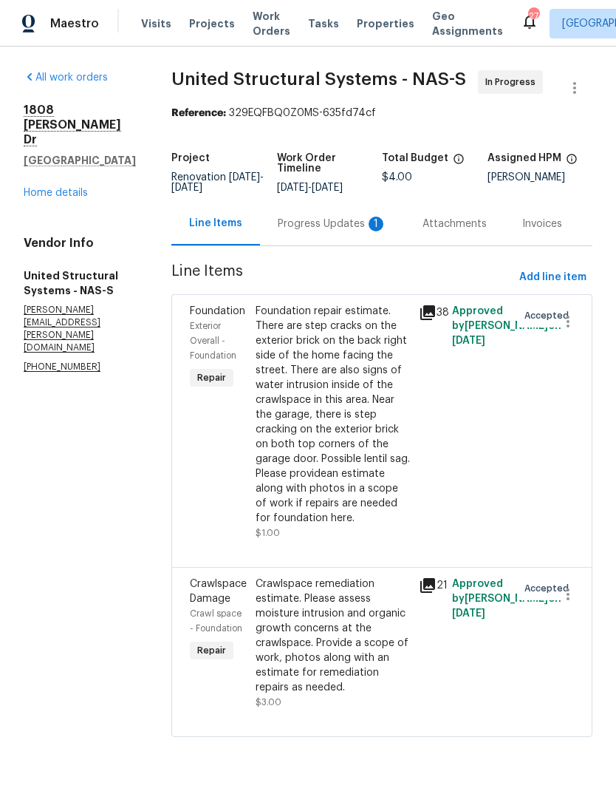
click at [324, 231] on div "Progress Updates 1" at bounding box center [332, 224] width 109 height 15
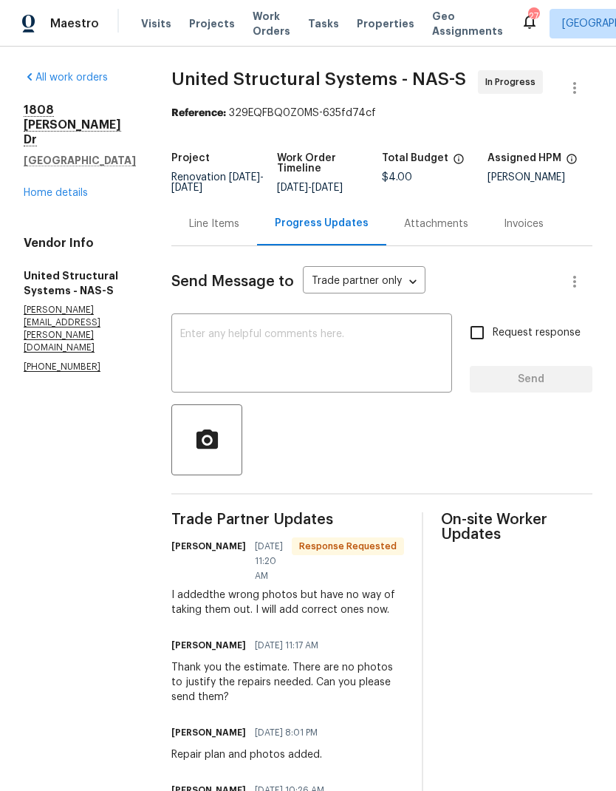
click at [212, 370] on textarea at bounding box center [311, 355] width 263 height 52
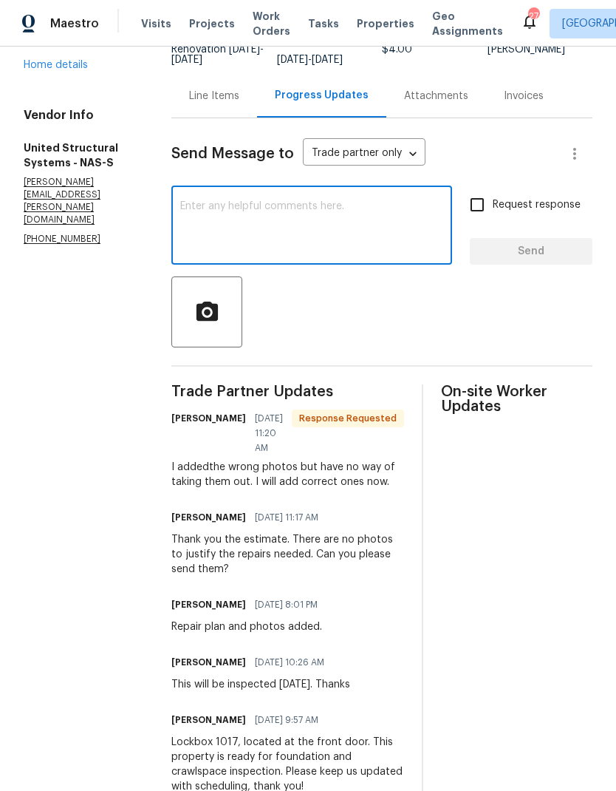
scroll to position [127, 0]
click at [63, 436] on section "All work orders 1808 Calloway Dr Clarksville, TN 37042 Home details Vendor Info…" at bounding box center [80, 377] width 112 height 869
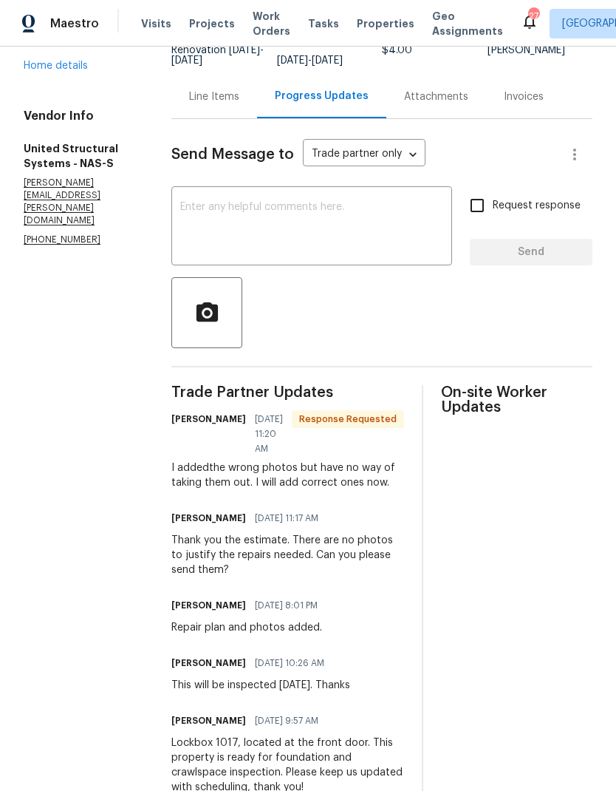
click at [212, 104] on div "Line Items" at bounding box center [214, 96] width 50 height 15
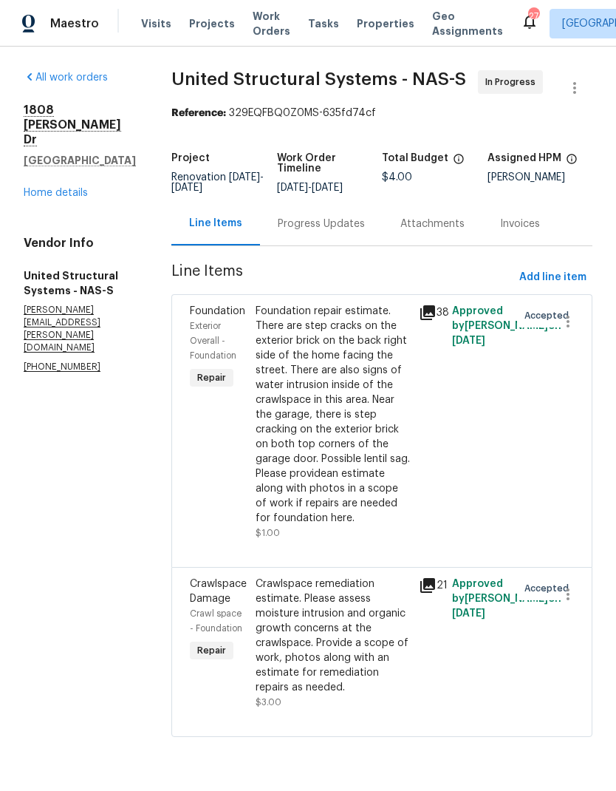
click at [320, 334] on div "Foundation repair estimate. There are step cracks on the exterior brick on the …" at bounding box center [333, 415] width 155 height 222
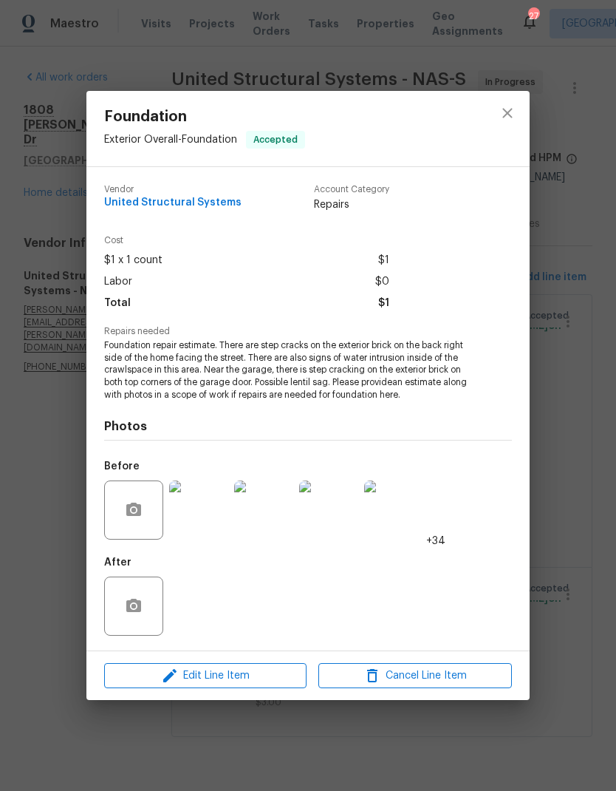
click at [199, 522] on img at bounding box center [198, 509] width 59 height 59
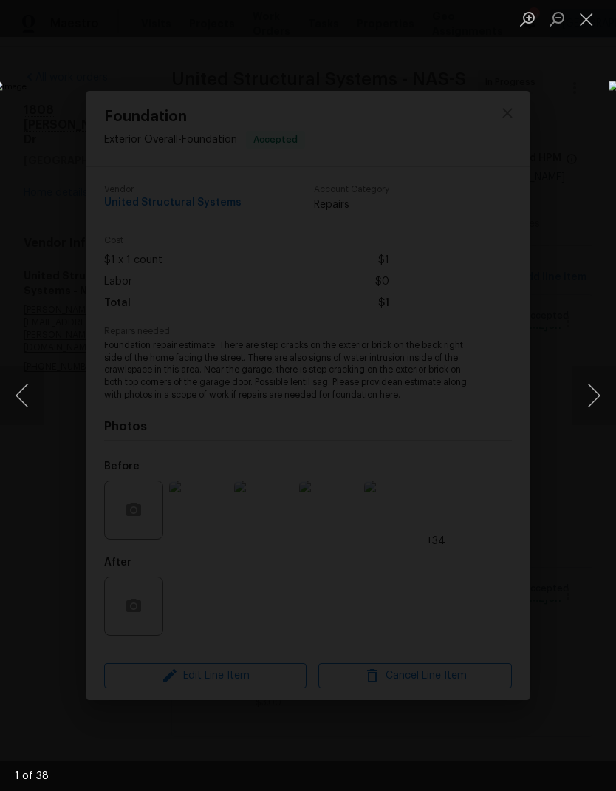
click at [590, 388] on button "Next image" at bounding box center [594, 395] width 44 height 59
click at [587, 382] on button "Next image" at bounding box center [594, 395] width 44 height 59
click at [590, 392] on button "Next image" at bounding box center [594, 395] width 44 height 59
click at [588, 396] on button "Next image" at bounding box center [594, 395] width 44 height 59
click at [590, 383] on button "Next image" at bounding box center [594, 395] width 44 height 59
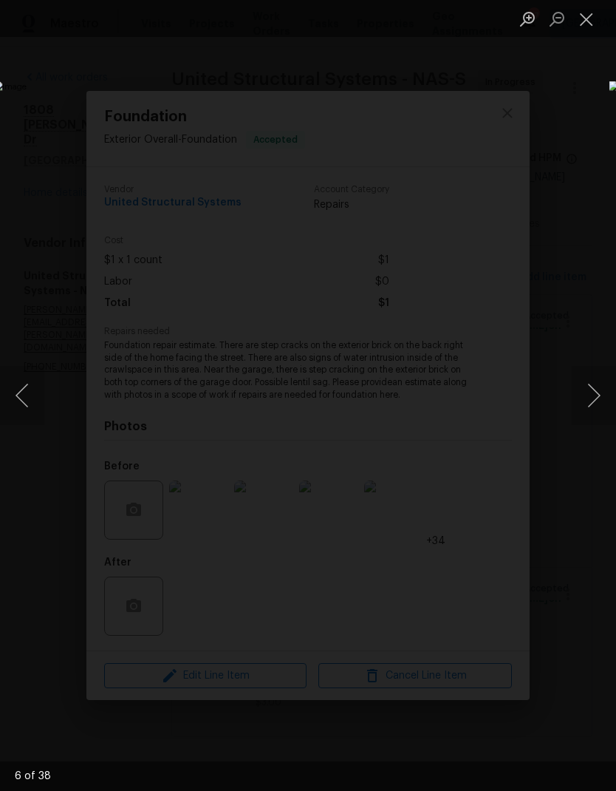
click at [591, 403] on button "Next image" at bounding box center [594, 395] width 44 height 59
click at [588, 401] on button "Next image" at bounding box center [594, 395] width 44 height 59
click at [593, 400] on button "Next image" at bounding box center [594, 395] width 44 height 59
click at [587, 407] on button "Next image" at bounding box center [594, 395] width 44 height 59
click at [588, 403] on button "Next image" at bounding box center [594, 395] width 44 height 59
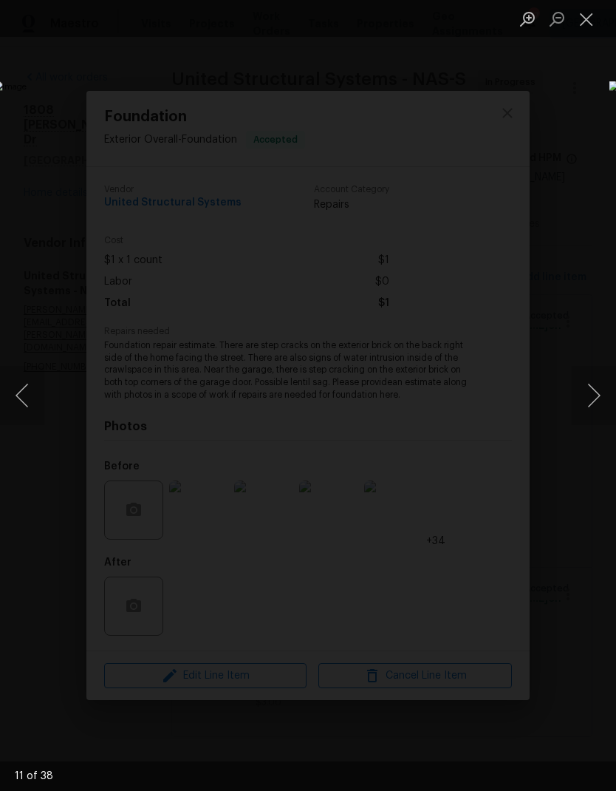
click at [588, 395] on button "Next image" at bounding box center [594, 395] width 44 height 59
click at [588, 406] on button "Next image" at bounding box center [594, 395] width 44 height 59
click at [586, 395] on button "Next image" at bounding box center [594, 395] width 44 height 59
click at [590, 409] on button "Next image" at bounding box center [594, 395] width 44 height 59
click at [596, 404] on button "Next image" at bounding box center [594, 395] width 44 height 59
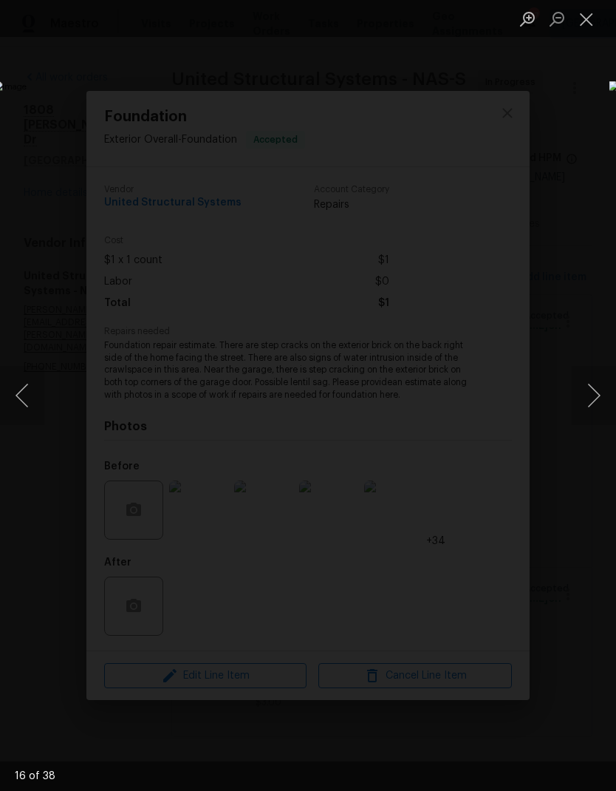
click at [594, 403] on button "Next image" at bounding box center [594, 395] width 44 height 59
click at [591, 404] on button "Next image" at bounding box center [594, 395] width 44 height 59
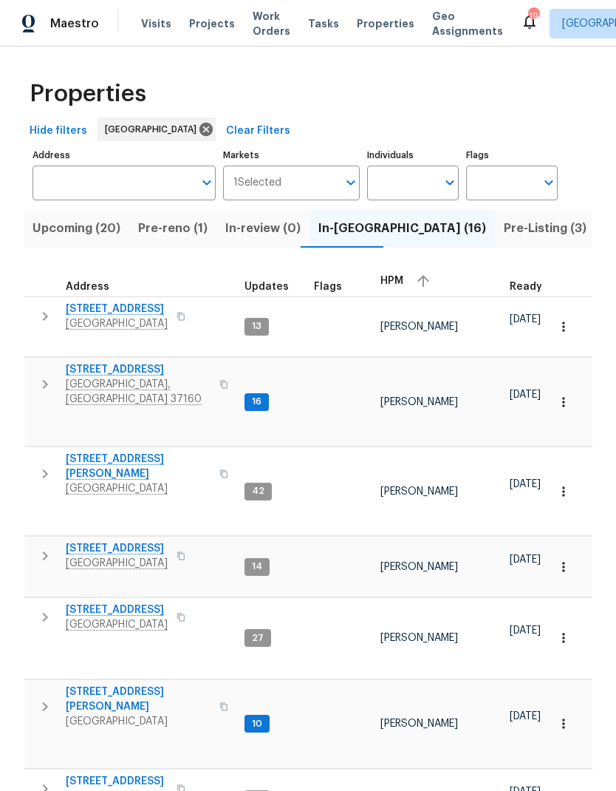
scroll to position [12, 19]
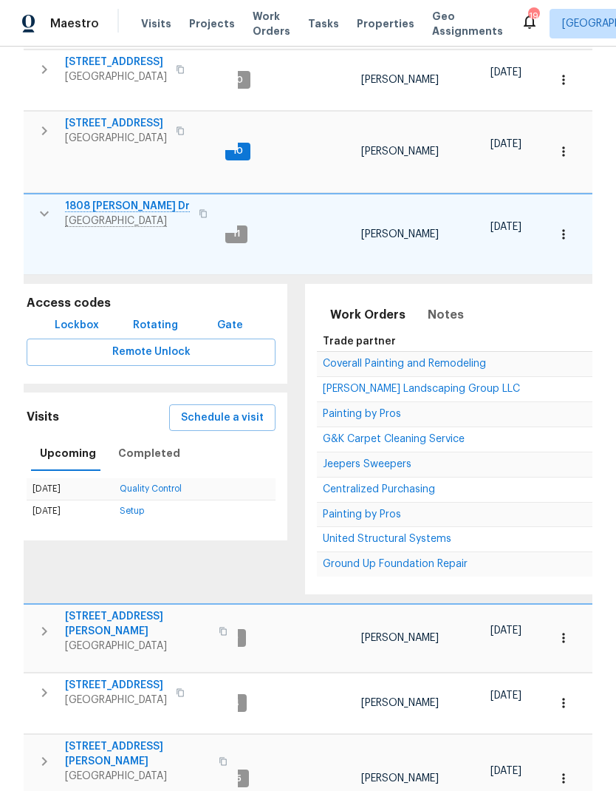
click at [339, 559] on span "Ground Up Foundation Repair" at bounding box center [395, 564] width 145 height 10
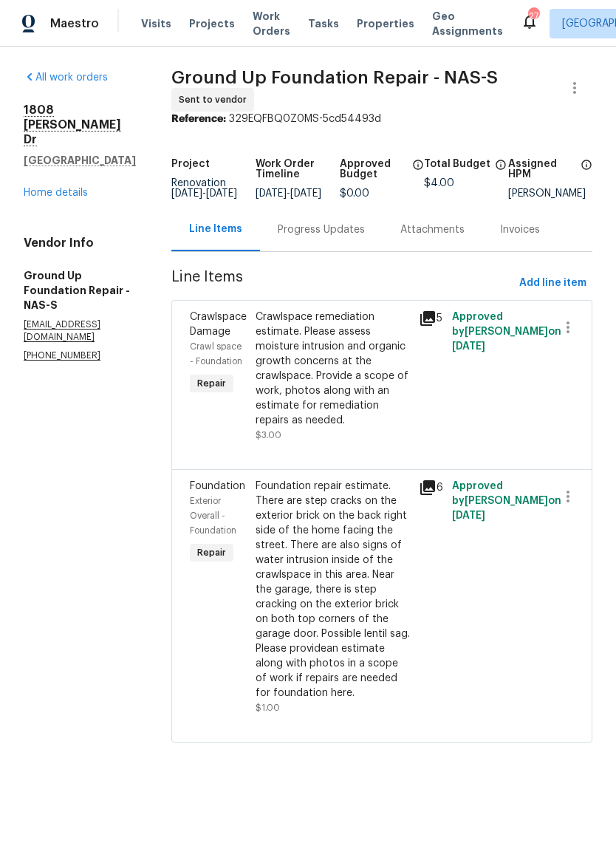
click at [401, 235] on div "Attachments" at bounding box center [433, 229] width 64 height 15
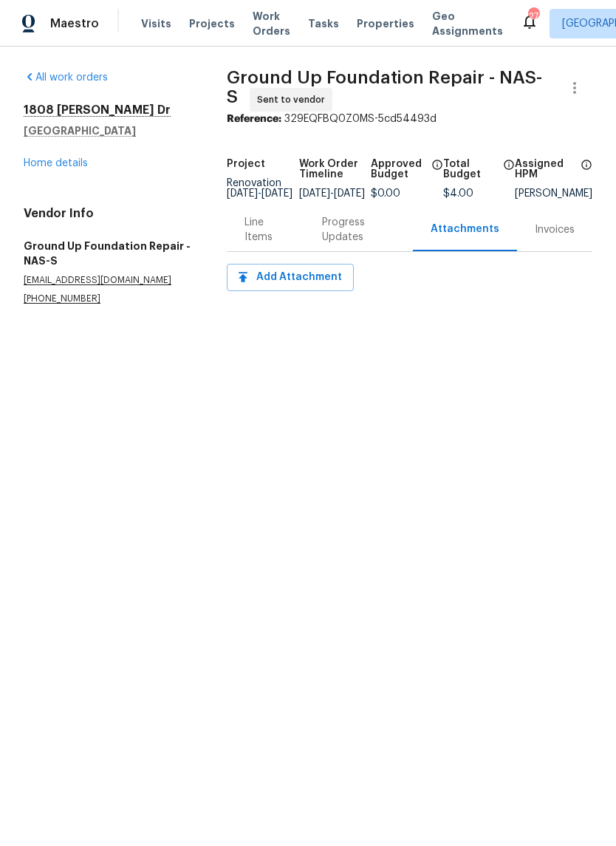
click at [250, 235] on div "Line Items" at bounding box center [266, 230] width 42 height 30
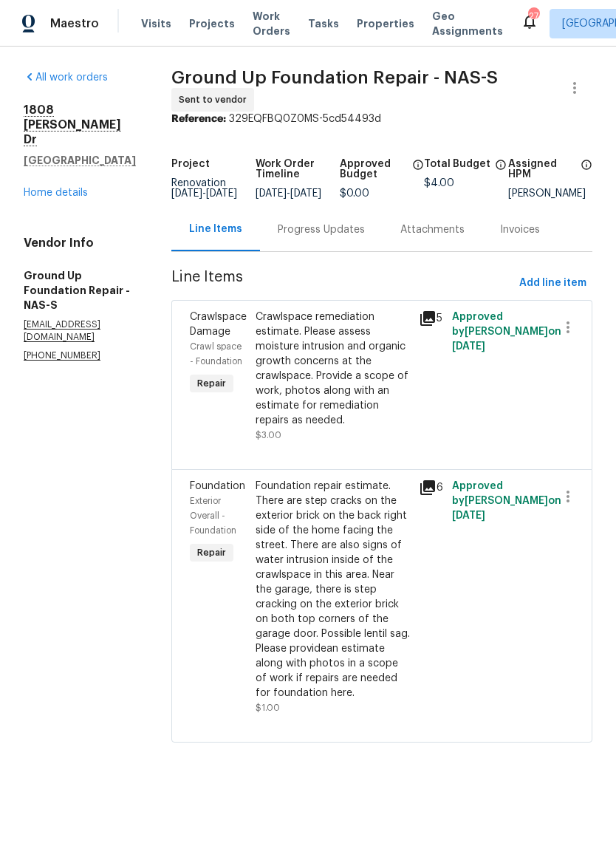
click at [419, 483] on icon at bounding box center [428, 488] width 18 height 18
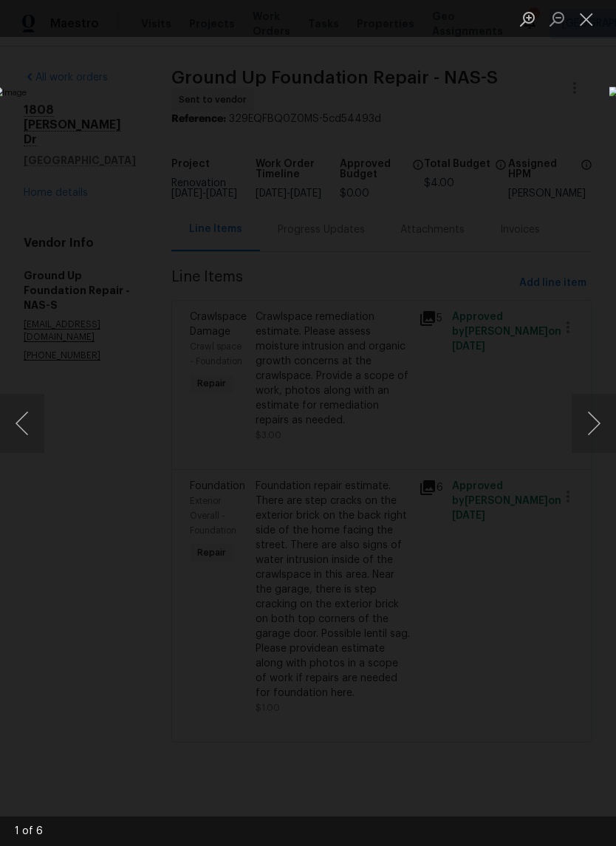
click at [590, 30] on button "Close lightbox" at bounding box center [587, 19] width 30 height 26
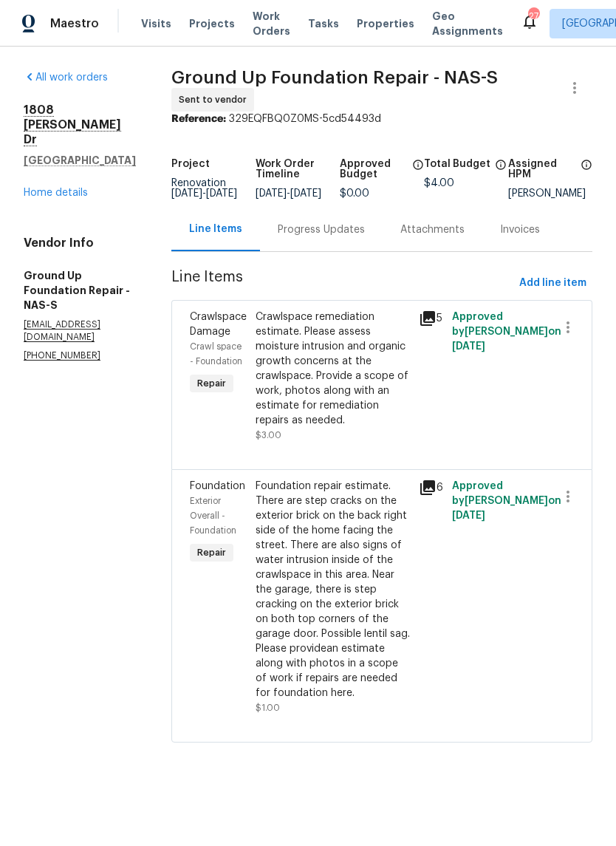
click at [301, 429] on div "Crawlspace remediation estimate. Please assess moisture intrusion and organic g…" at bounding box center [333, 376] width 155 height 133
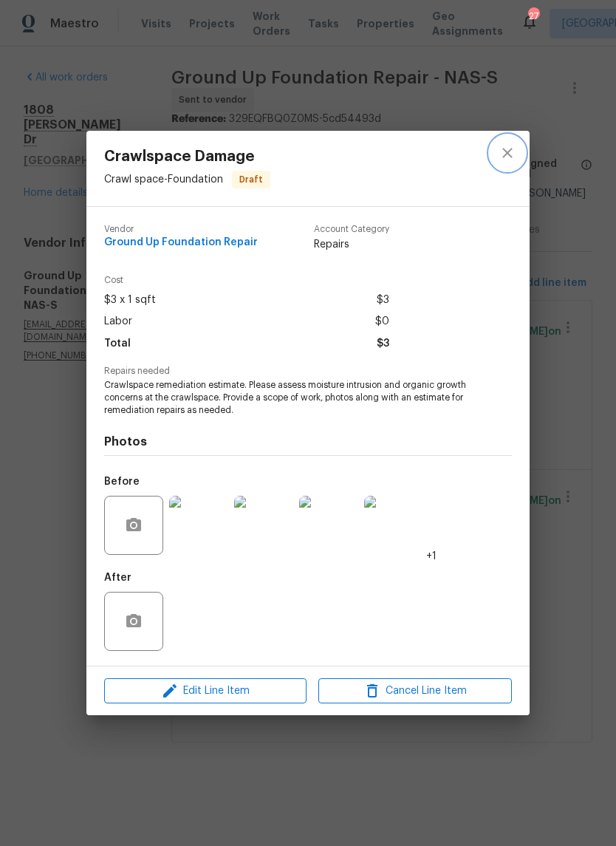
click at [507, 149] on icon "close" at bounding box center [508, 153] width 18 height 18
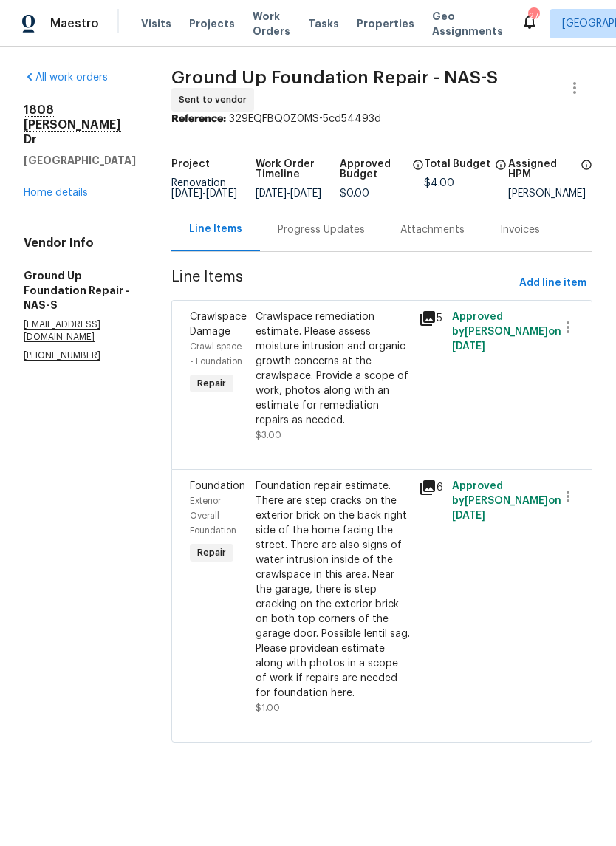
click at [292, 521] on div "Foundation repair estimate. There are step cracks on the exterior brick on the …" at bounding box center [333, 590] width 155 height 222
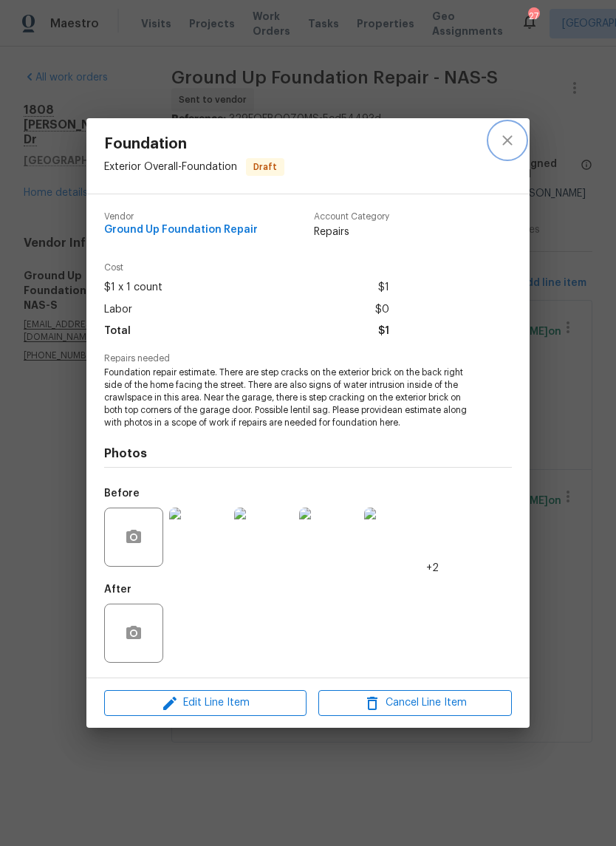
click at [493, 136] on button "close" at bounding box center [507, 140] width 35 height 35
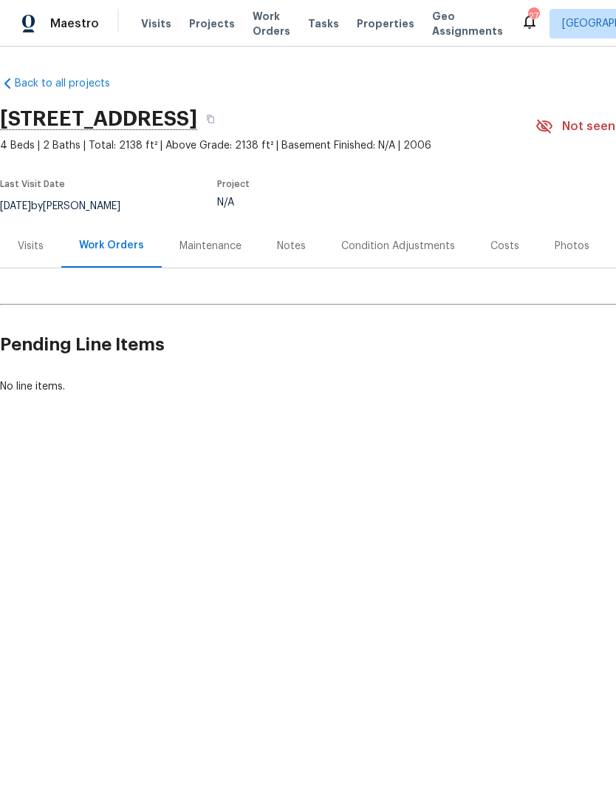
click at [41, 242] on div "Visits" at bounding box center [31, 246] width 26 height 15
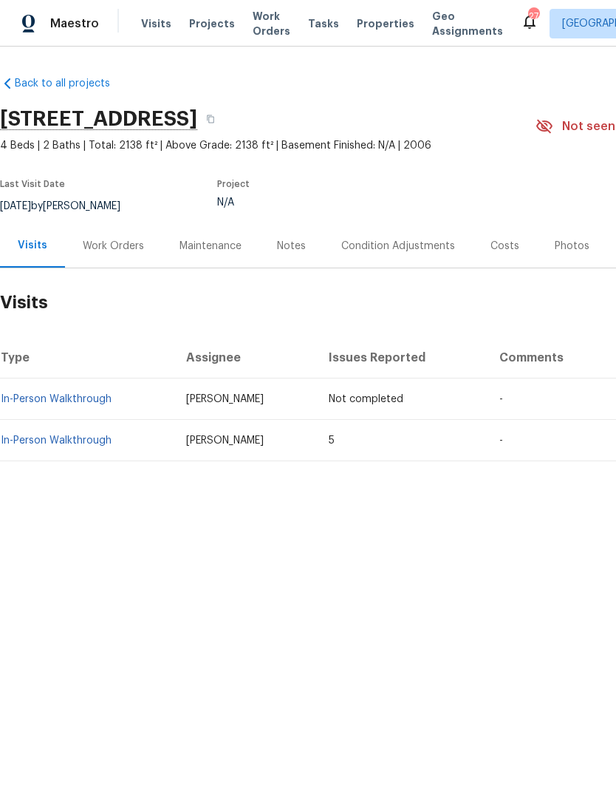
click at [50, 444] on link "In-Person Walkthrough" at bounding box center [56, 440] width 111 height 10
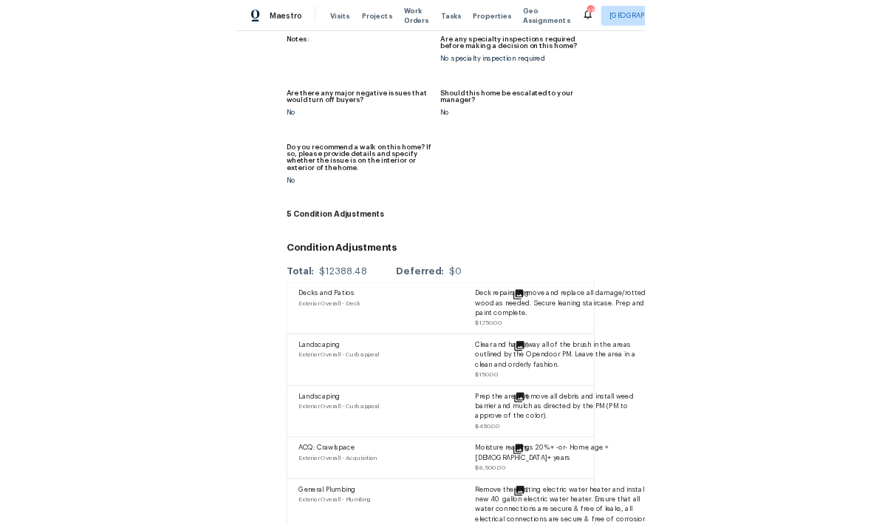
scroll to position [3646, 106]
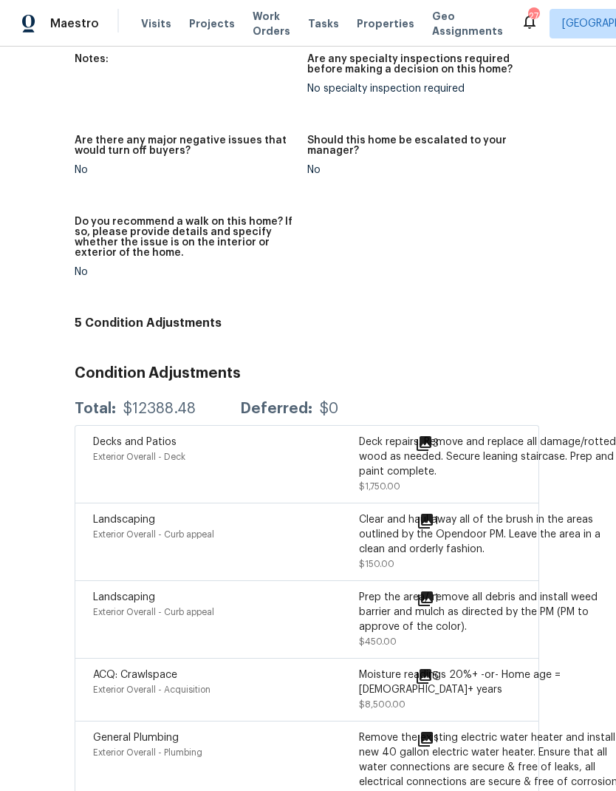
click at [421, 667] on icon at bounding box center [424, 676] width 18 height 18
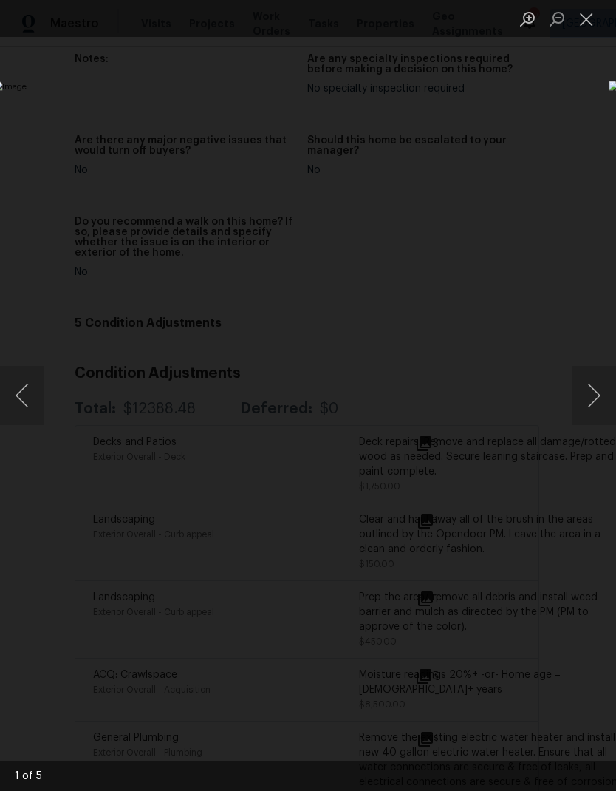
click at [596, 404] on button "Next image" at bounding box center [594, 395] width 44 height 59
click at [600, 409] on button "Next image" at bounding box center [594, 395] width 44 height 59
click at [591, 409] on button "Next image" at bounding box center [594, 395] width 44 height 59
click at [593, 409] on button "Next image" at bounding box center [594, 395] width 44 height 59
click at [593, 399] on button "Next image" at bounding box center [594, 395] width 44 height 59
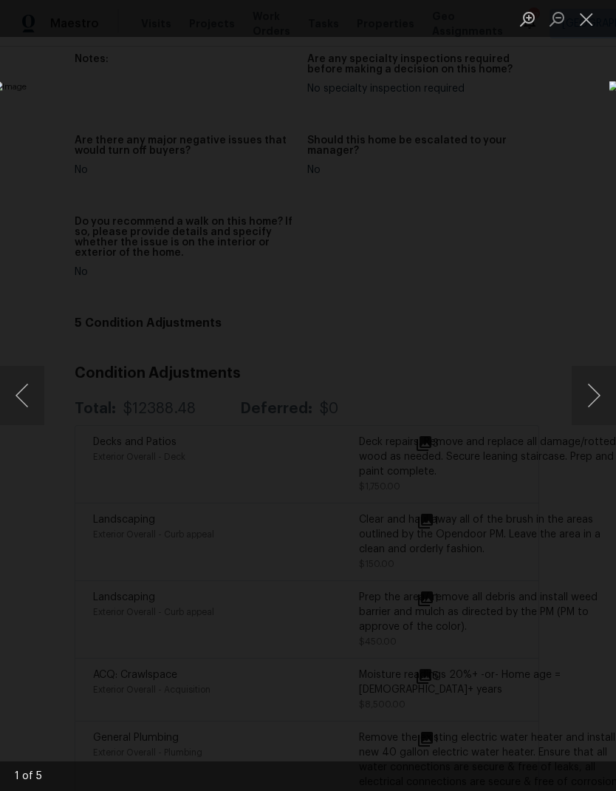
click at [596, 404] on button "Next image" at bounding box center [594, 395] width 44 height 59
click at [593, 409] on button "Next image" at bounding box center [594, 395] width 44 height 59
click at [594, 411] on button "Next image" at bounding box center [594, 395] width 44 height 59
click at [583, 24] on button "Close lightbox" at bounding box center [587, 19] width 30 height 26
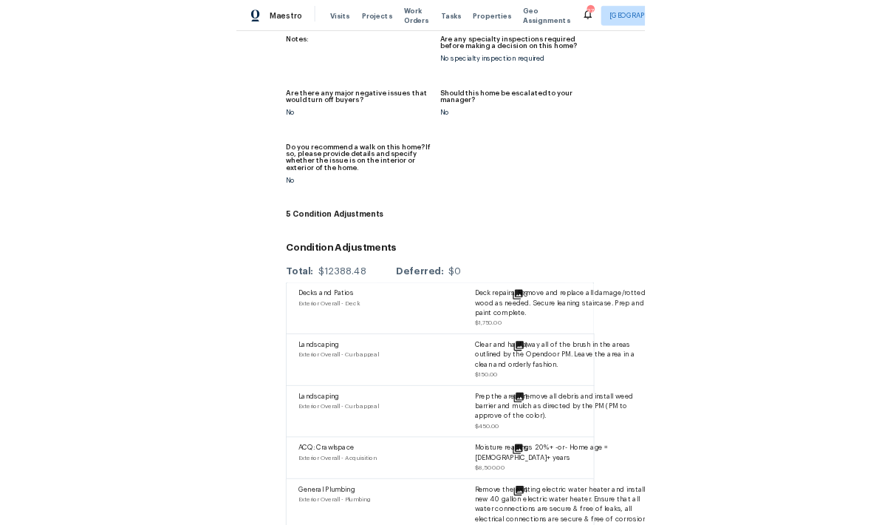
scroll to position [3630, 0]
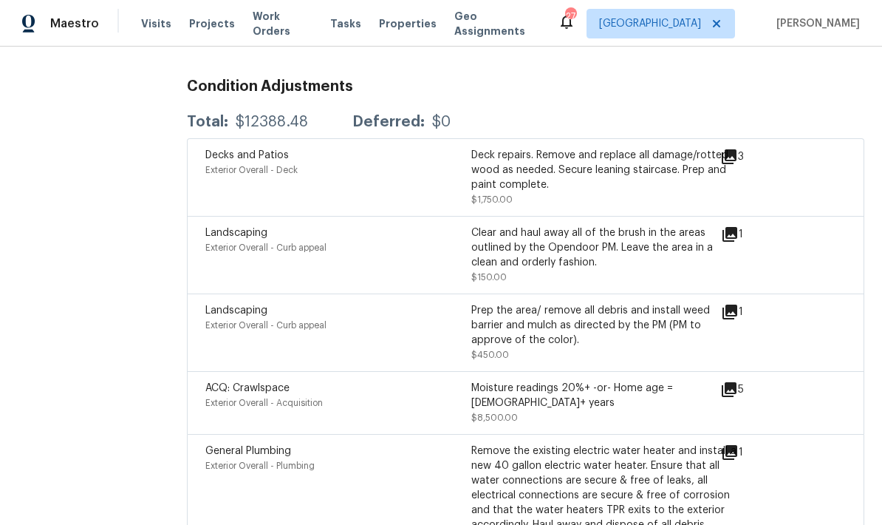
click at [3, 191] on div "All visits [STREET_ADDRESS] Home details Other Visits In-Person Walkthrough Sch…" at bounding box center [441, 286] width 882 height 478
